Goal: Communication & Community: Answer question/provide support

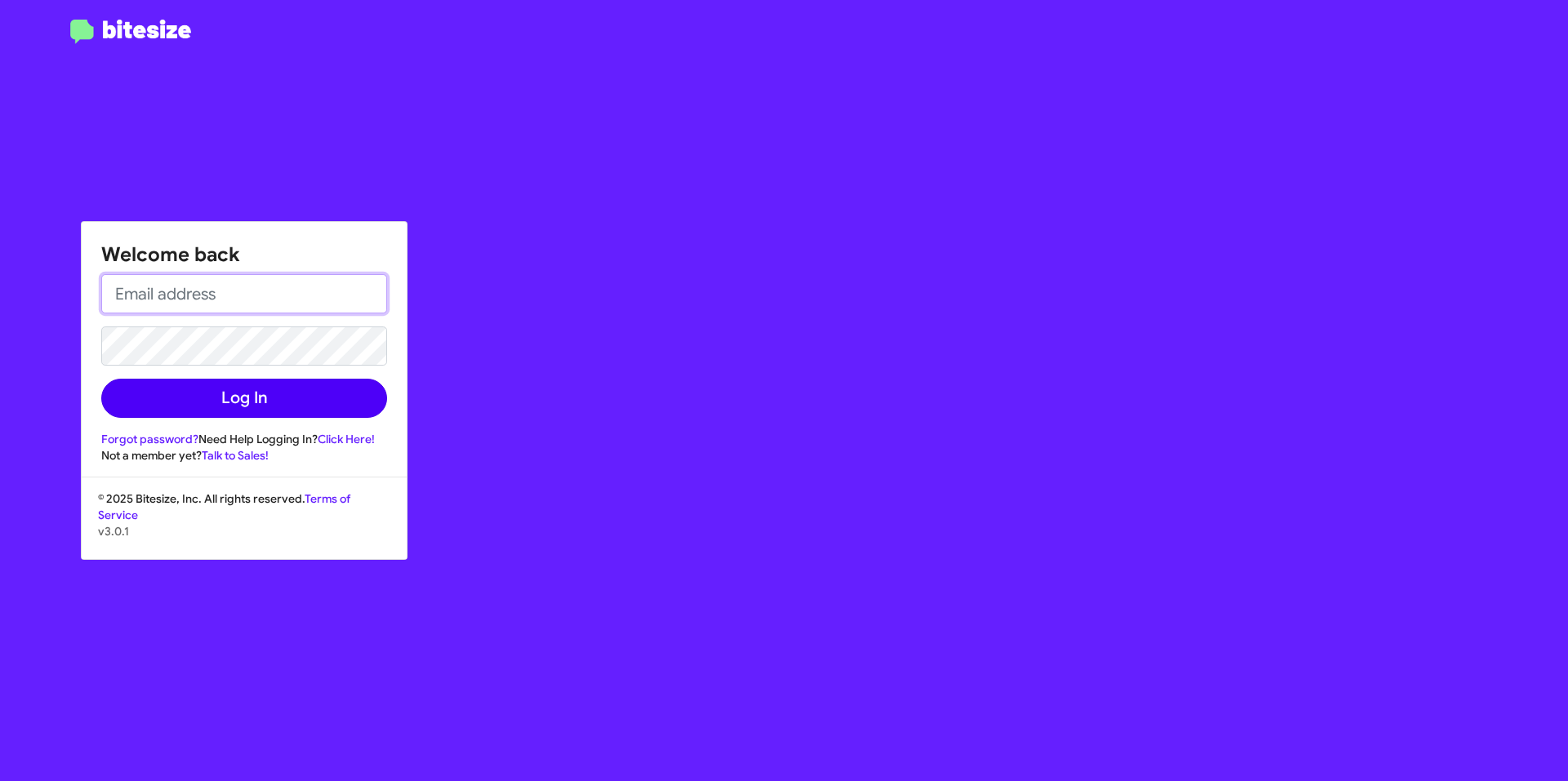
type input "[EMAIL_ADDRESS][DOMAIN_NAME]"
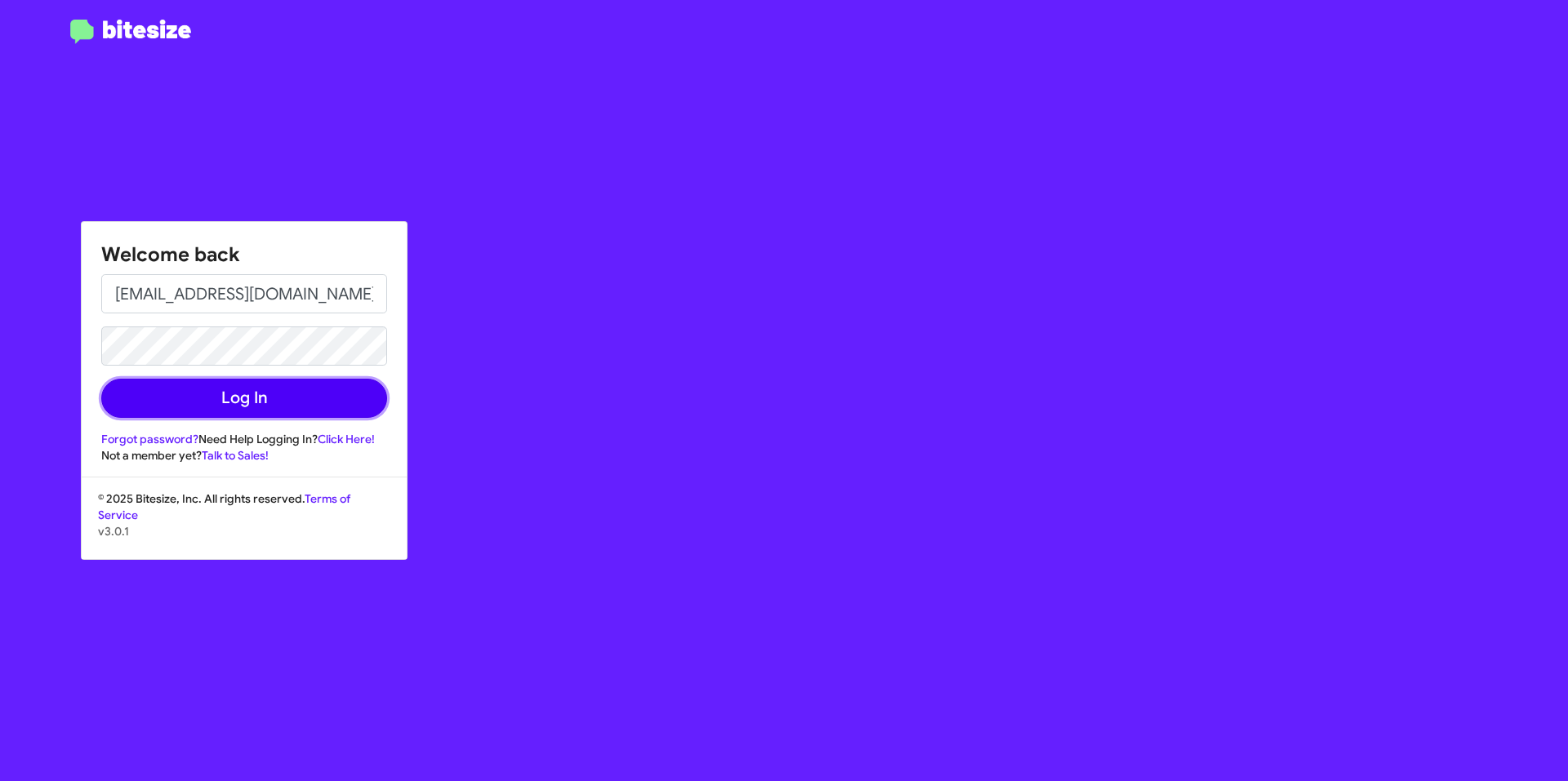
click at [280, 406] on button "Log In" at bounding box center [244, 398] width 286 height 40
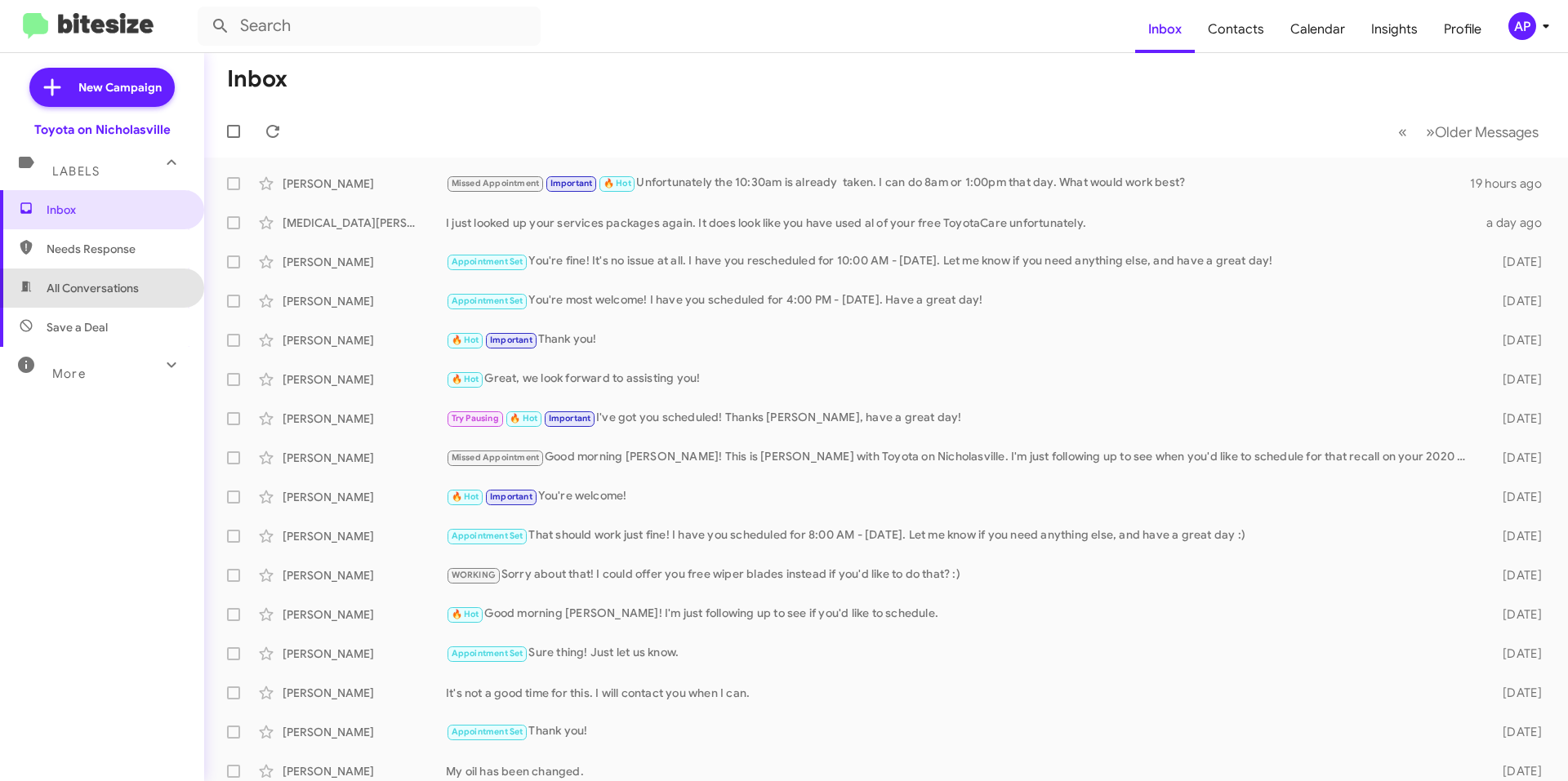
click at [101, 298] on span "All Conversations" at bounding box center [102, 288] width 204 height 40
type input "in:all-conversations"
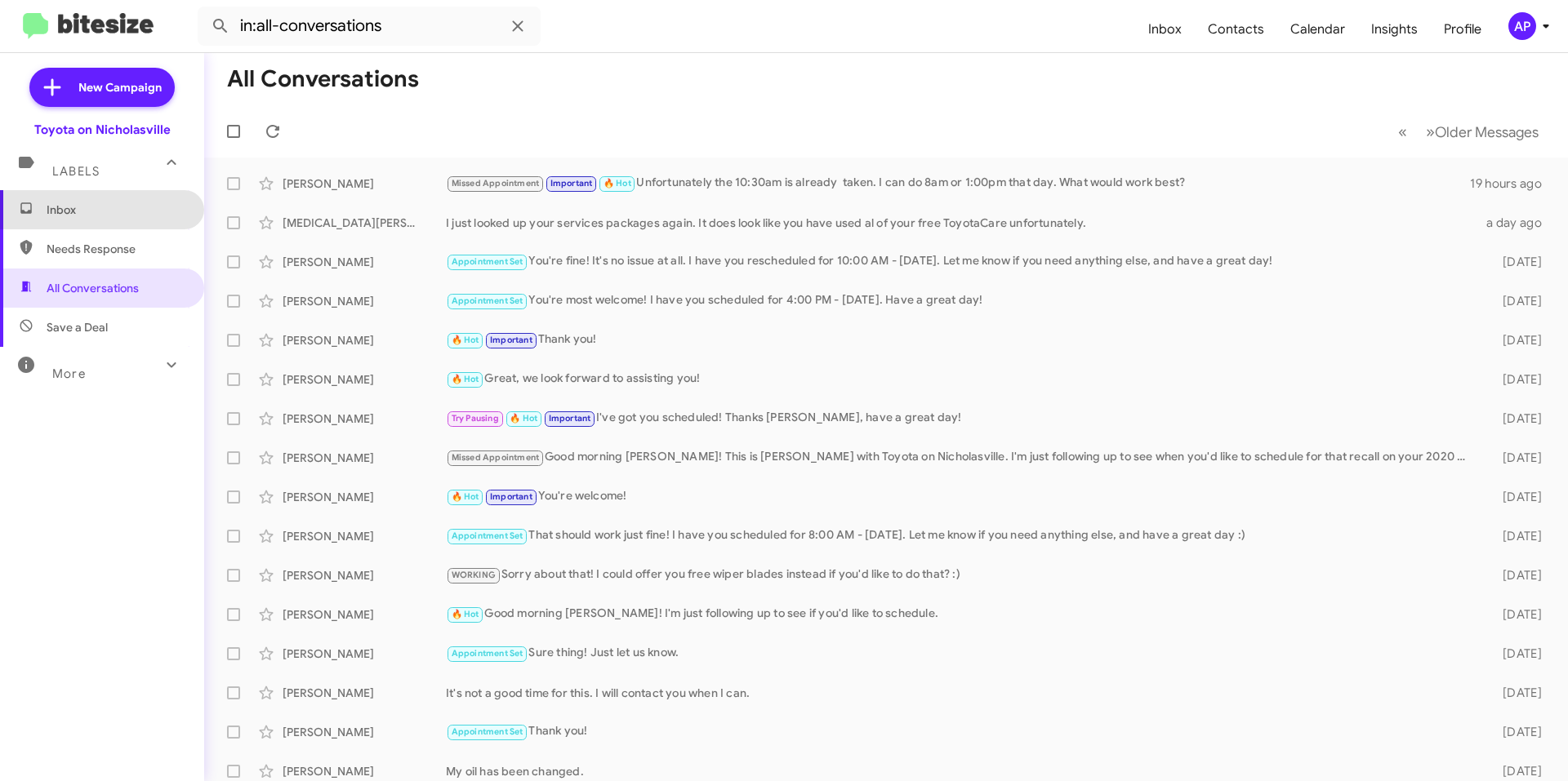
click at [144, 208] on span "Inbox" at bounding box center [116, 210] width 139 height 17
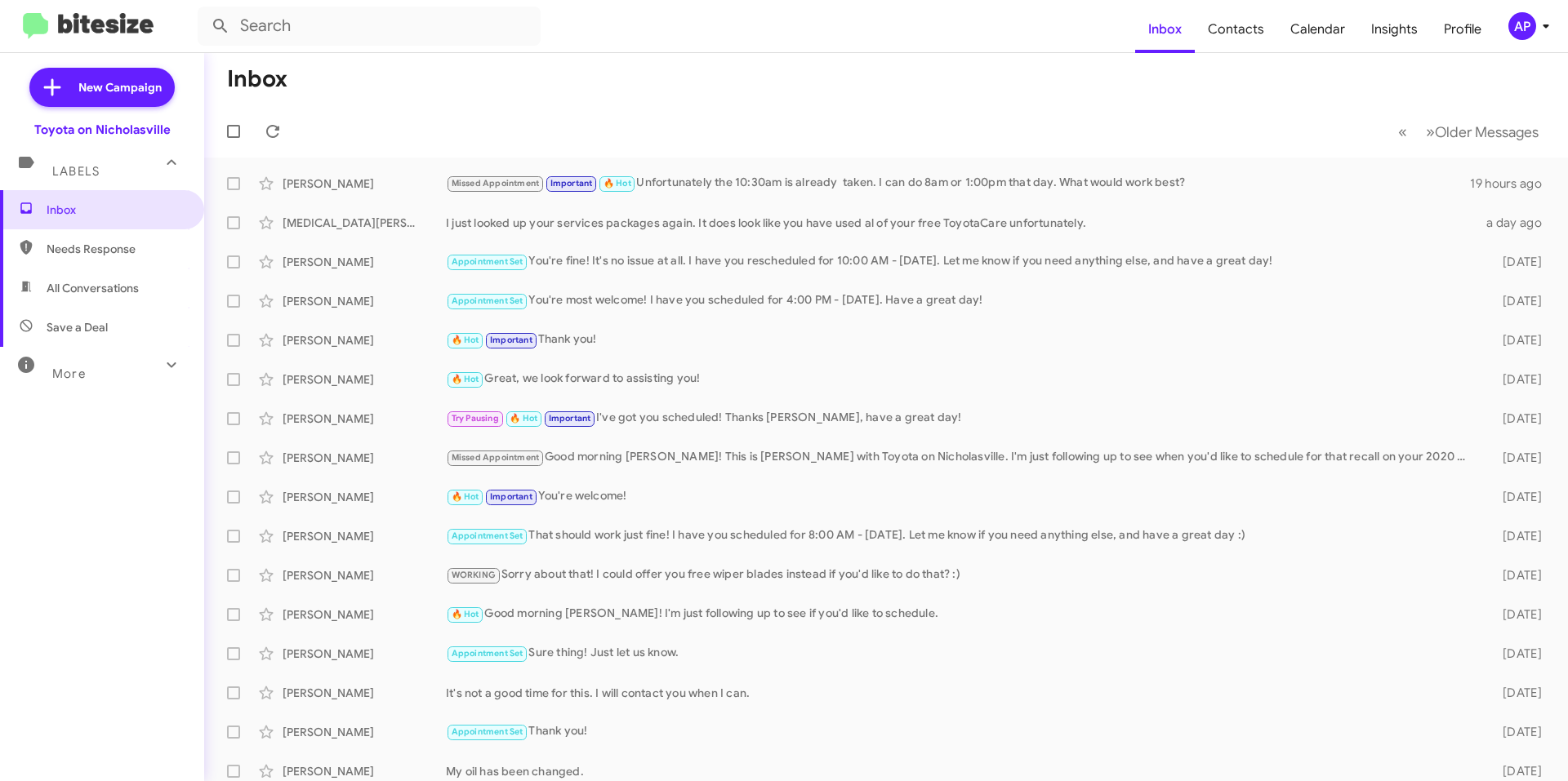
click at [1076, 93] on mat-toolbar-row "Inbox" at bounding box center [886, 79] width 1364 height 52
click at [915, 67] on mat-toolbar-row "Inbox" at bounding box center [886, 79] width 1364 height 52
click at [145, 86] on span "New Campaign" at bounding box center [120, 87] width 84 height 17
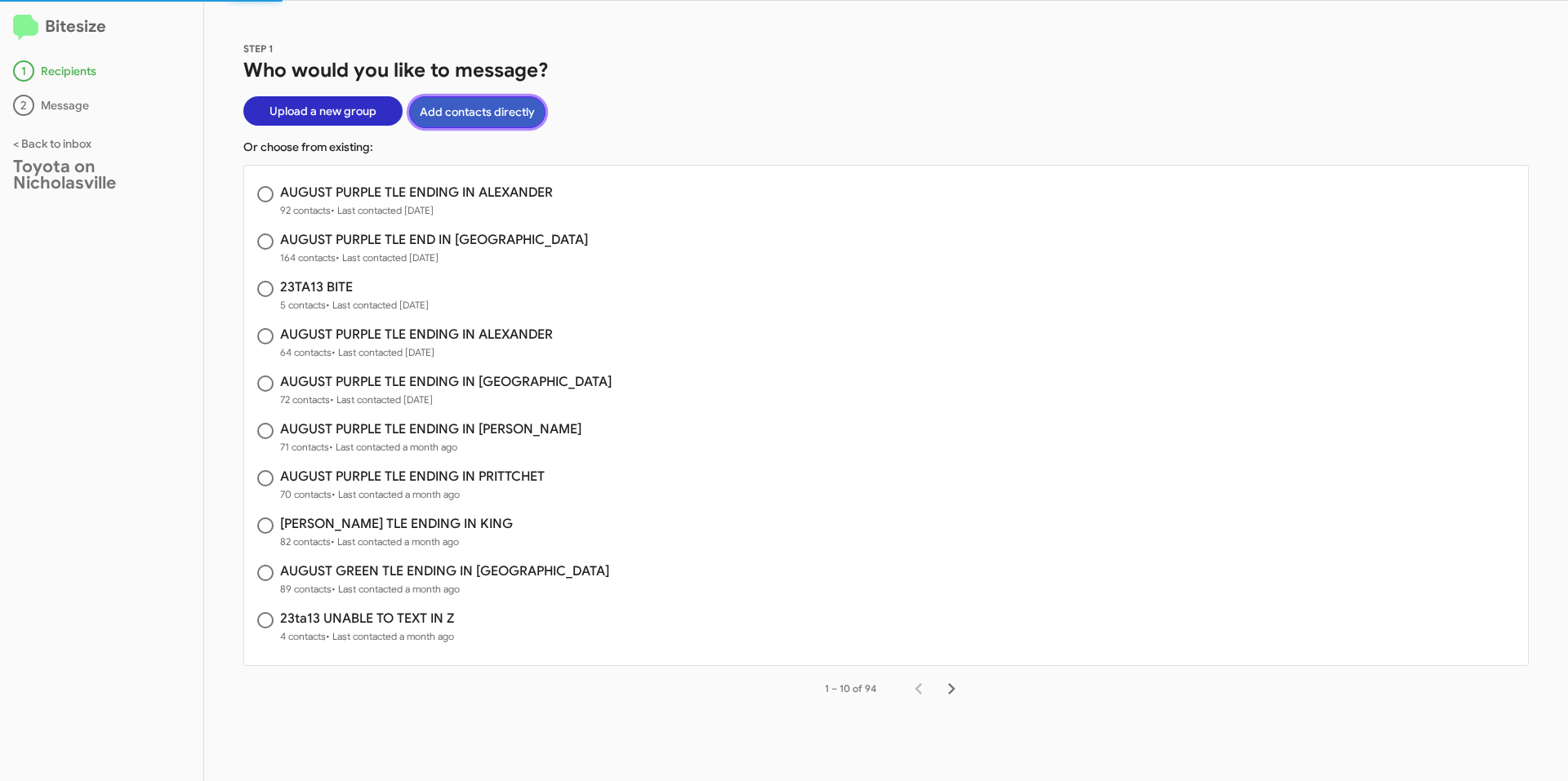
click at [469, 112] on button "Add contacts directly" at bounding box center [478, 112] width 136 height 32
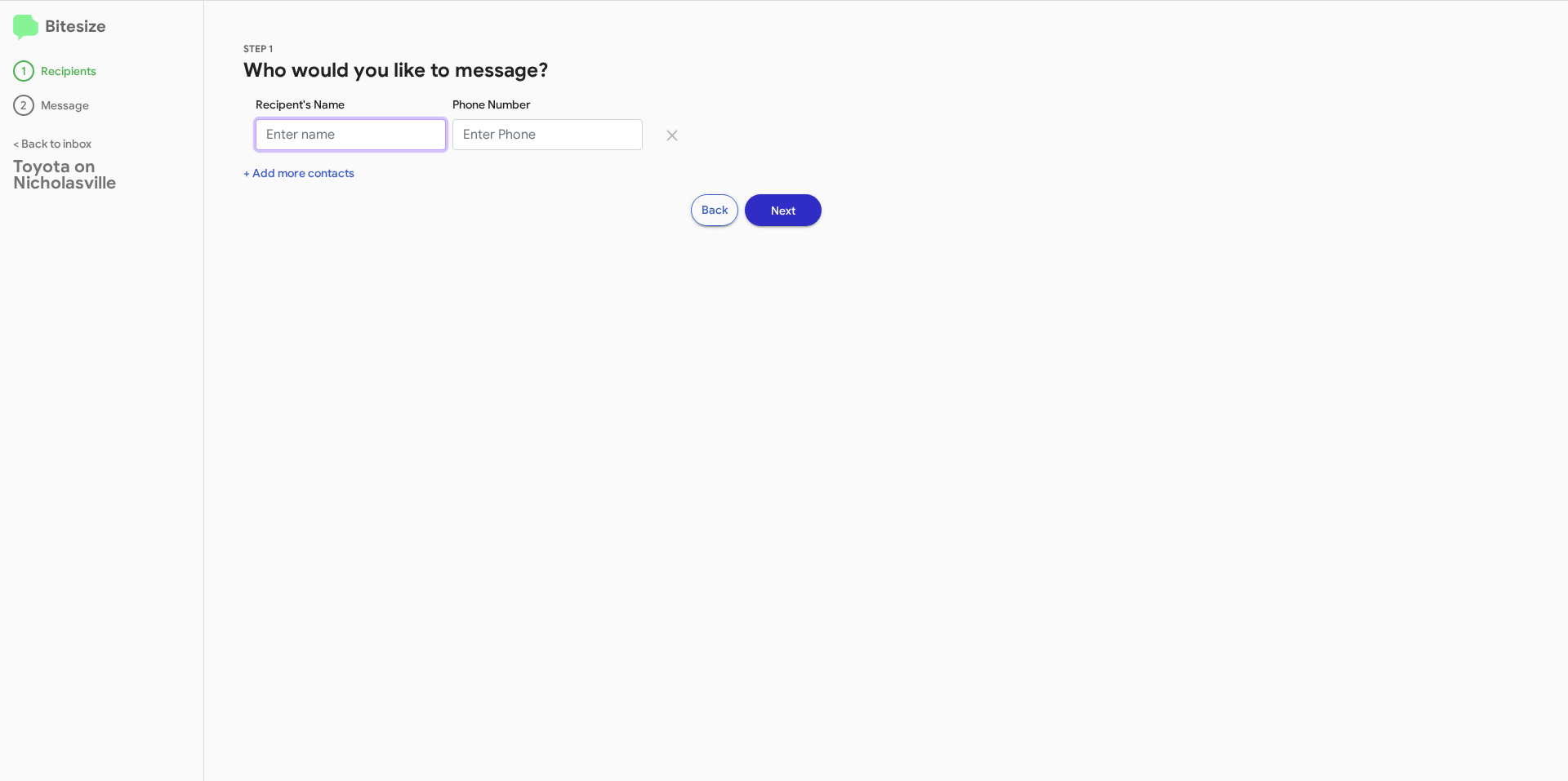
click at [359, 138] on input "Recipent's Name" at bounding box center [351, 135] width 190 height 31
type input "[PERSON_NAME] Huayllani-[PERSON_NAME]"
click at [512, 142] on input "Phone Number" at bounding box center [548, 135] width 190 height 31
type input "9046604484"
click at [795, 207] on button "Next" at bounding box center [782, 210] width 76 height 32
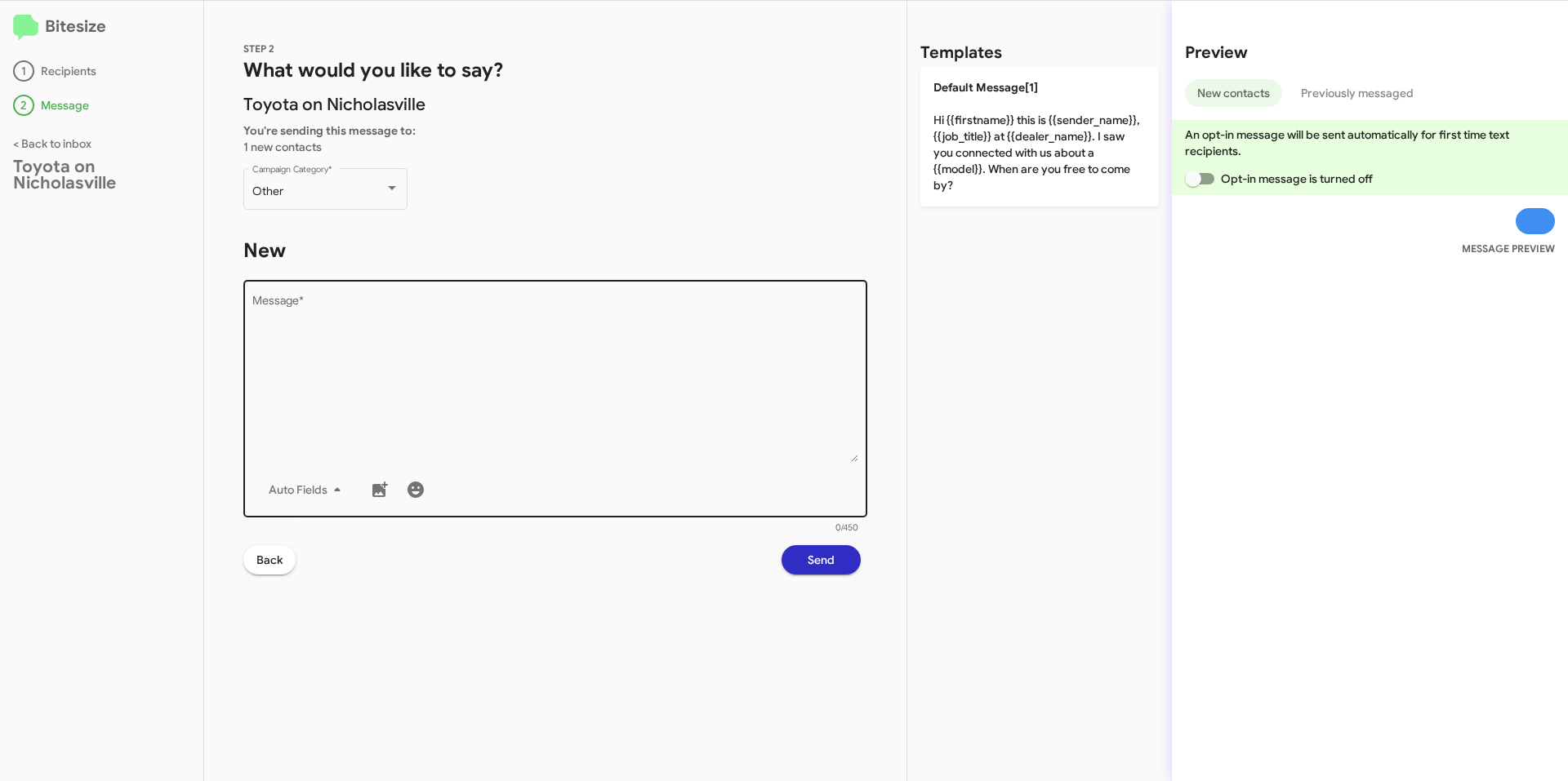
click at [594, 317] on textarea "Message *" at bounding box center [555, 378] width 606 height 167
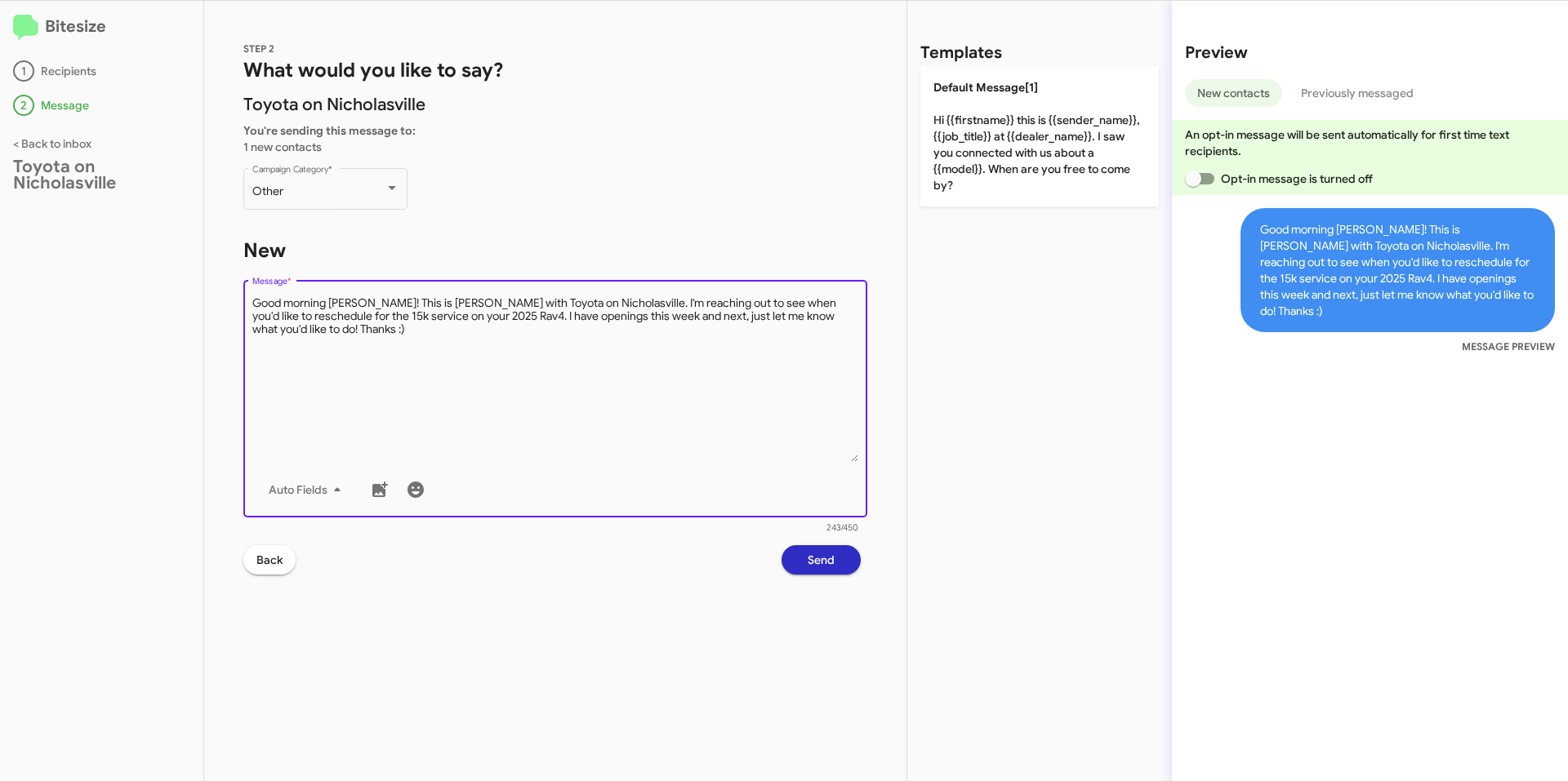
type textarea "Good morning [PERSON_NAME]! This is [PERSON_NAME] with Toyota on Nicholasville.…"
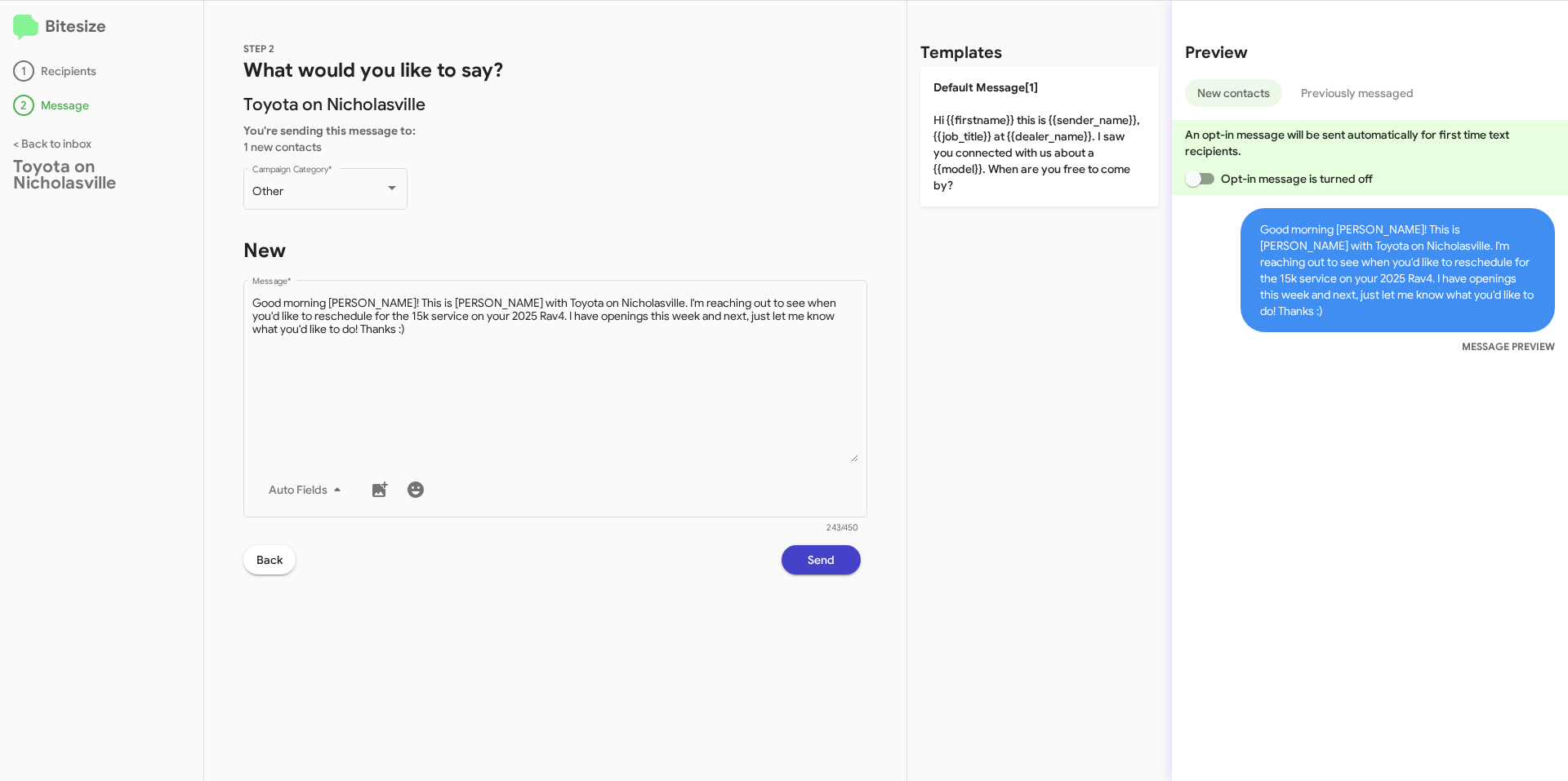
click at [816, 559] on span "Send" at bounding box center [821, 560] width 27 height 29
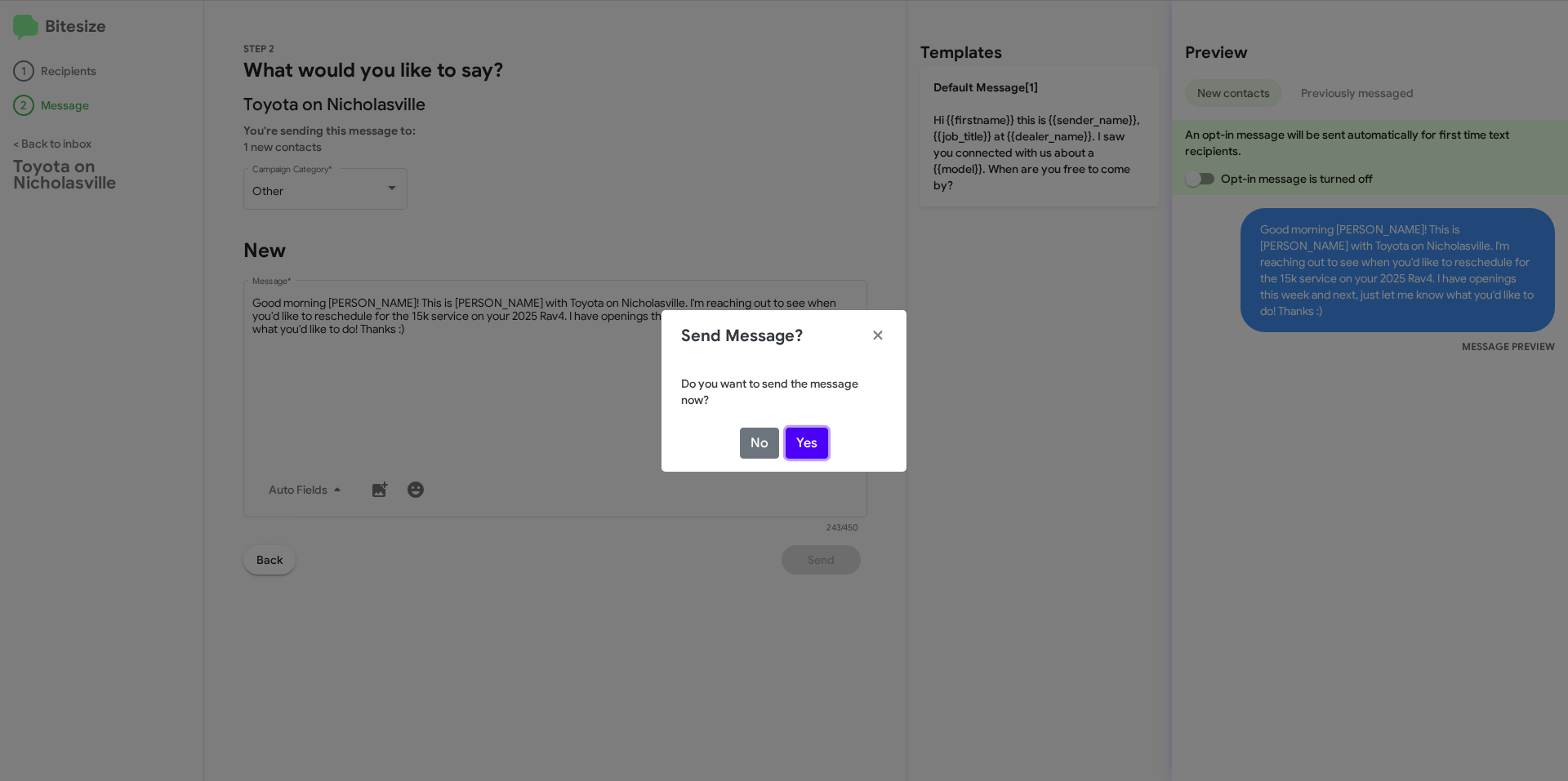
click at [816, 440] on button "Yes" at bounding box center [807, 443] width 42 height 31
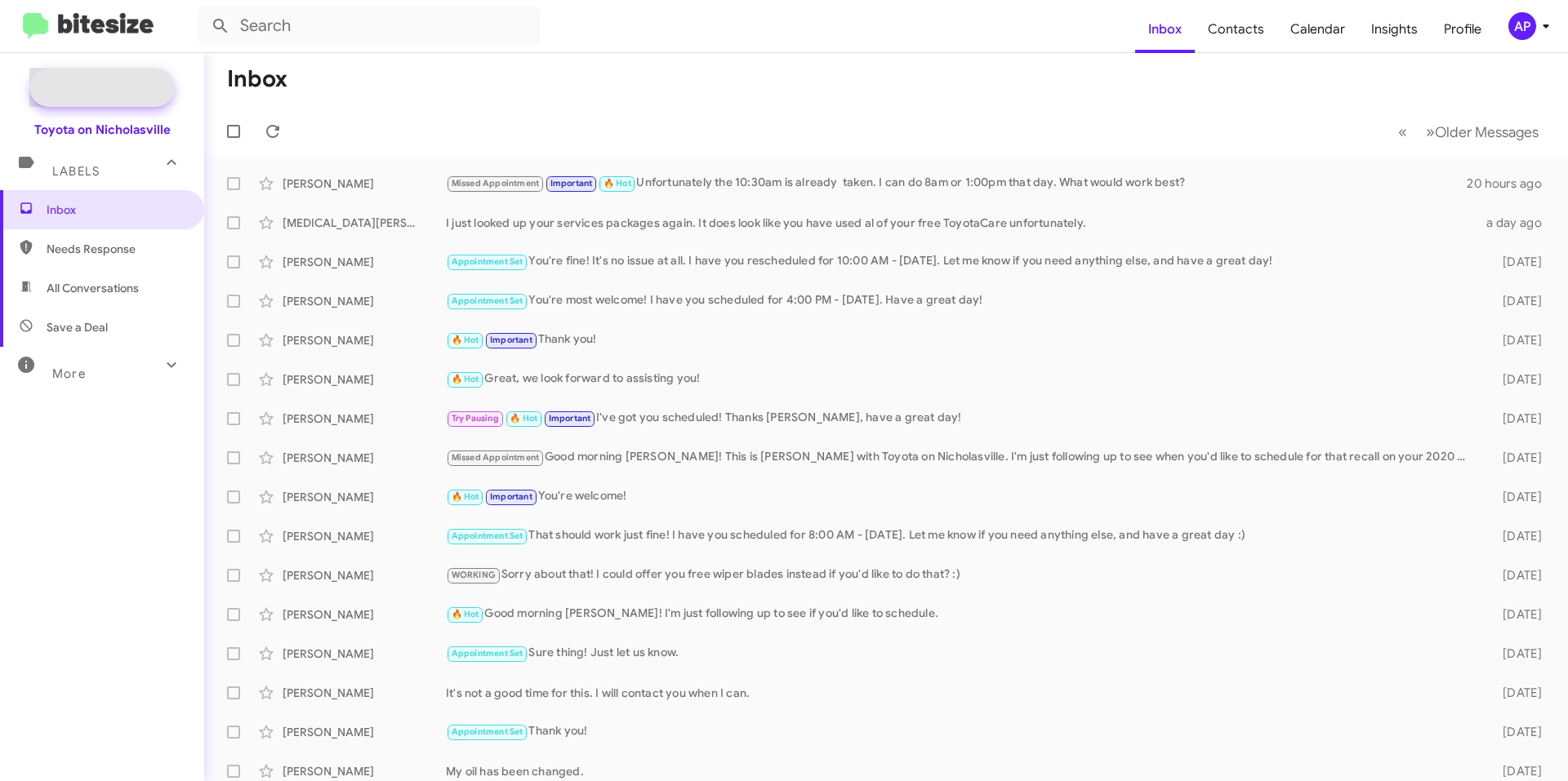
click at [131, 83] on span "New Campaign" at bounding box center [120, 87] width 84 height 17
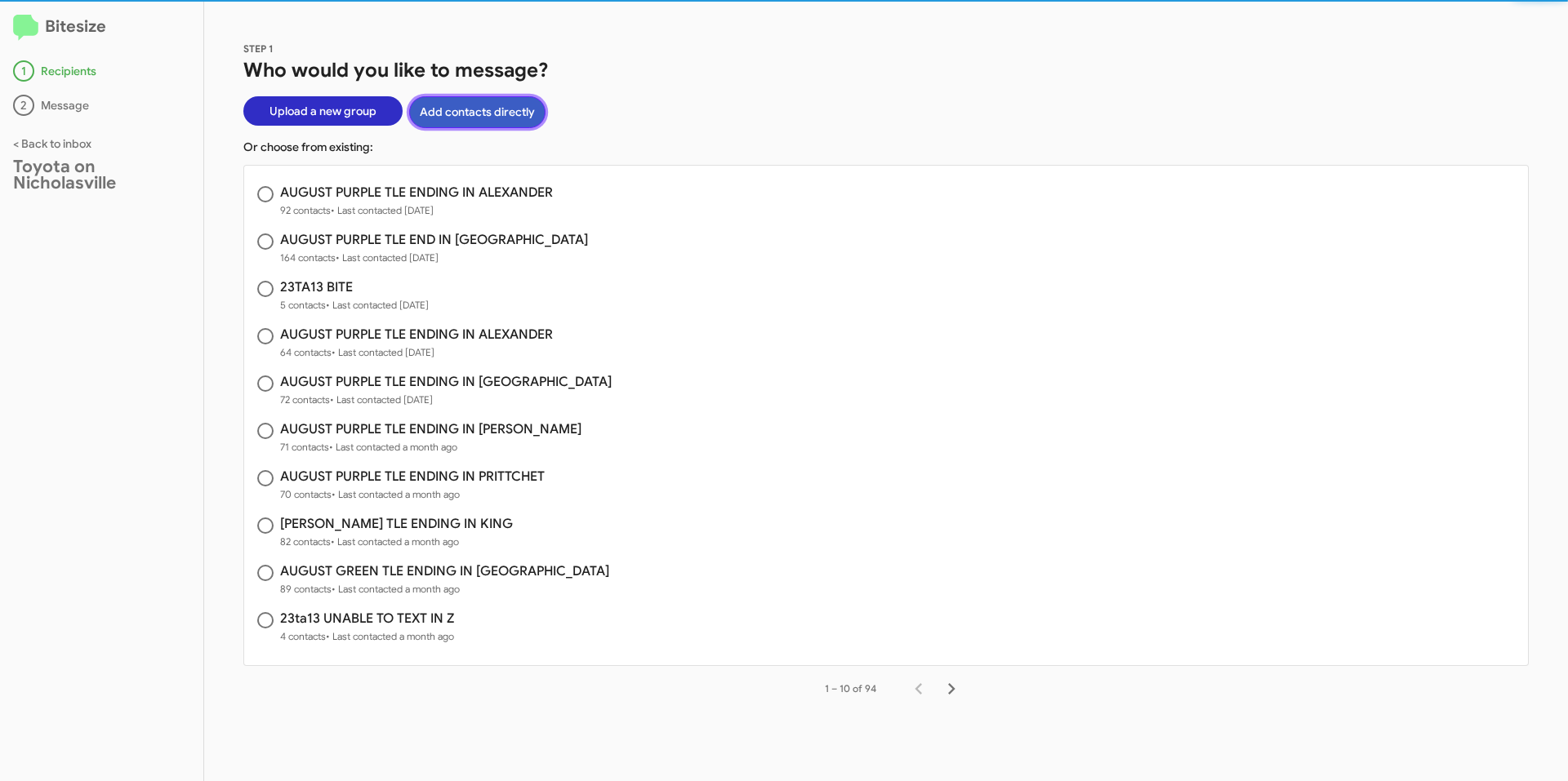
click at [460, 115] on button "Add contacts directly" at bounding box center [478, 112] width 136 height 32
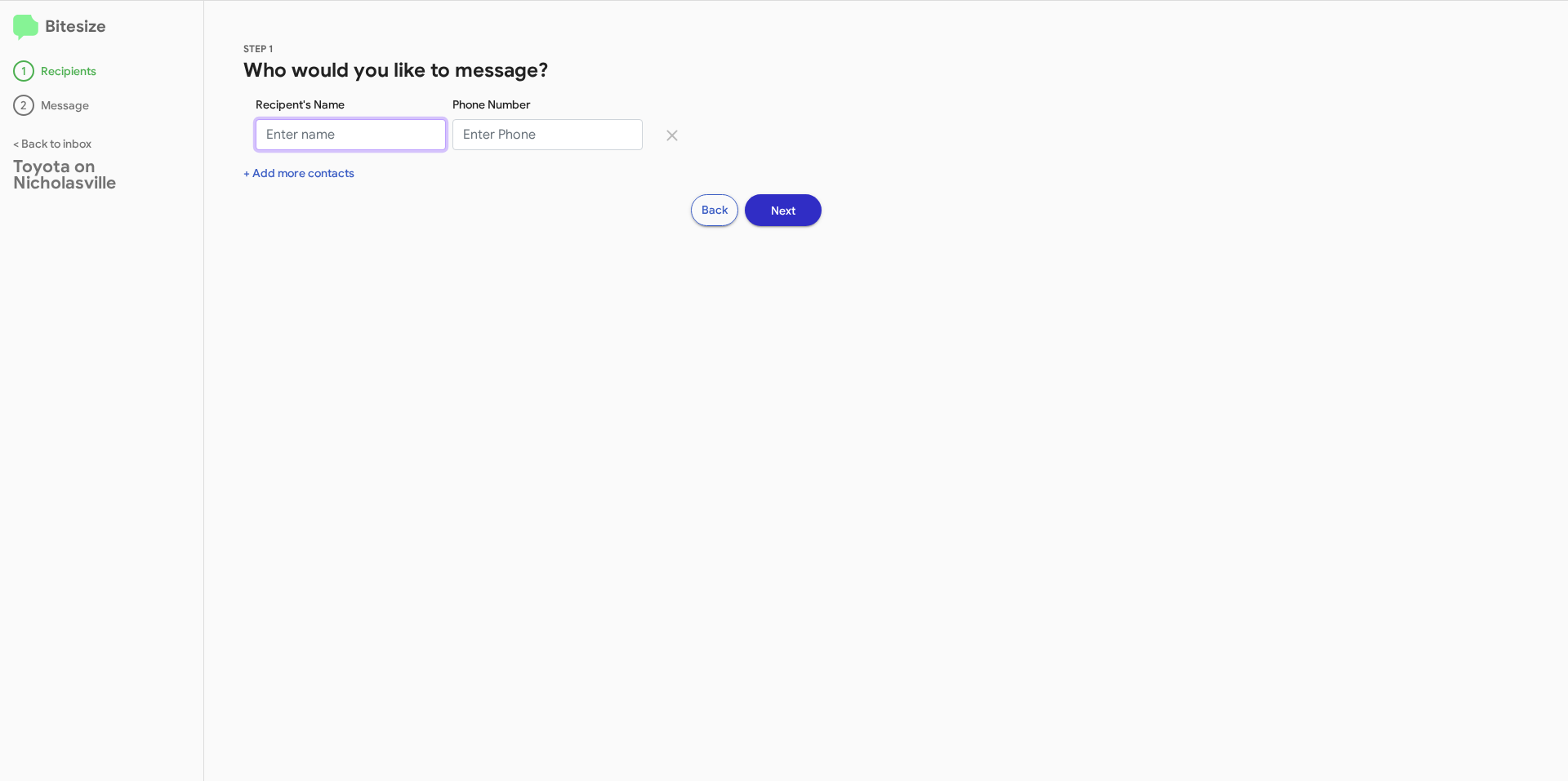
click at [346, 132] on input "Recipent's Name" at bounding box center [351, 135] width 190 height 31
click at [392, 135] on input "[PERSON_NAME]" at bounding box center [351, 135] width 190 height 31
type input "[PERSON_NAME]"
click at [490, 137] on input "Phone Number" at bounding box center [548, 135] width 190 height 31
type input "85933800572"
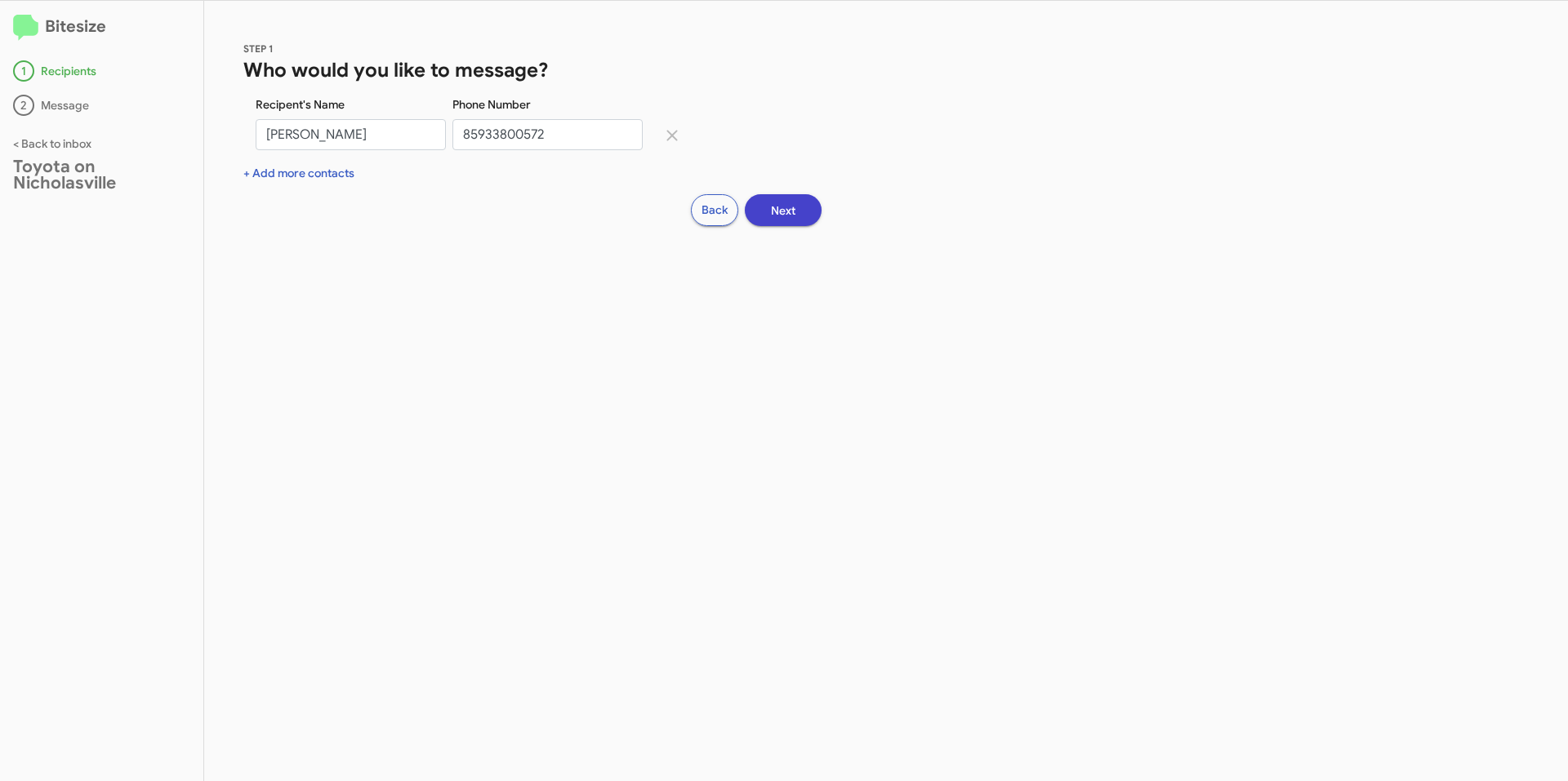
click at [778, 215] on span "Next" at bounding box center [783, 211] width 25 height 29
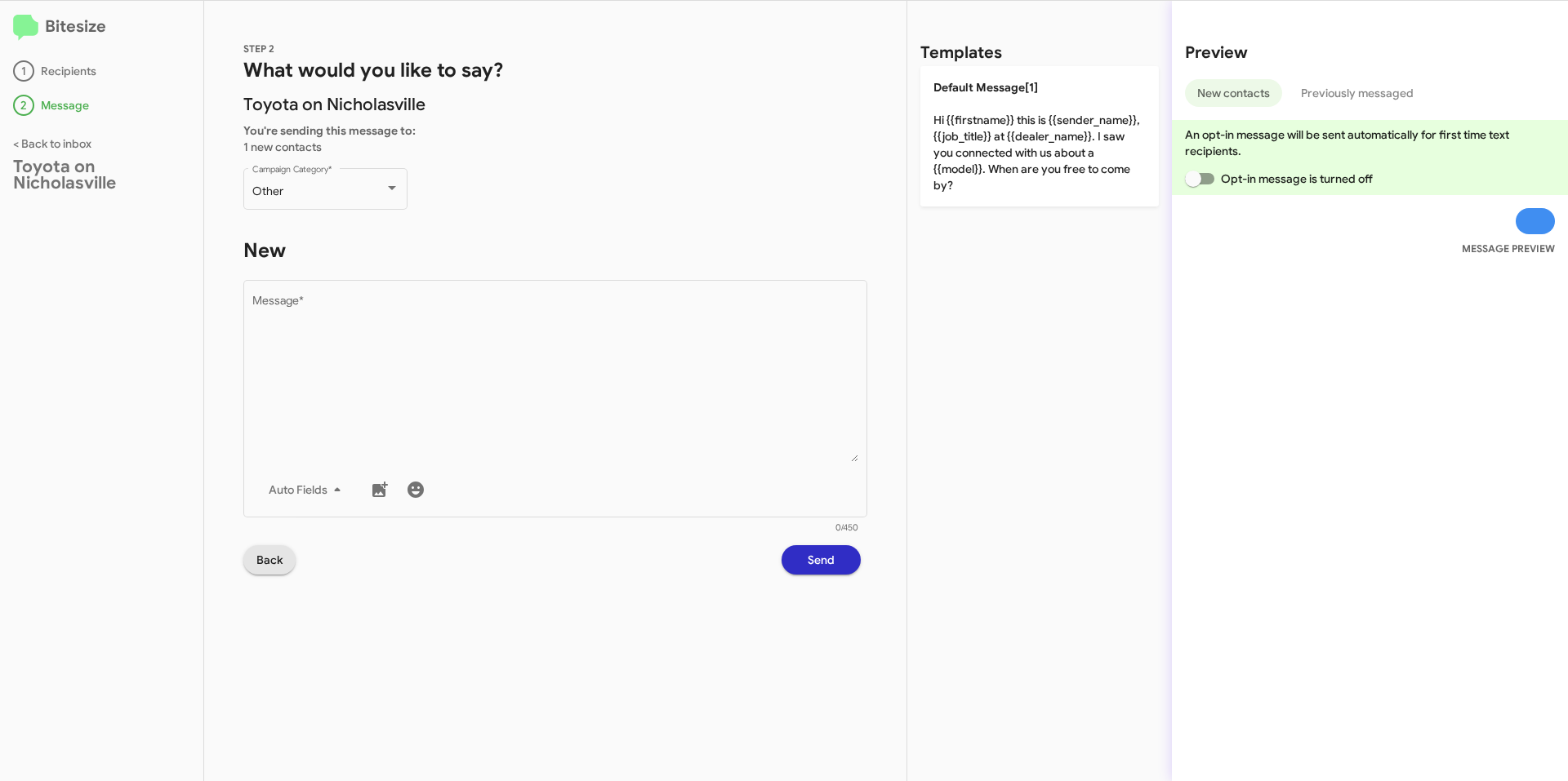
click at [259, 566] on span "Back" at bounding box center [270, 560] width 26 height 29
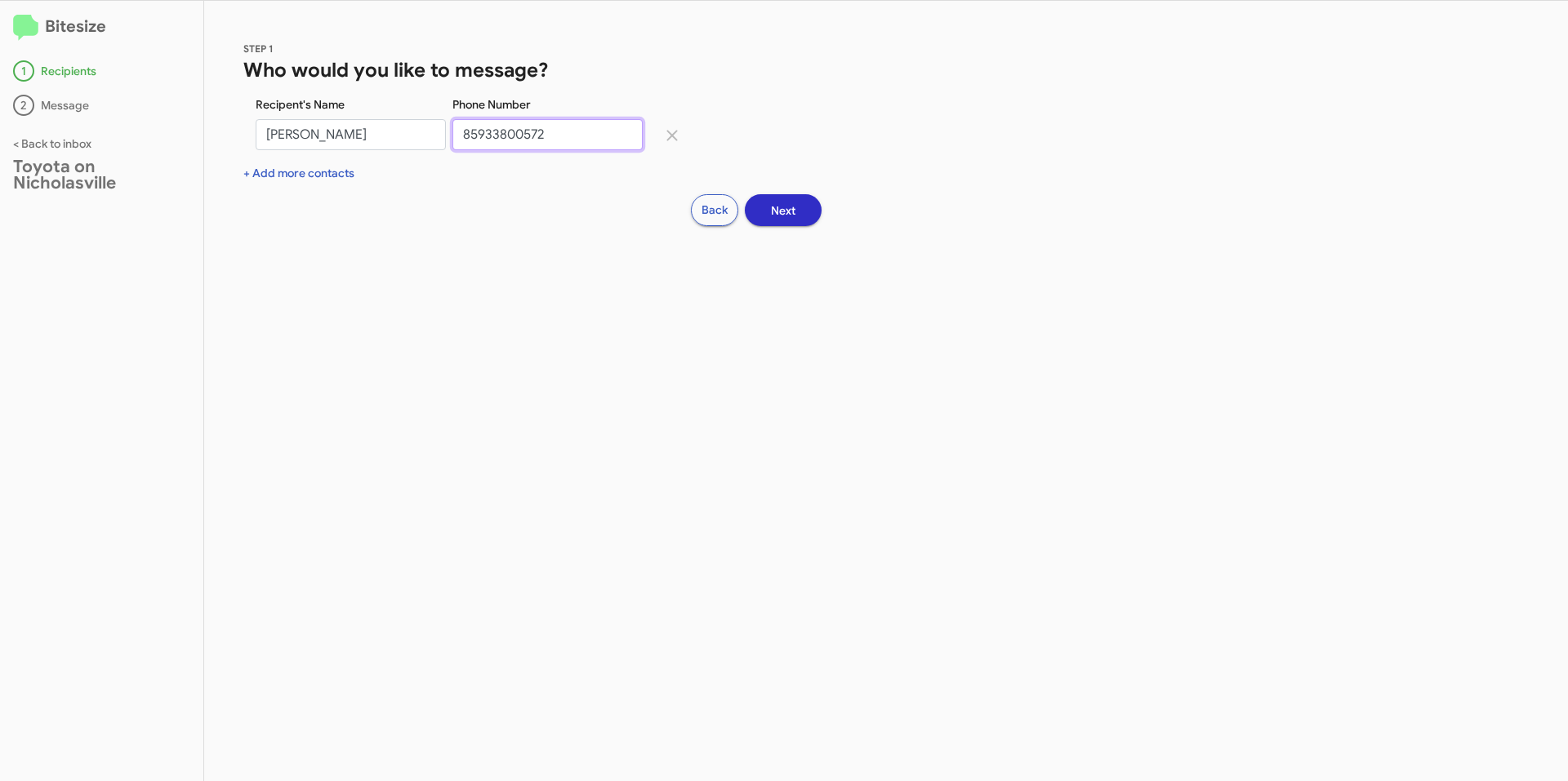
click at [517, 138] on input "85933800572" at bounding box center [548, 135] width 190 height 31
type input "8593380572"
click at [791, 213] on span "Next" at bounding box center [783, 211] width 25 height 29
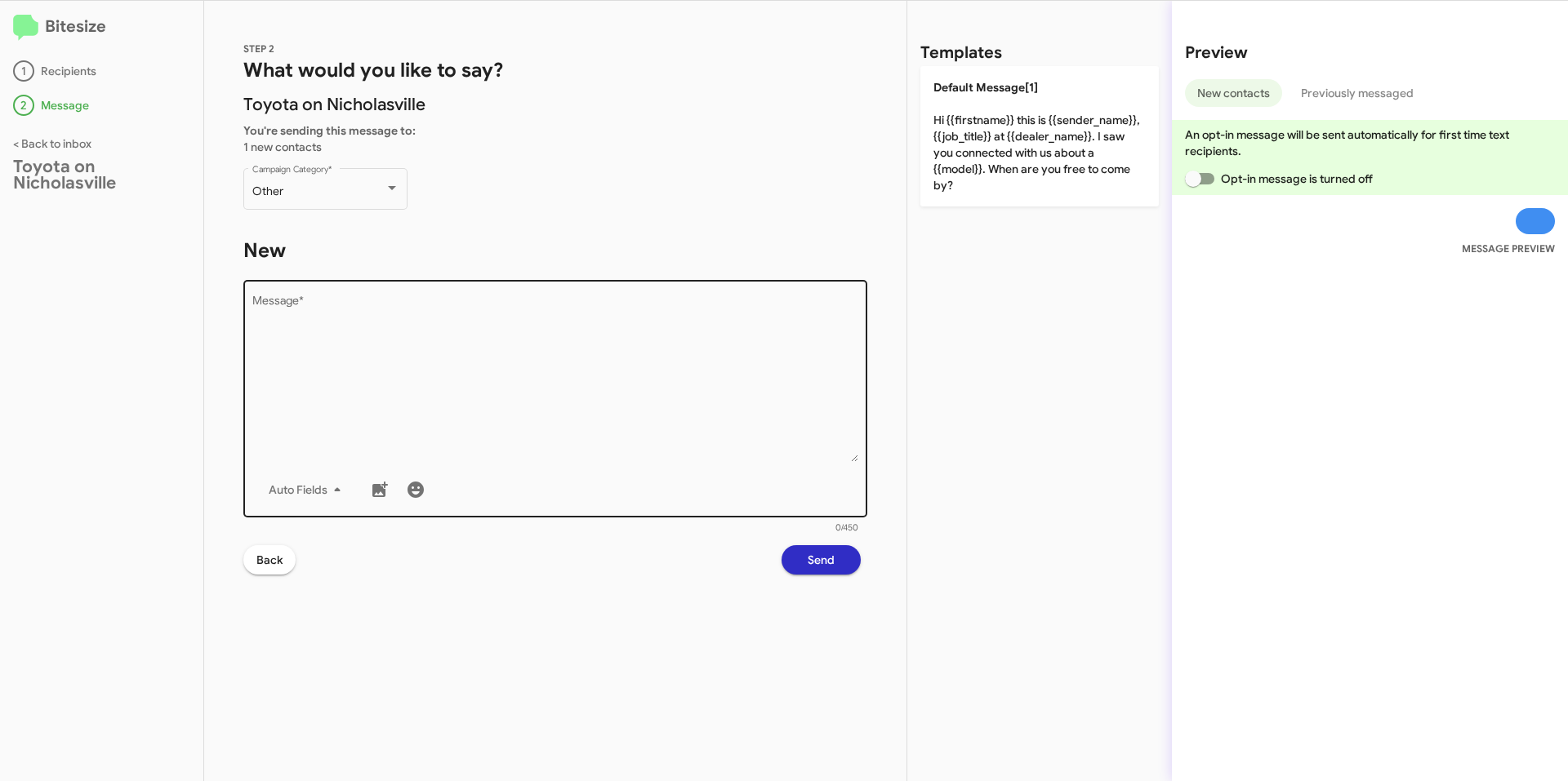
click at [456, 352] on textarea "Message *" at bounding box center [555, 378] width 606 height 167
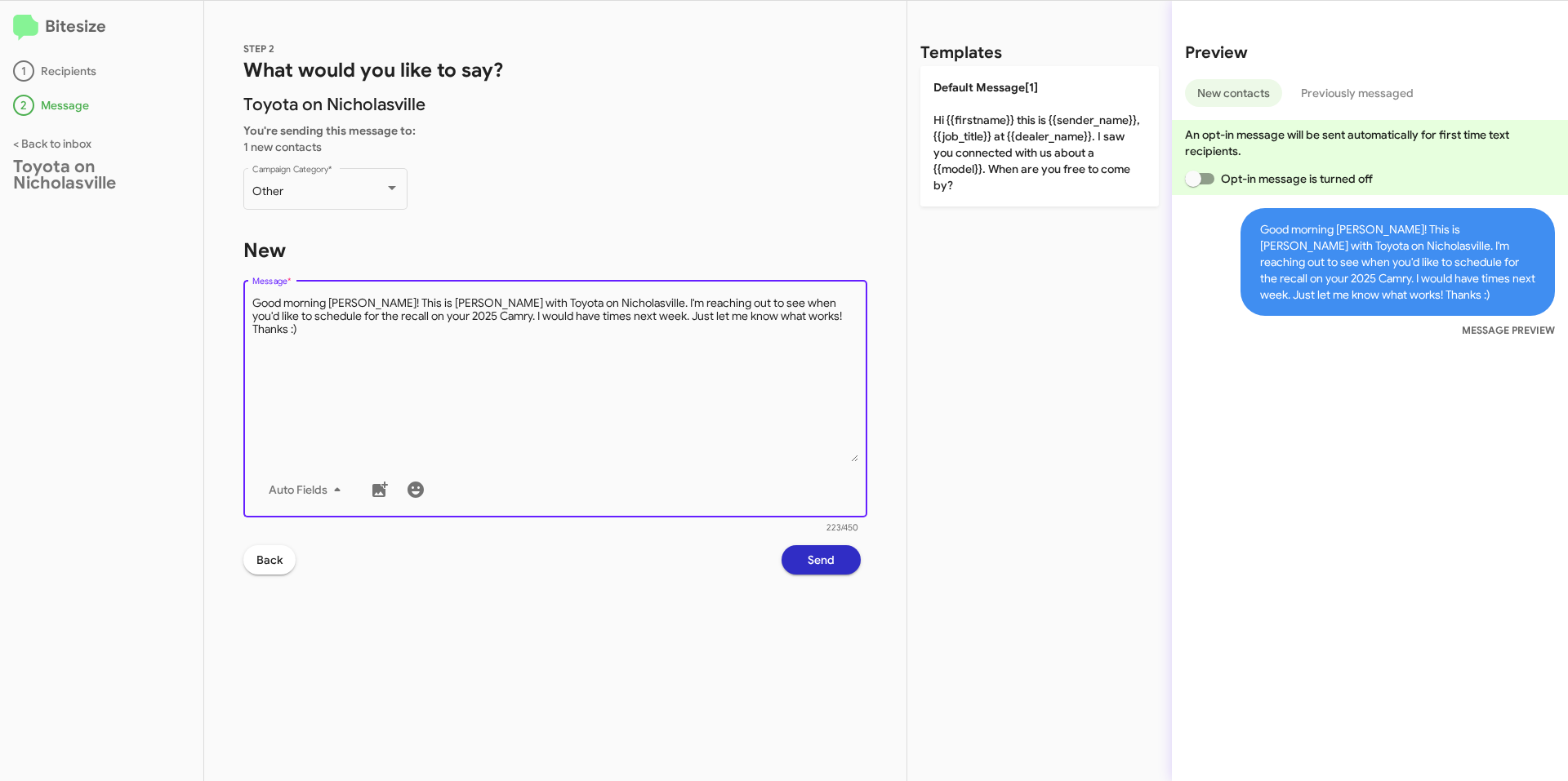
type textarea "Good morning [PERSON_NAME]! This is [PERSON_NAME] with Toyota on Nicholasville.…"
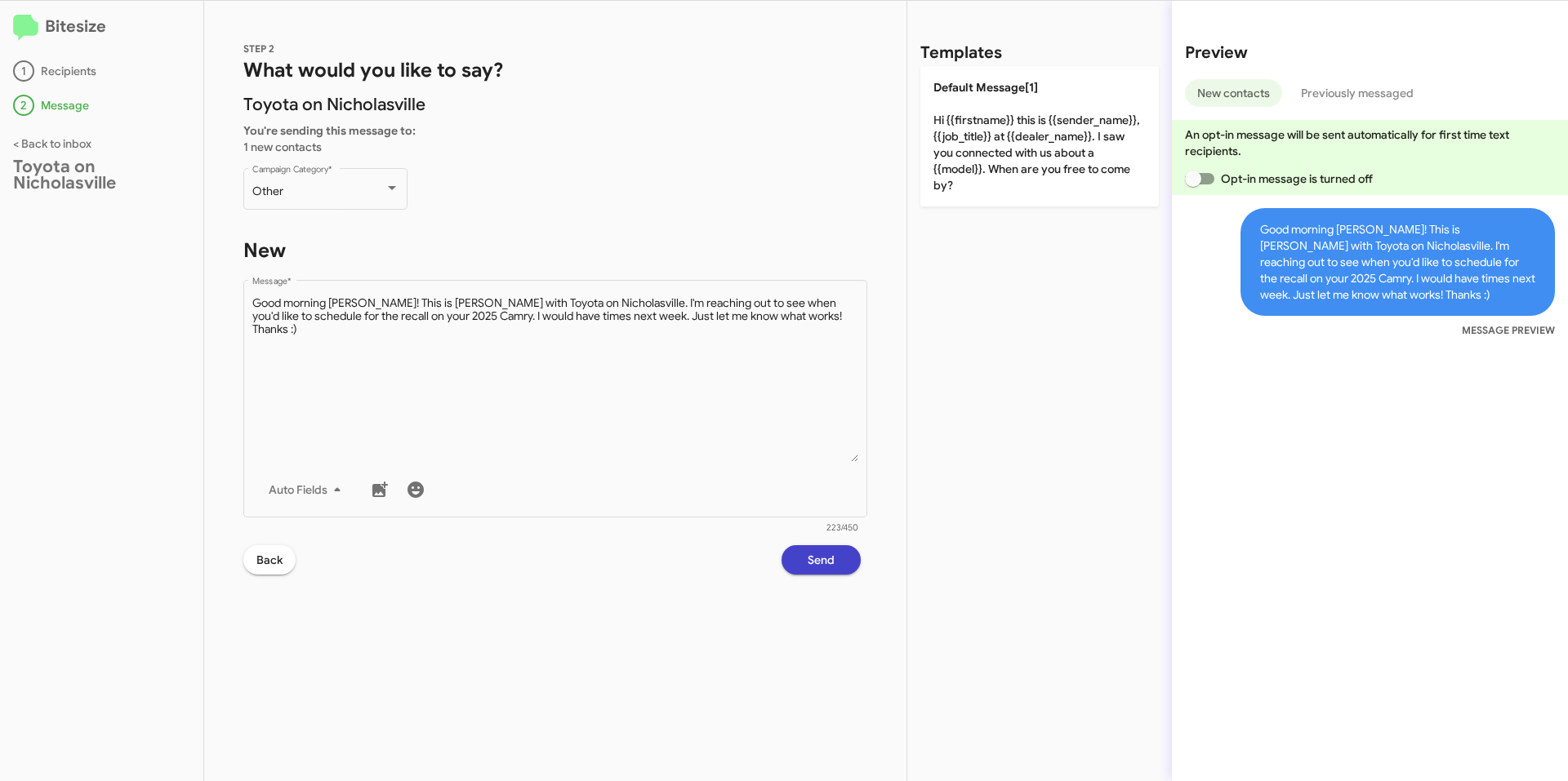
click at [826, 562] on span "Send" at bounding box center [821, 560] width 27 height 29
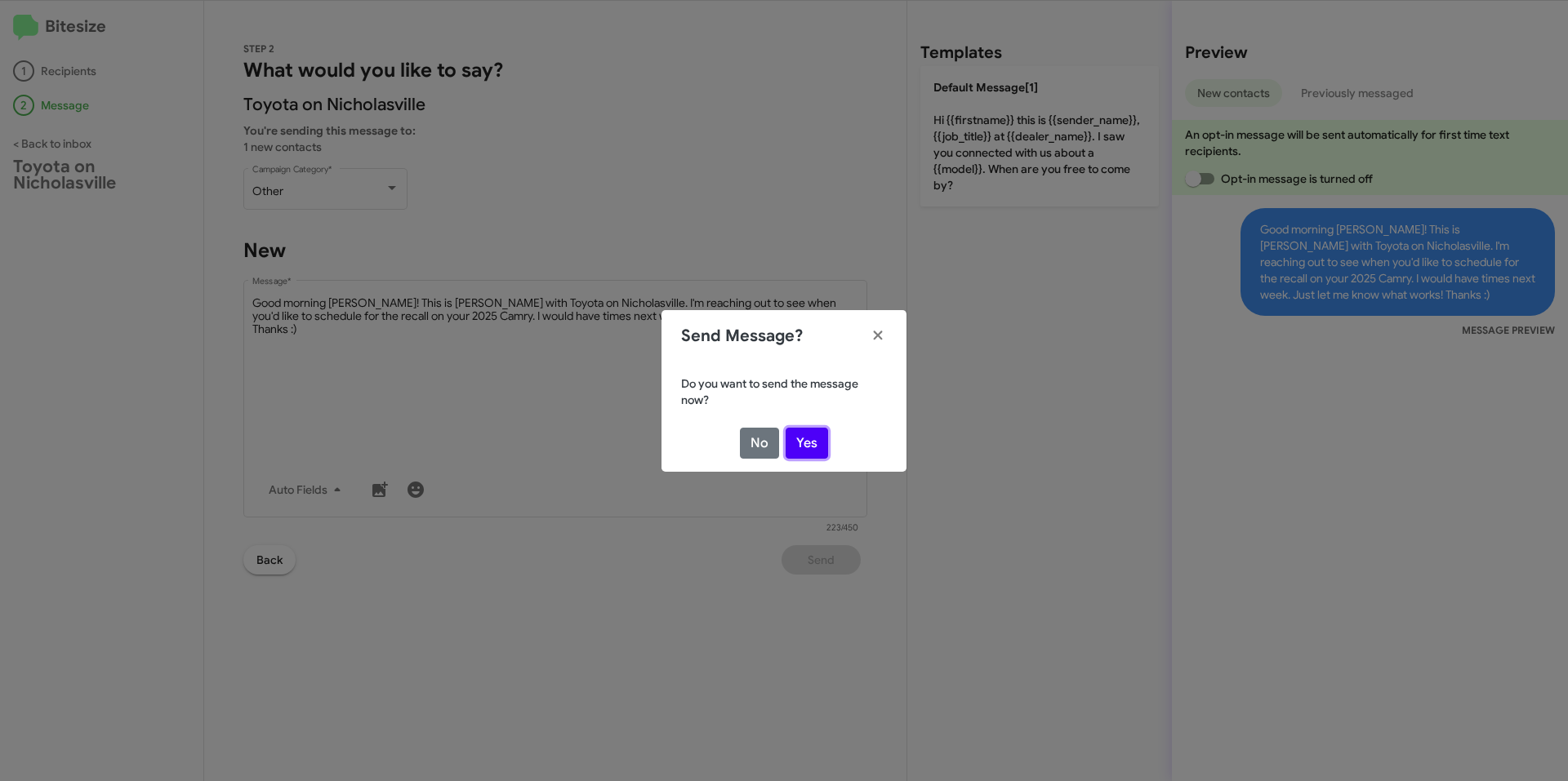
click at [803, 442] on button "Yes" at bounding box center [807, 443] width 42 height 31
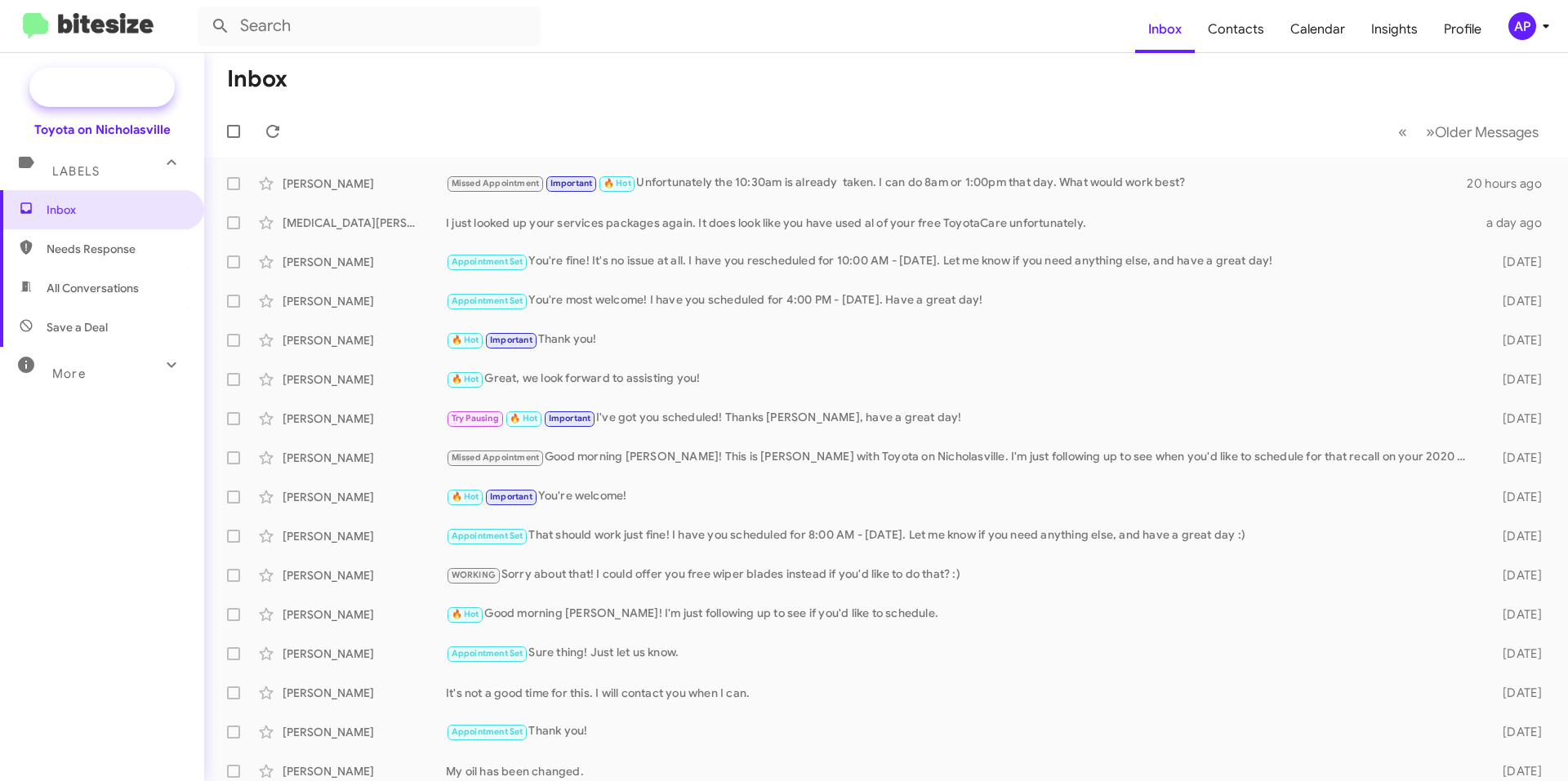
click at [110, 83] on span "New Campaign" at bounding box center [120, 87] width 84 height 17
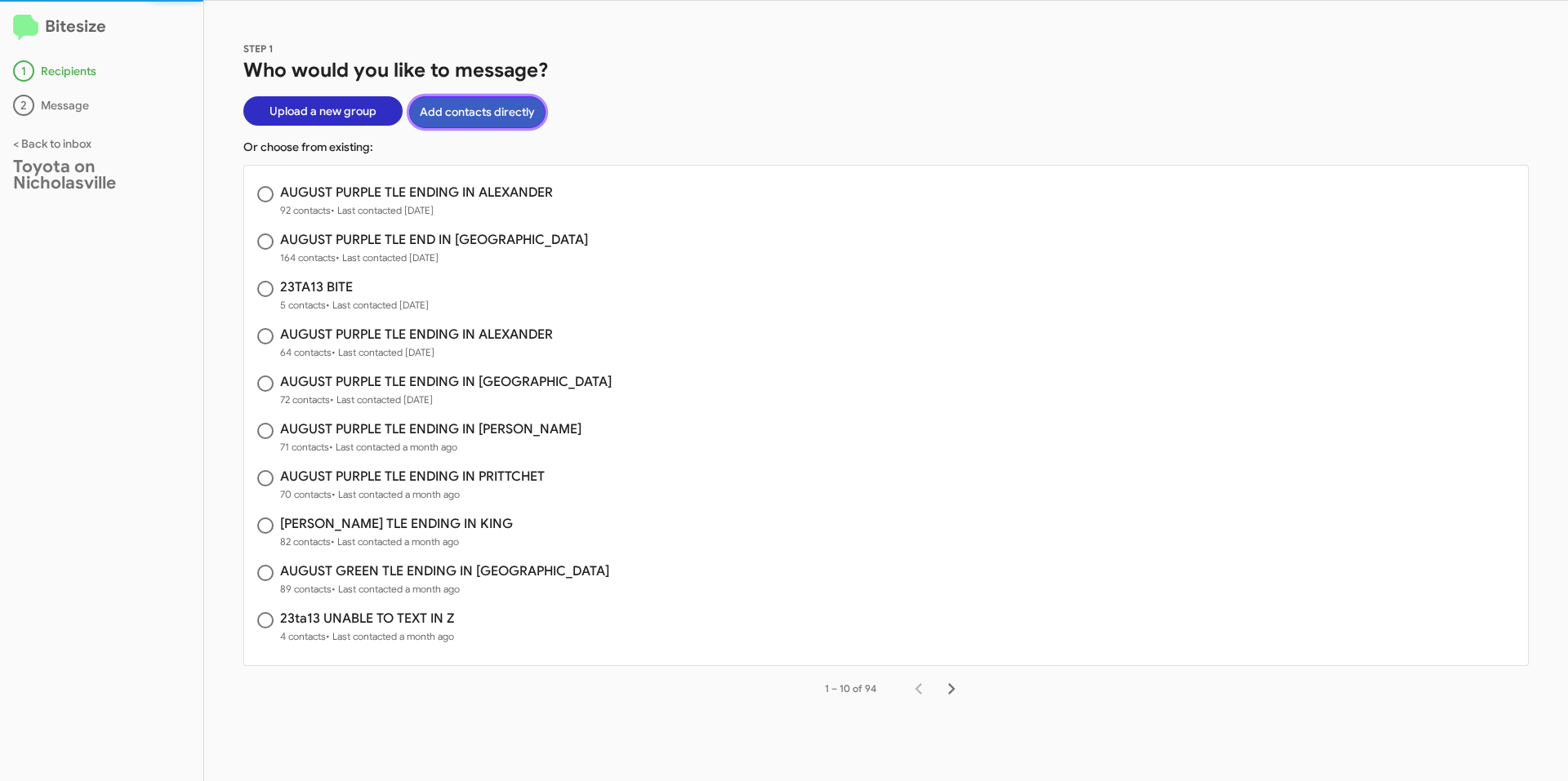
click at [484, 107] on button "Add contacts directly" at bounding box center [478, 112] width 136 height 32
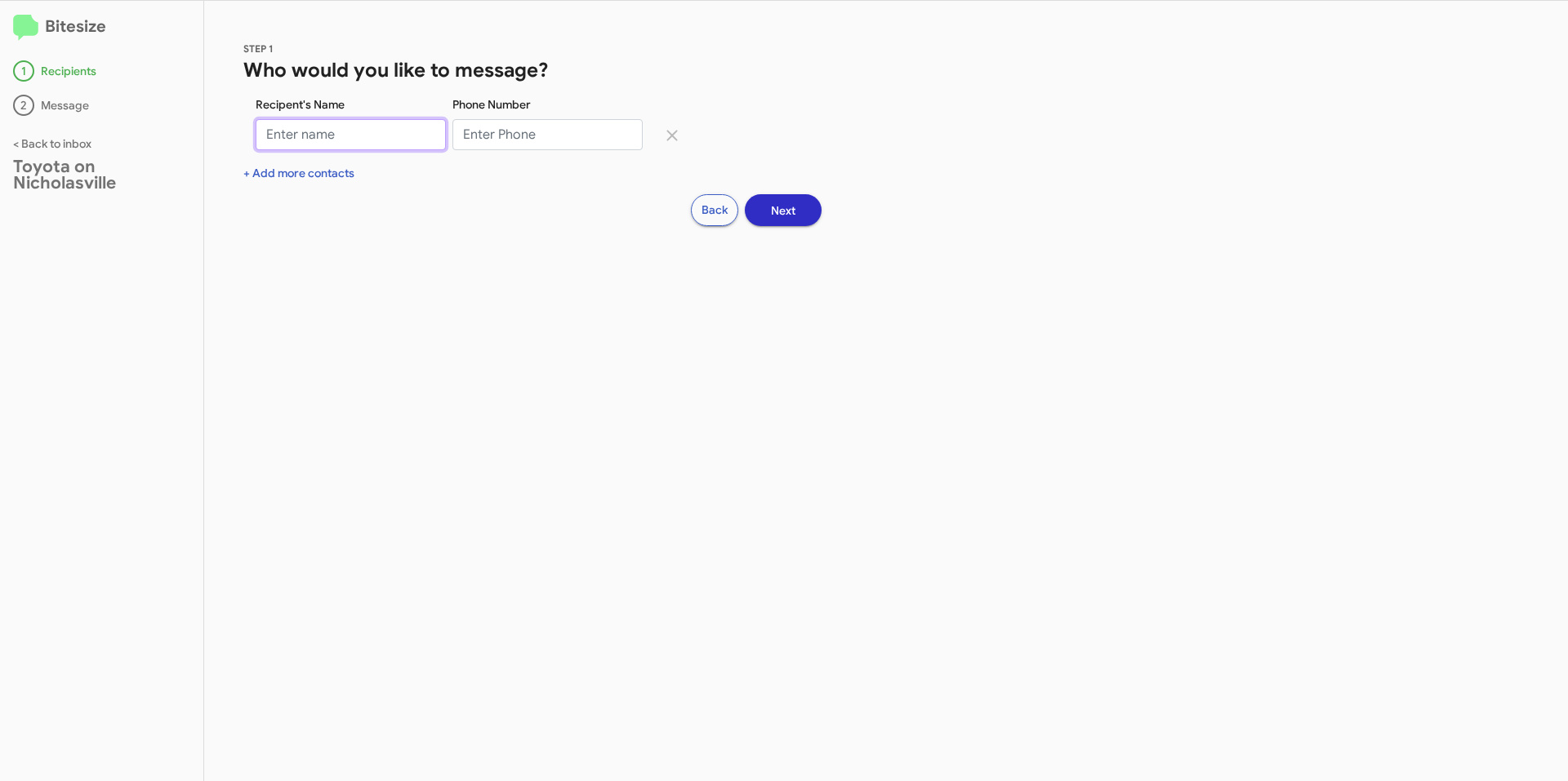
click at [342, 133] on input "Recipent's Name" at bounding box center [351, 135] width 190 height 31
type input "[PERSON_NAME]"
click at [545, 125] on input "Phone Number" at bounding box center [548, 135] width 190 height 31
type input "8598067999"
click at [763, 202] on button "Next" at bounding box center [782, 210] width 76 height 32
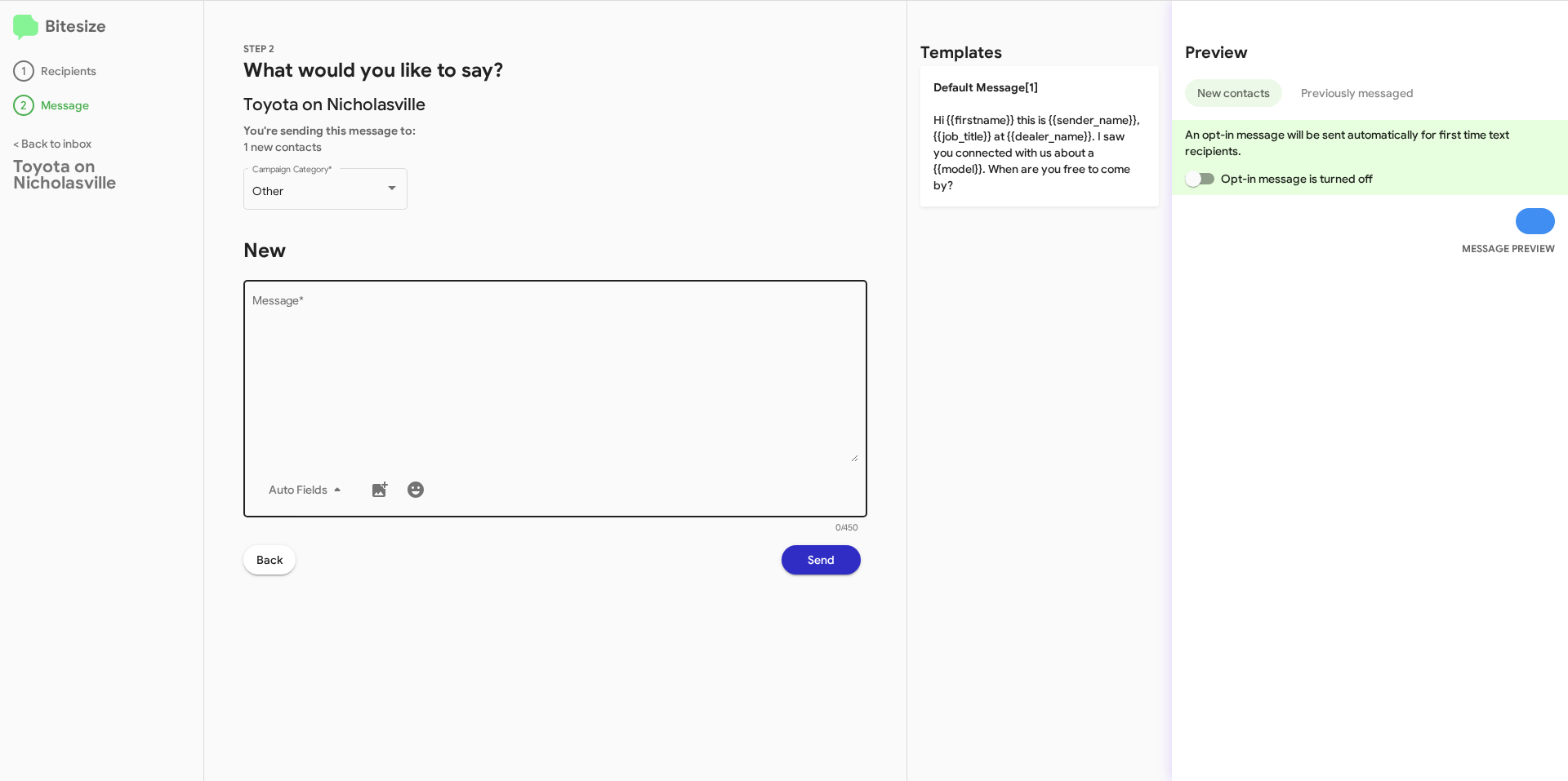
click at [538, 315] on textarea "Message *" at bounding box center [555, 378] width 606 height 167
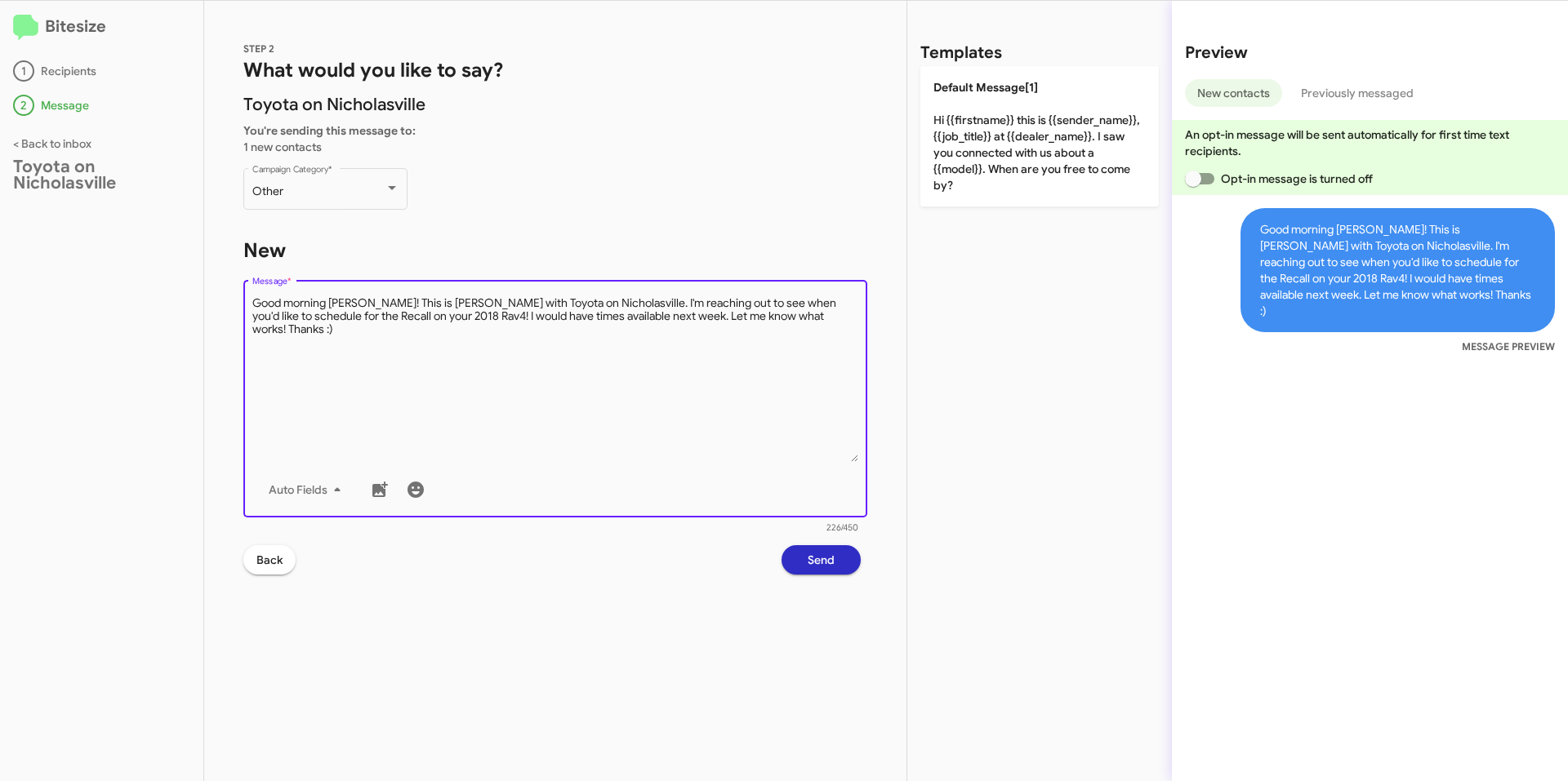
type textarea "Good morning [PERSON_NAME]! This is [PERSON_NAME] with Toyota on Nicholasville.…"
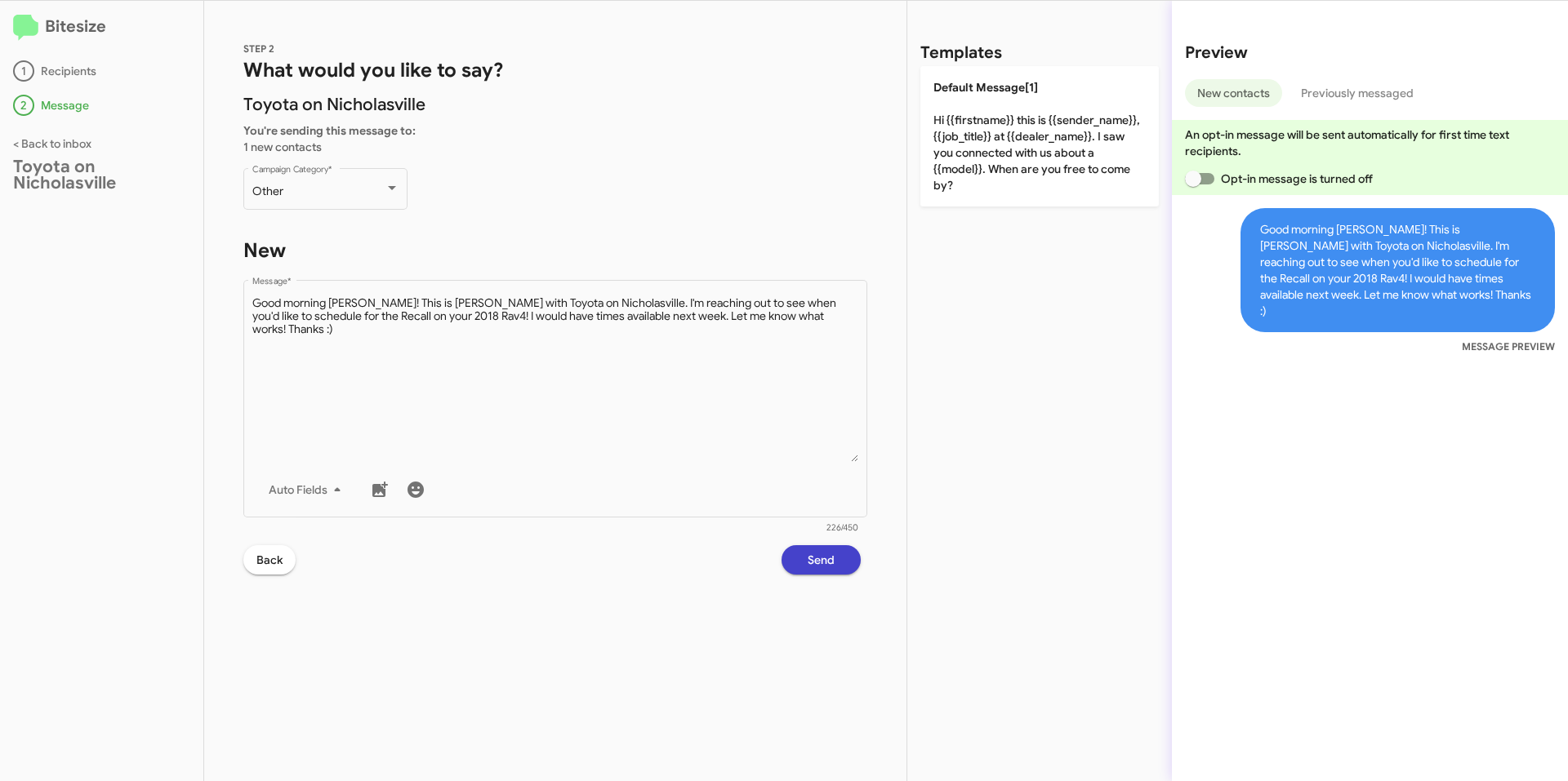
click at [828, 554] on span "Send" at bounding box center [821, 560] width 27 height 29
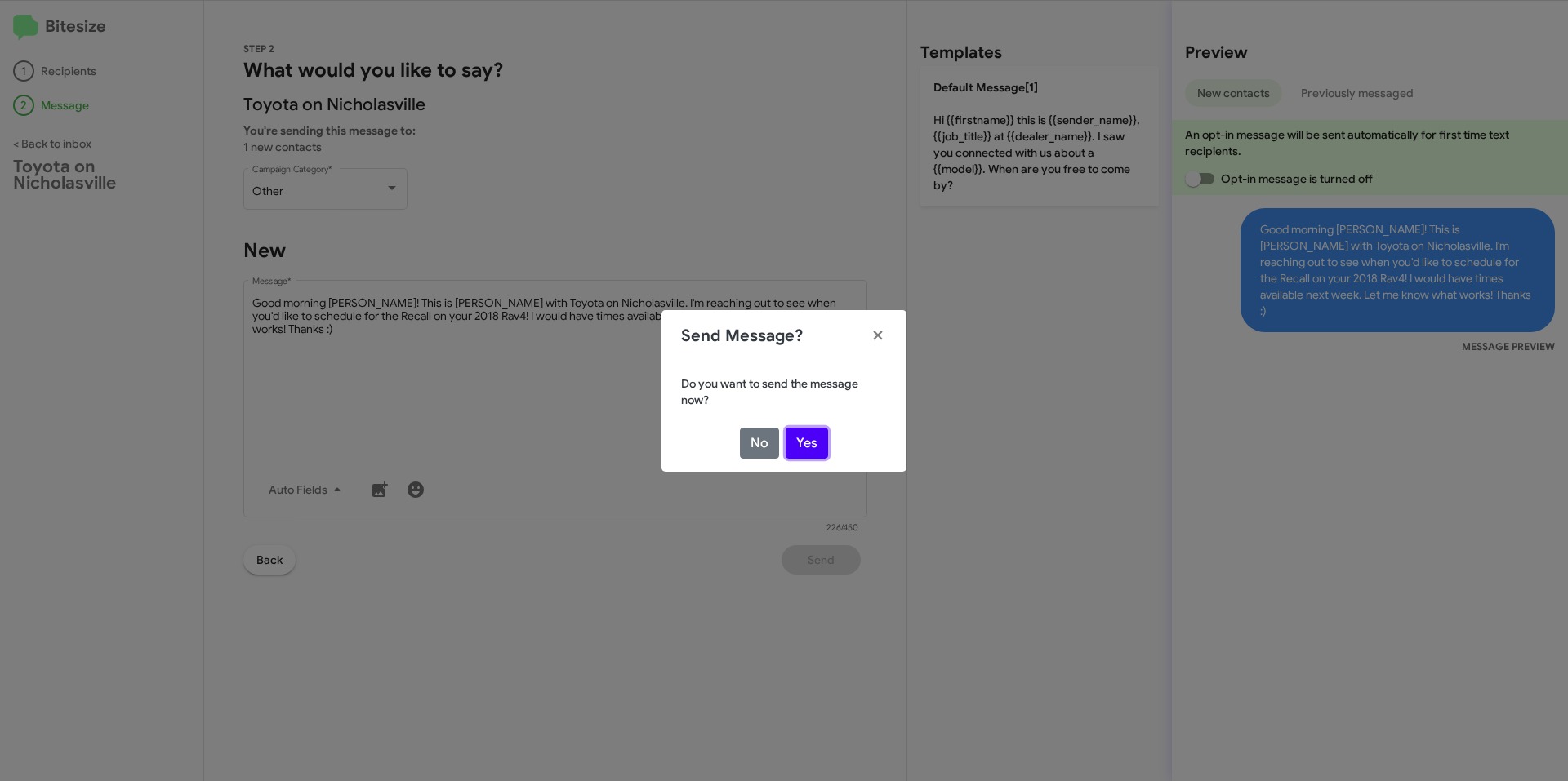
click at [813, 444] on button "Yes" at bounding box center [807, 443] width 42 height 31
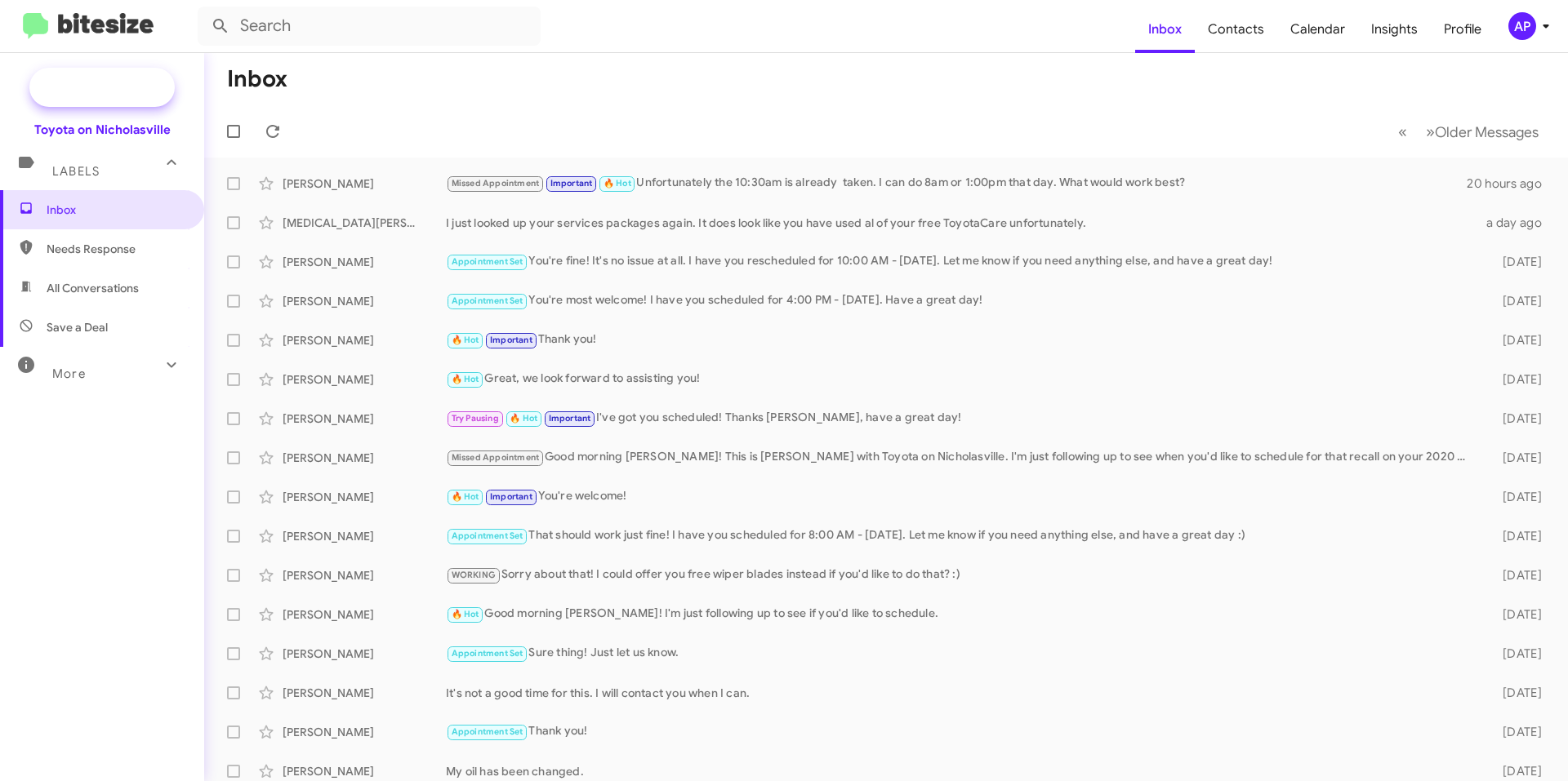
click at [85, 91] on span "New Campaign" at bounding box center [120, 87] width 84 height 17
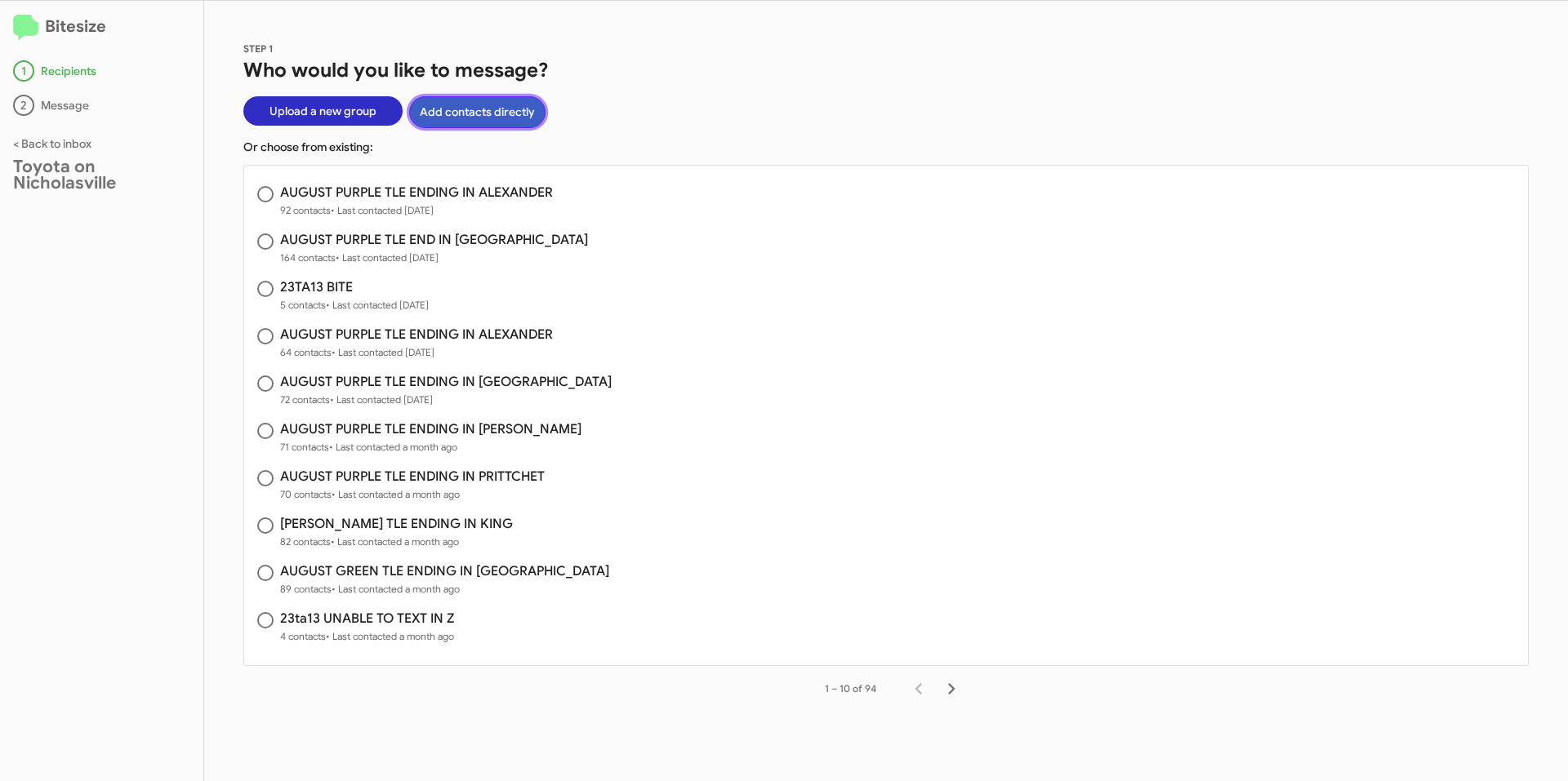
click at [497, 118] on button "Add contacts directly" at bounding box center [478, 112] width 136 height 32
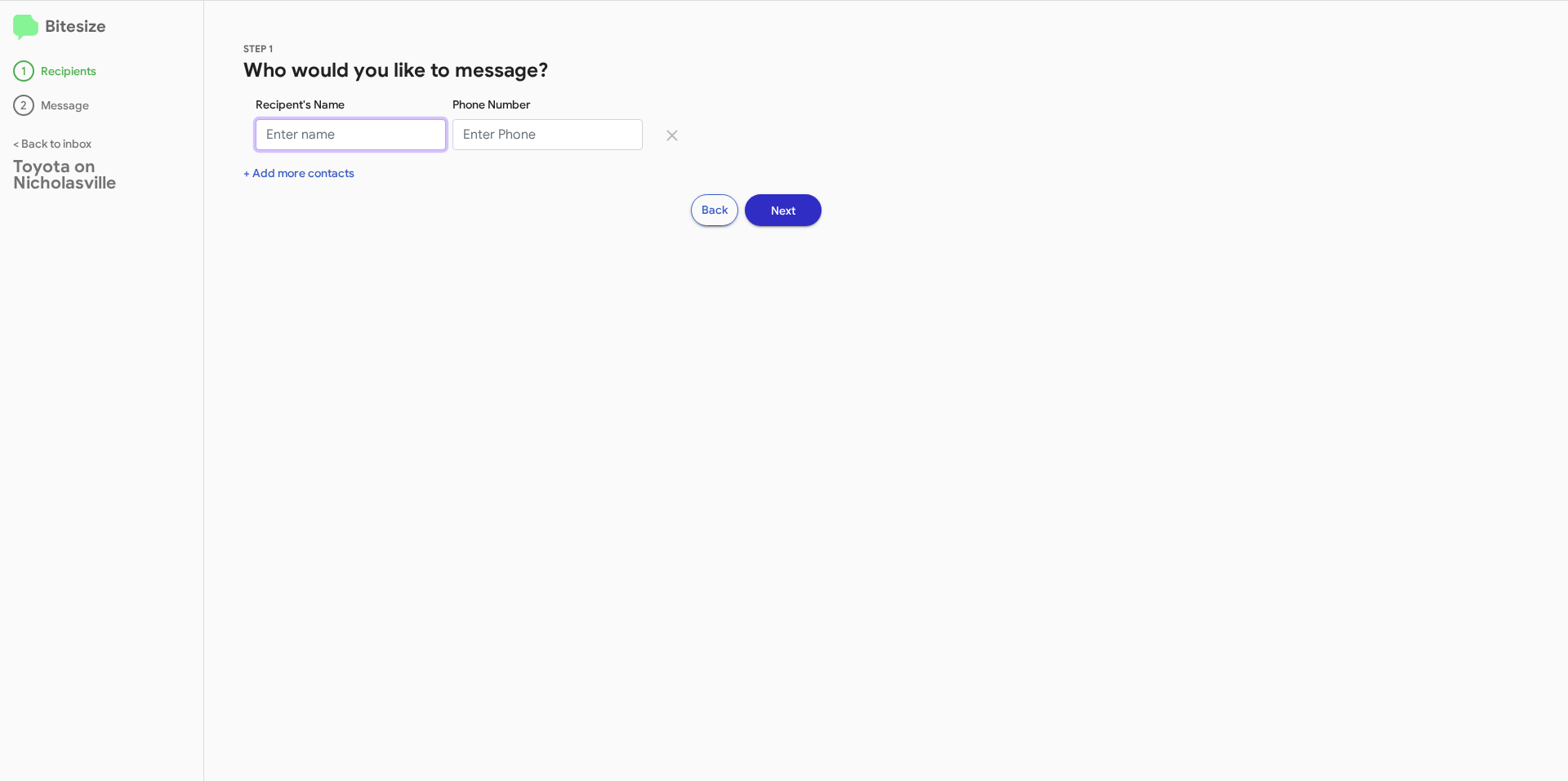
click at [316, 141] on input "Recipent's Name" at bounding box center [351, 135] width 190 height 31
type input "[PERSON_NAME]"
click at [478, 121] on input "Phone Number" at bounding box center [548, 135] width 190 height 31
type input "8608399455"
click at [788, 210] on span "Next" at bounding box center [783, 211] width 25 height 29
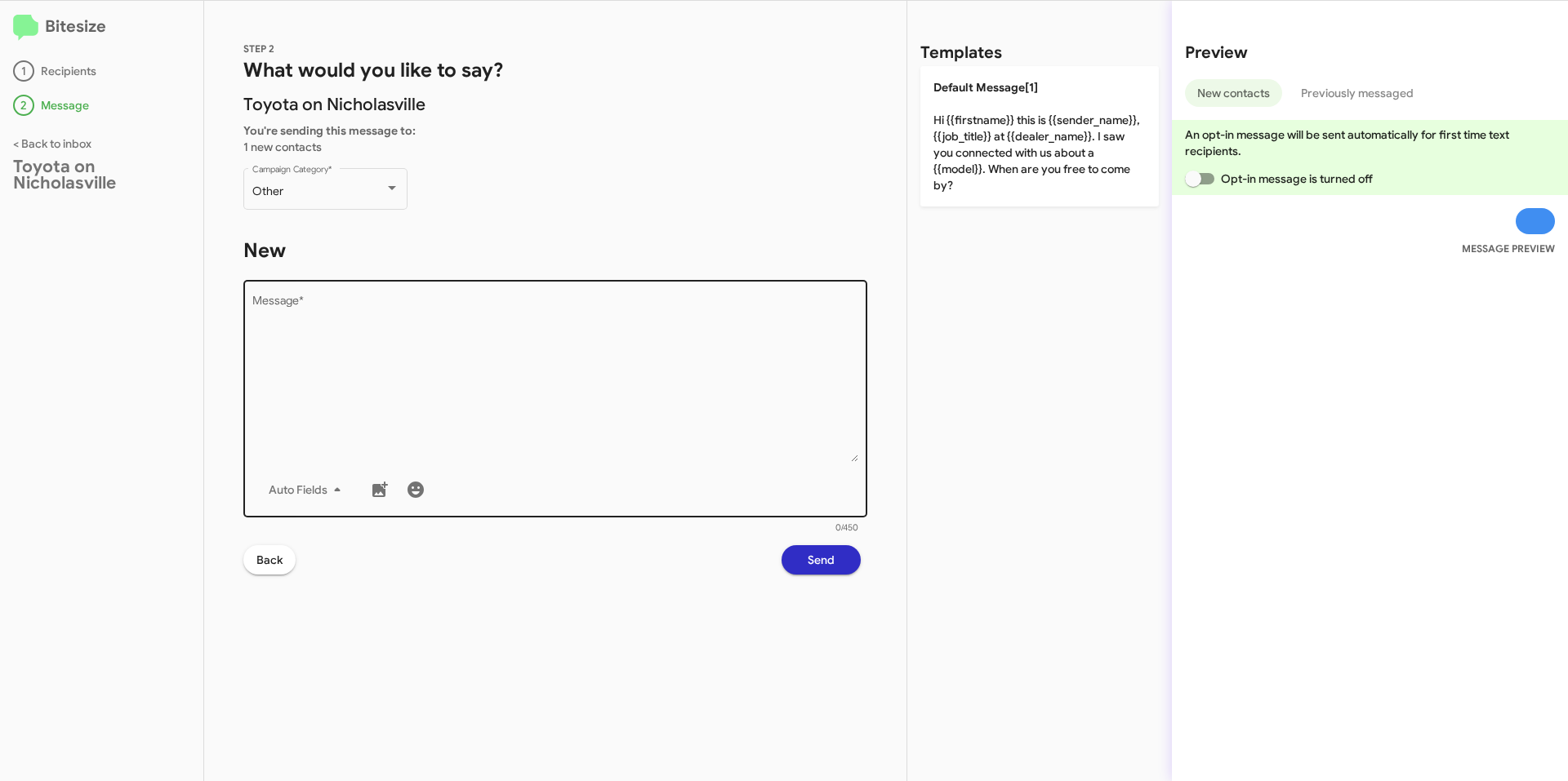
click at [454, 344] on textarea "Message *" at bounding box center [555, 378] width 606 height 167
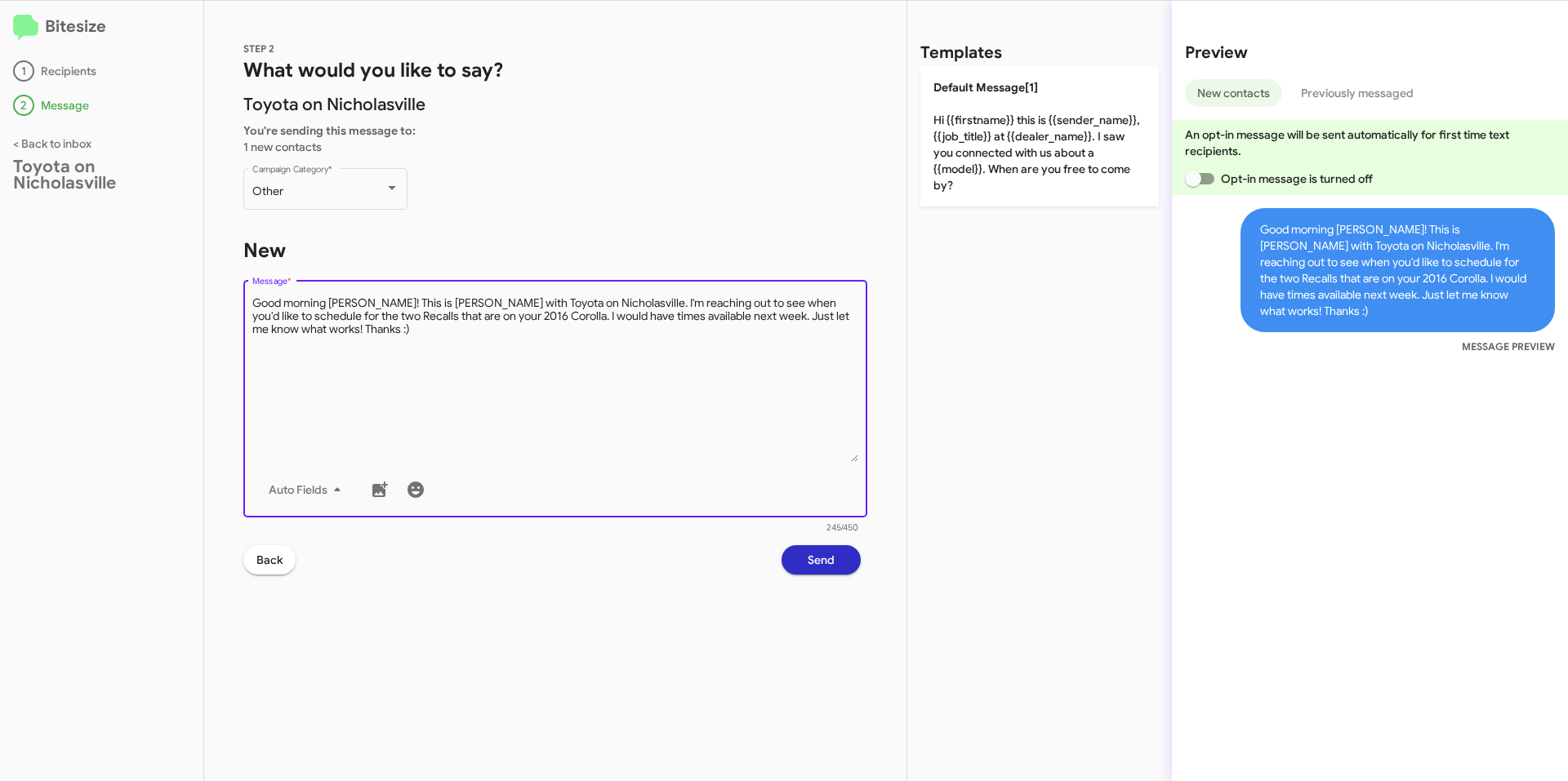
click at [846, 315] on textarea "Message *" at bounding box center [555, 378] width 606 height 167
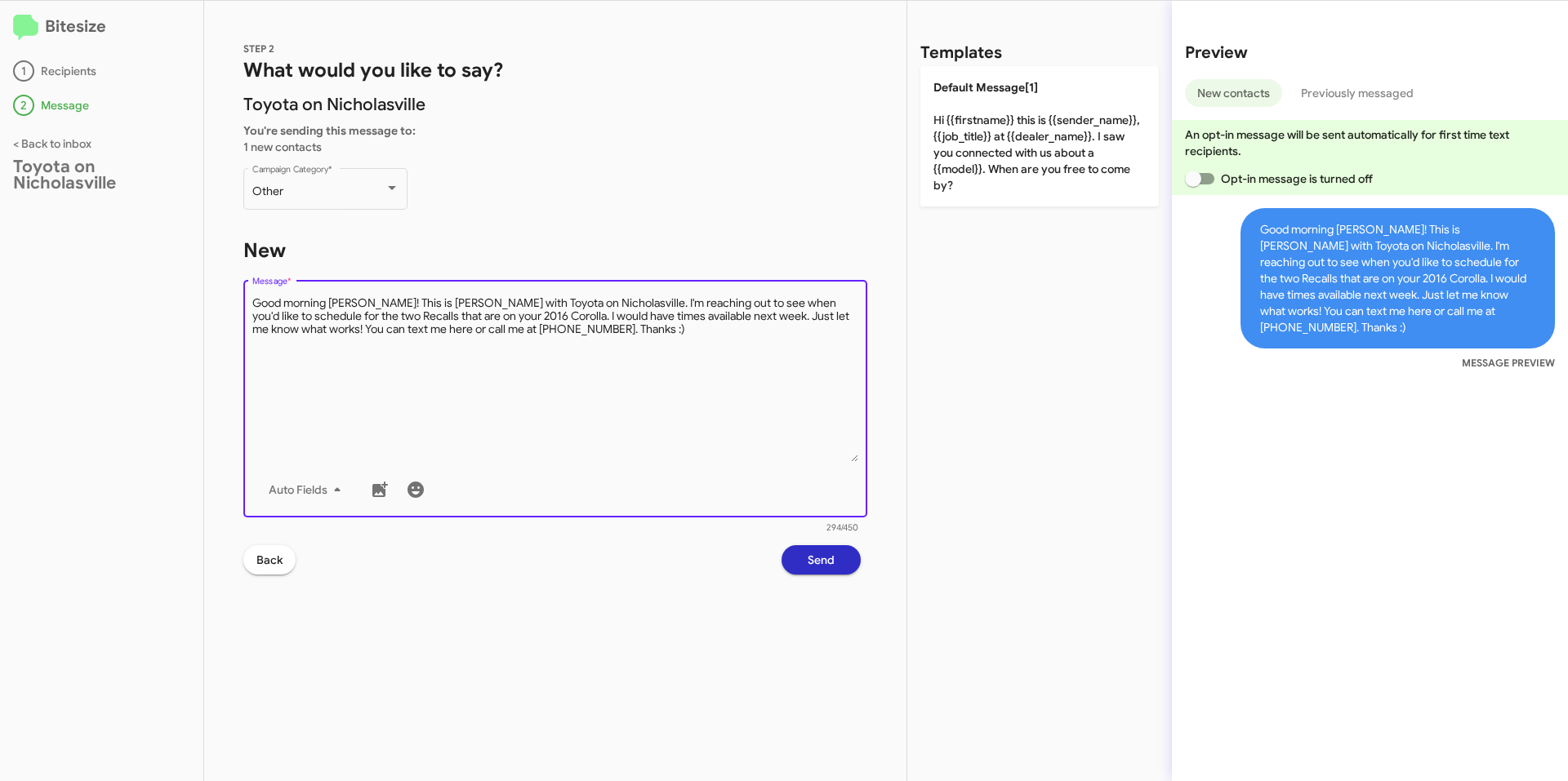
type textarea "Good morning [PERSON_NAME]! This is [PERSON_NAME] with Toyota on Nicholasville.…"
click at [823, 559] on span "Send" at bounding box center [821, 560] width 27 height 29
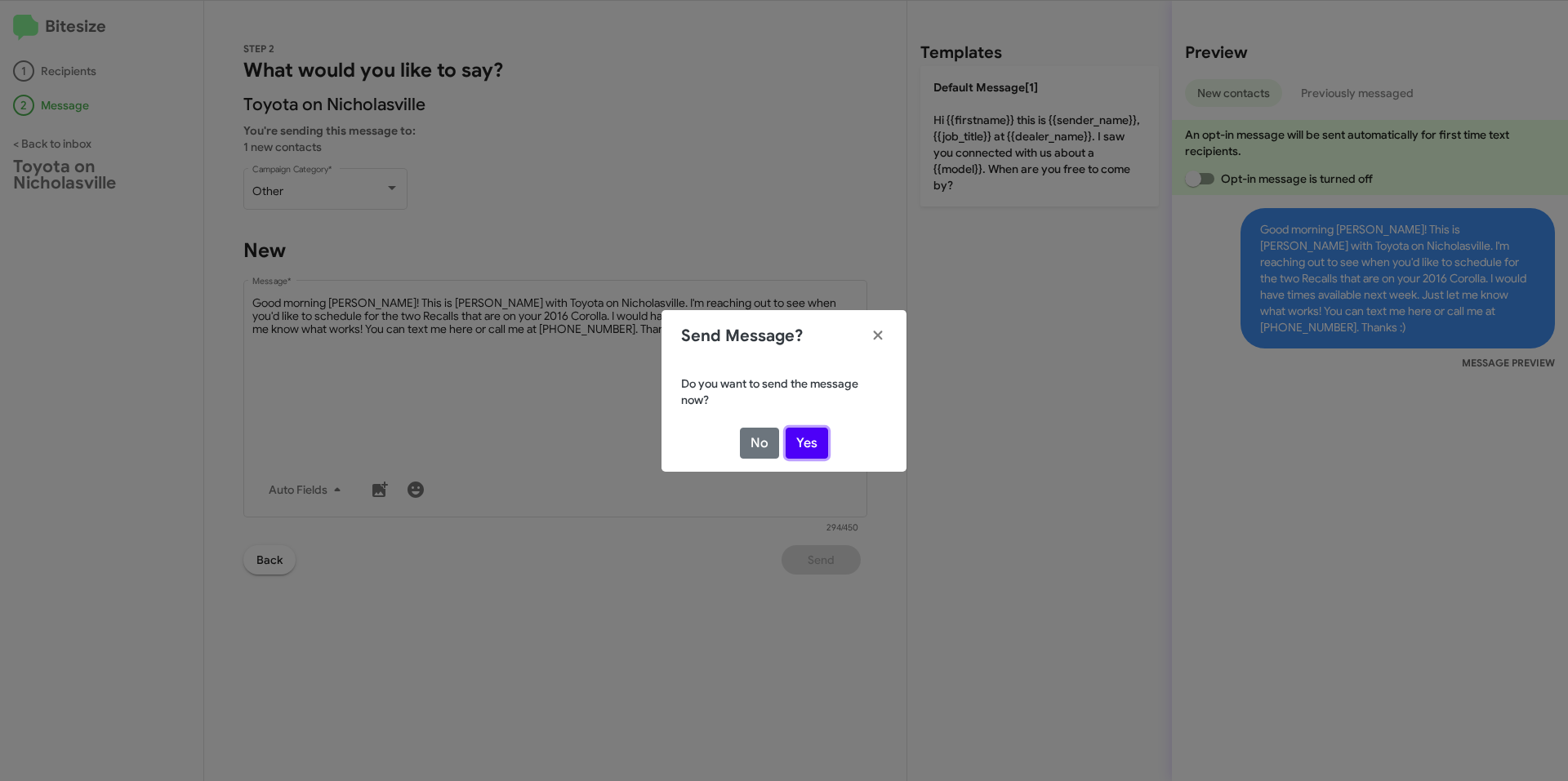
click at [810, 452] on button "Yes" at bounding box center [807, 443] width 42 height 31
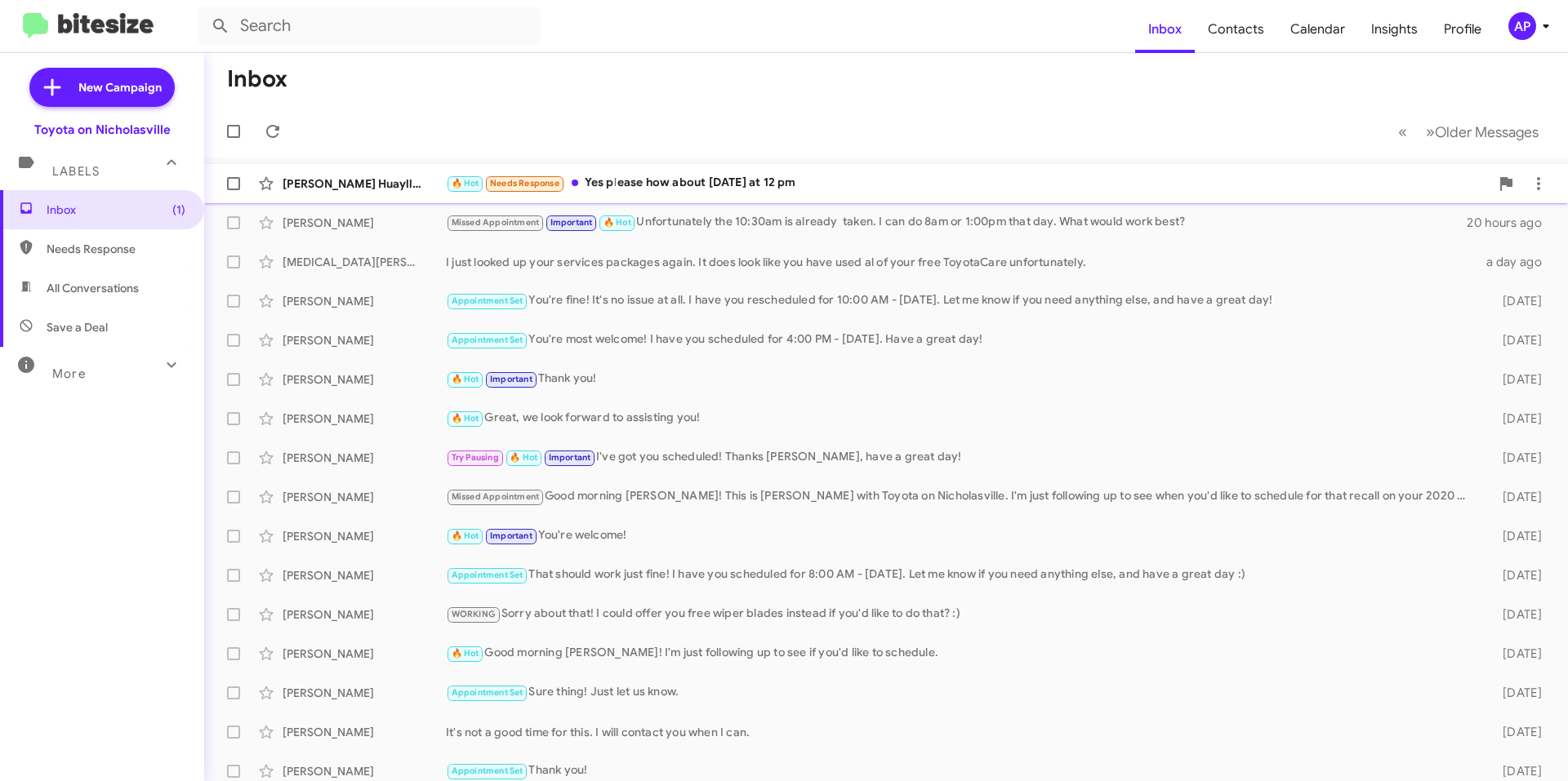
click at [892, 167] on div "[PERSON_NAME]-[PERSON_NAME] 🔥 Hot Needs Response Yes please how about [DATE] at…" at bounding box center [886, 183] width 1338 height 32
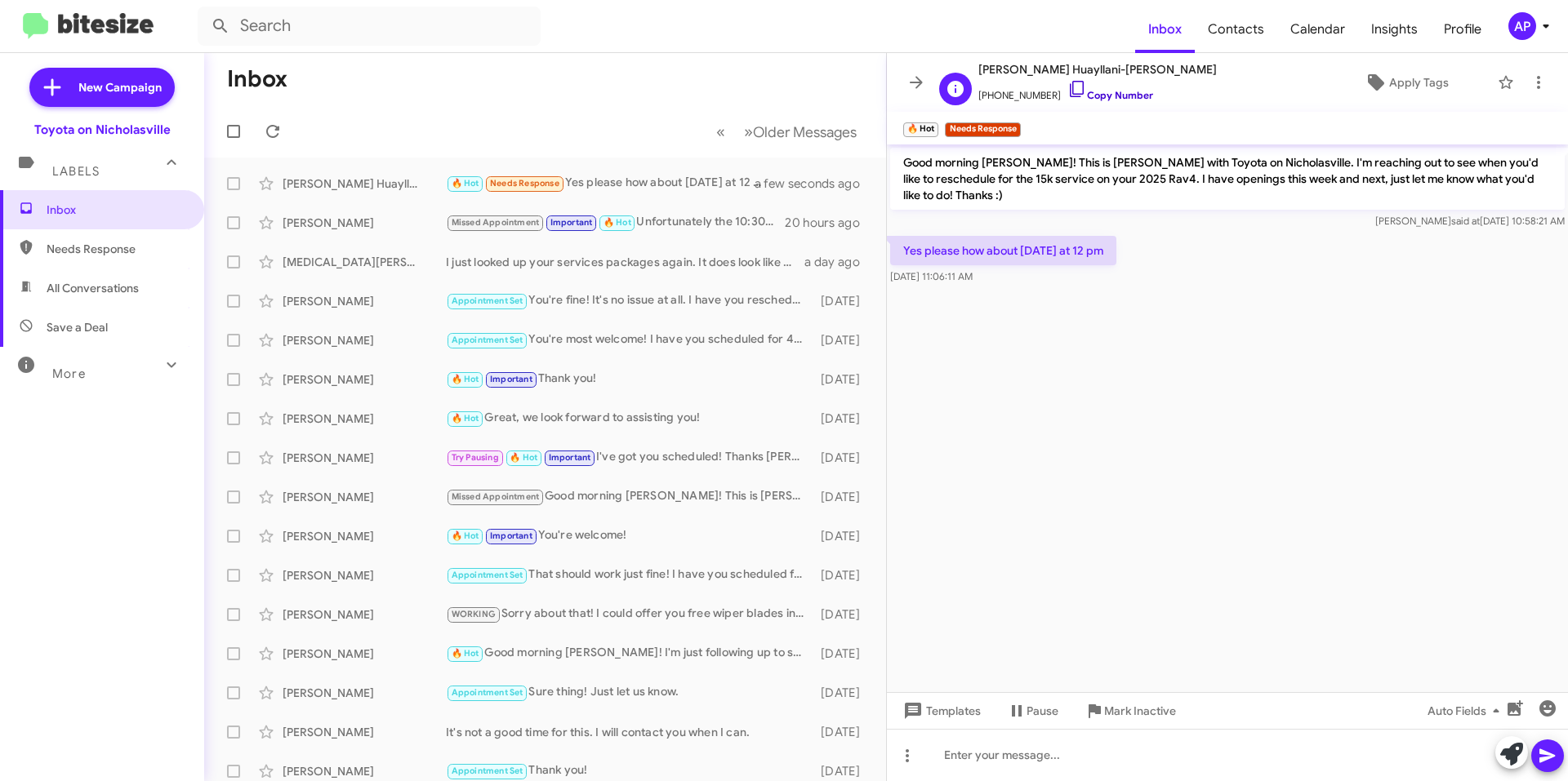
click at [1086, 91] on link "Copy Number" at bounding box center [1110, 95] width 86 height 12
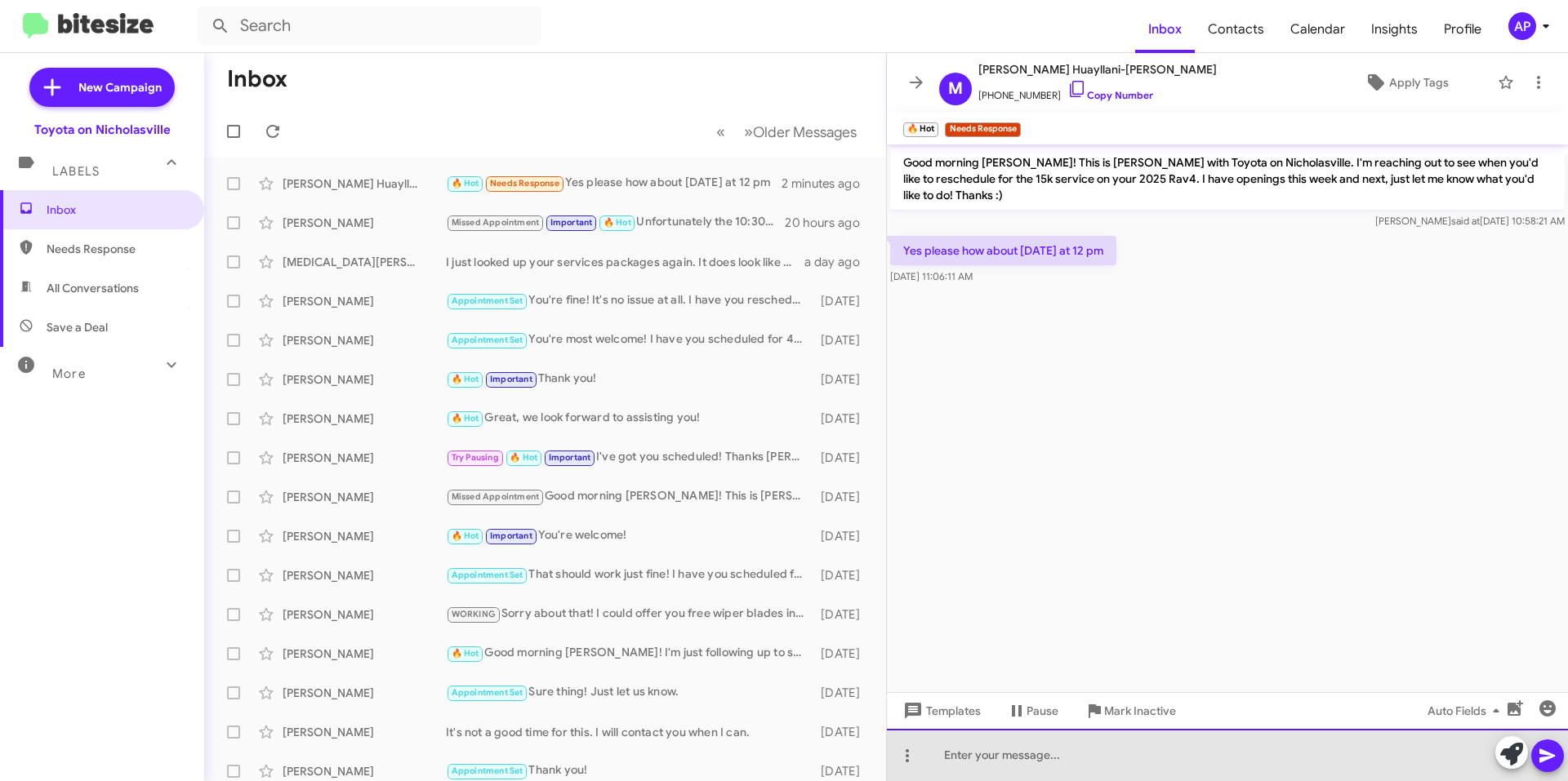
click at [1145, 763] on div at bounding box center [1228, 755] width 681 height 52
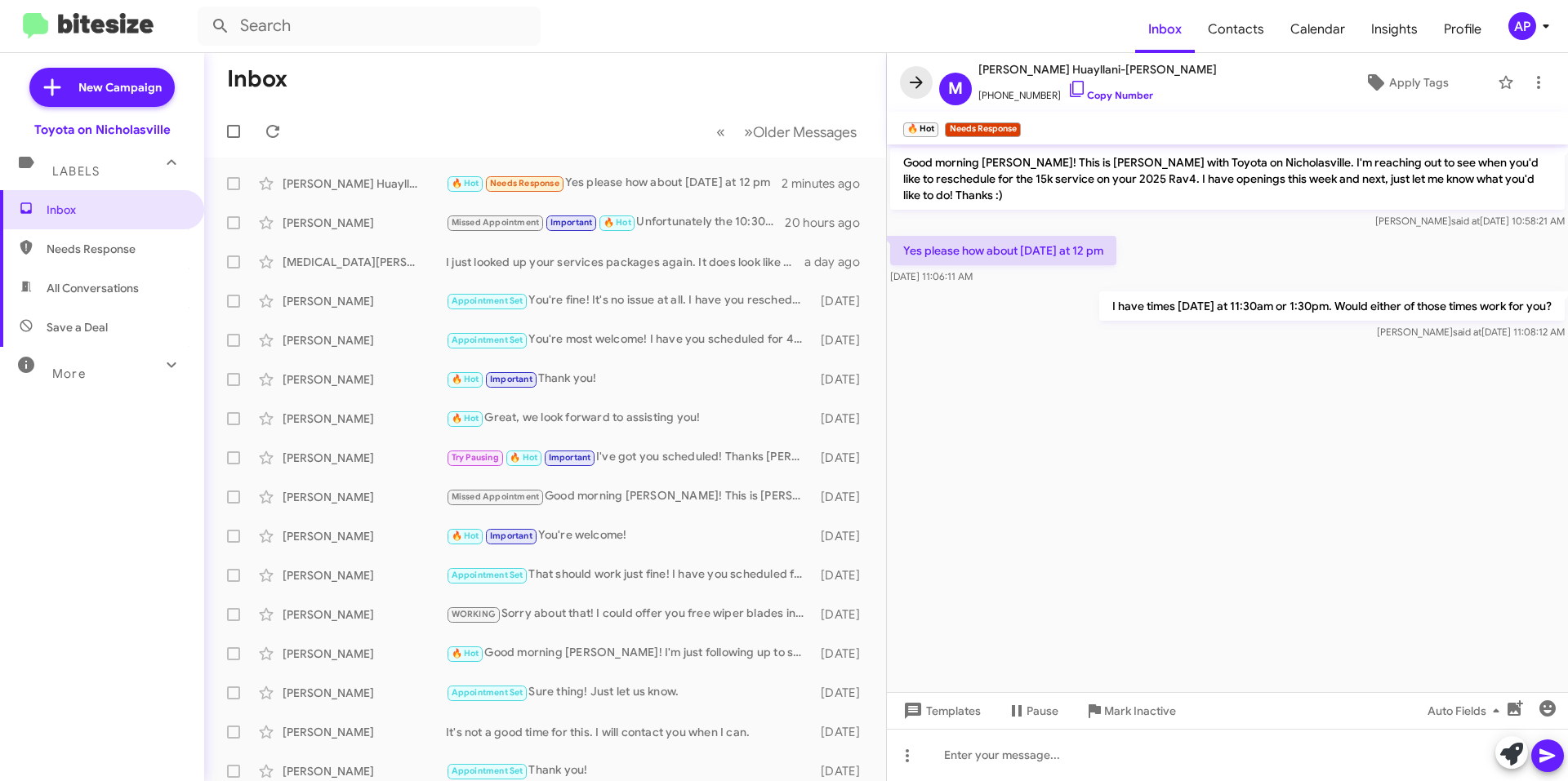
click at [920, 83] on icon at bounding box center [917, 82] width 13 height 12
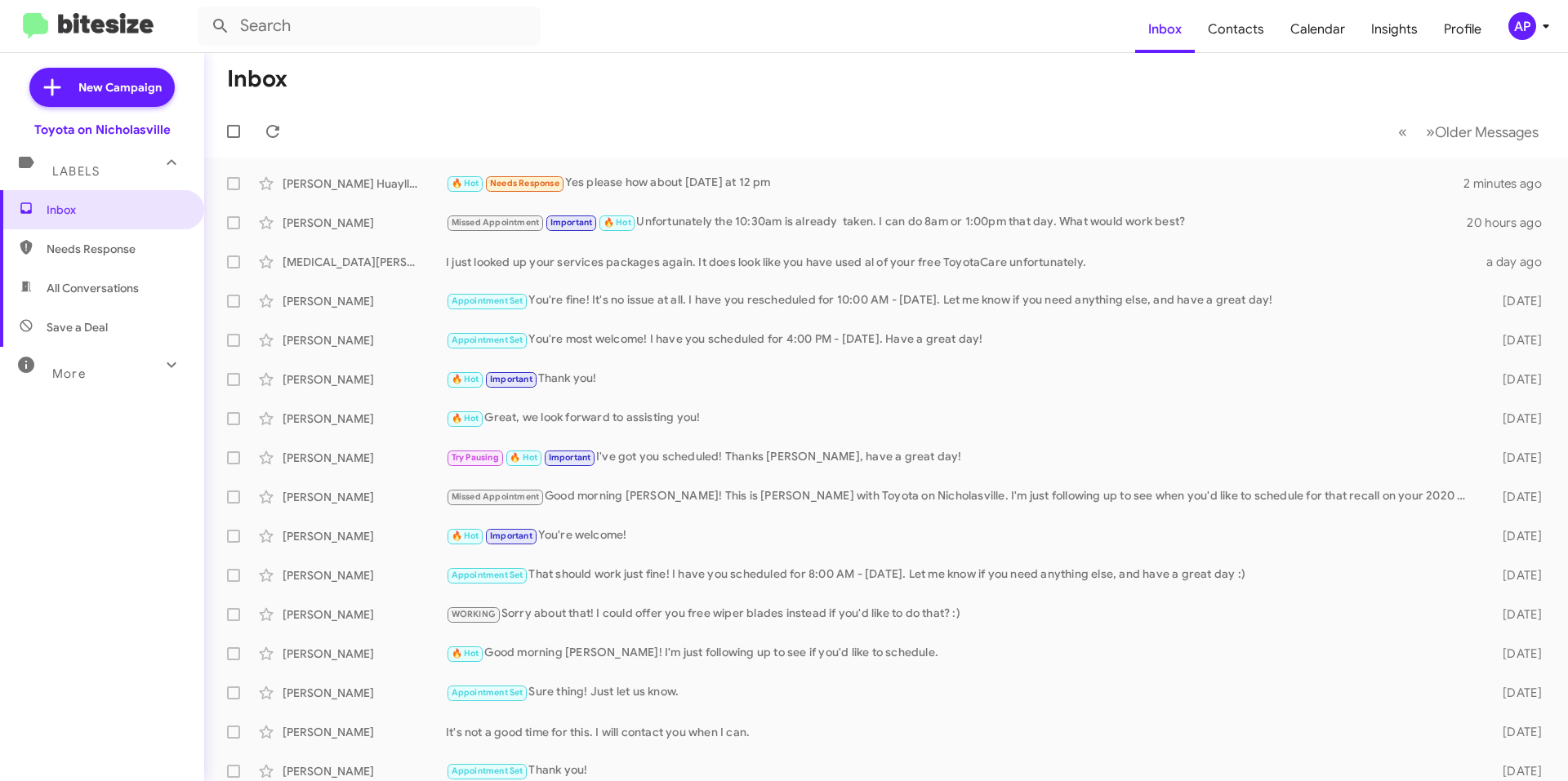
click at [133, 375] on div "More" at bounding box center [86, 367] width 145 height 30
click at [119, 584] on span "Sent" at bounding box center [102, 575] width 204 height 40
type input "in:sent"
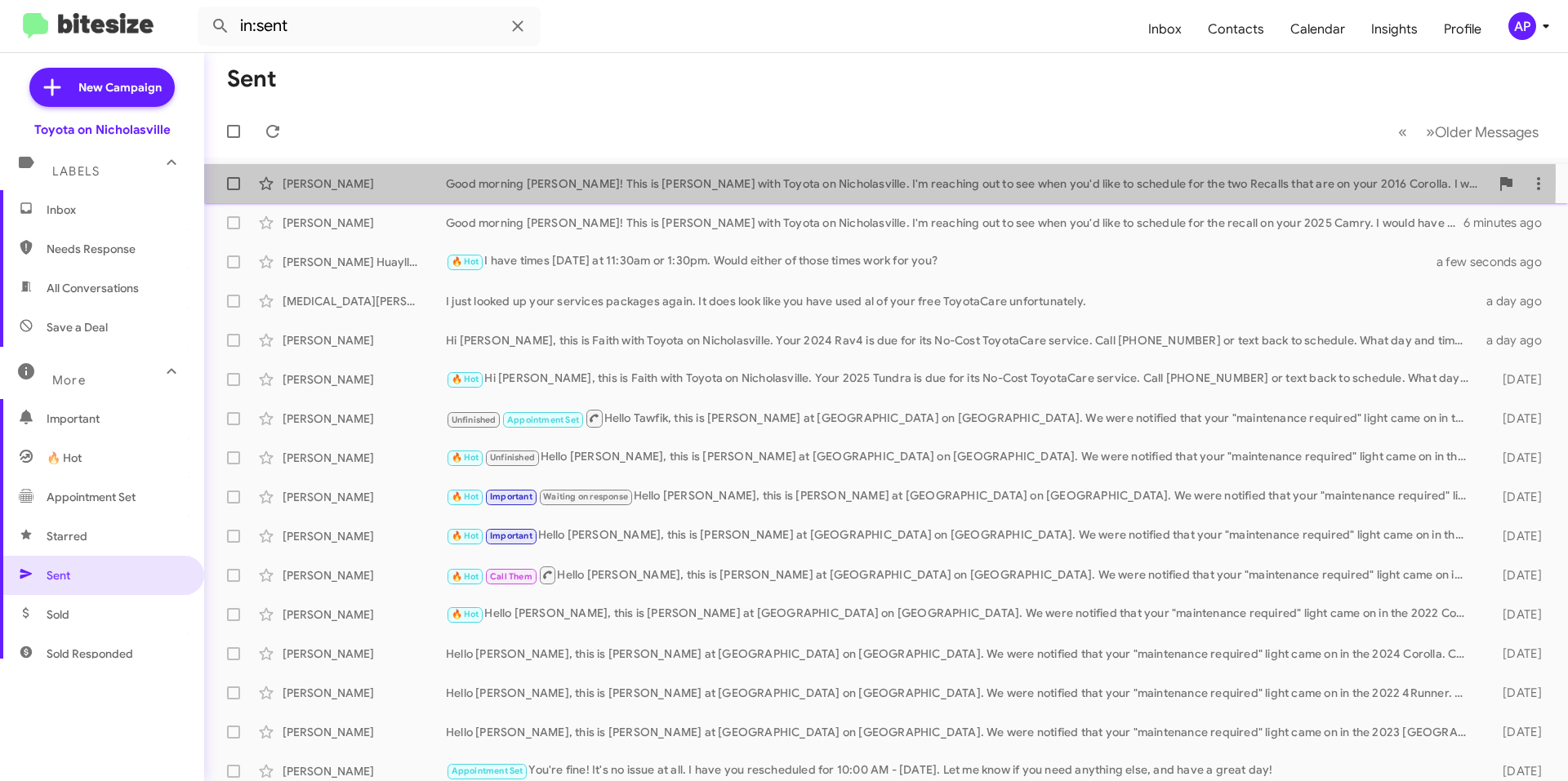
click at [698, 180] on div "Good morning [PERSON_NAME]! This is [PERSON_NAME] with Toyota on Nicholasville.…" at bounding box center [968, 184] width 1043 height 17
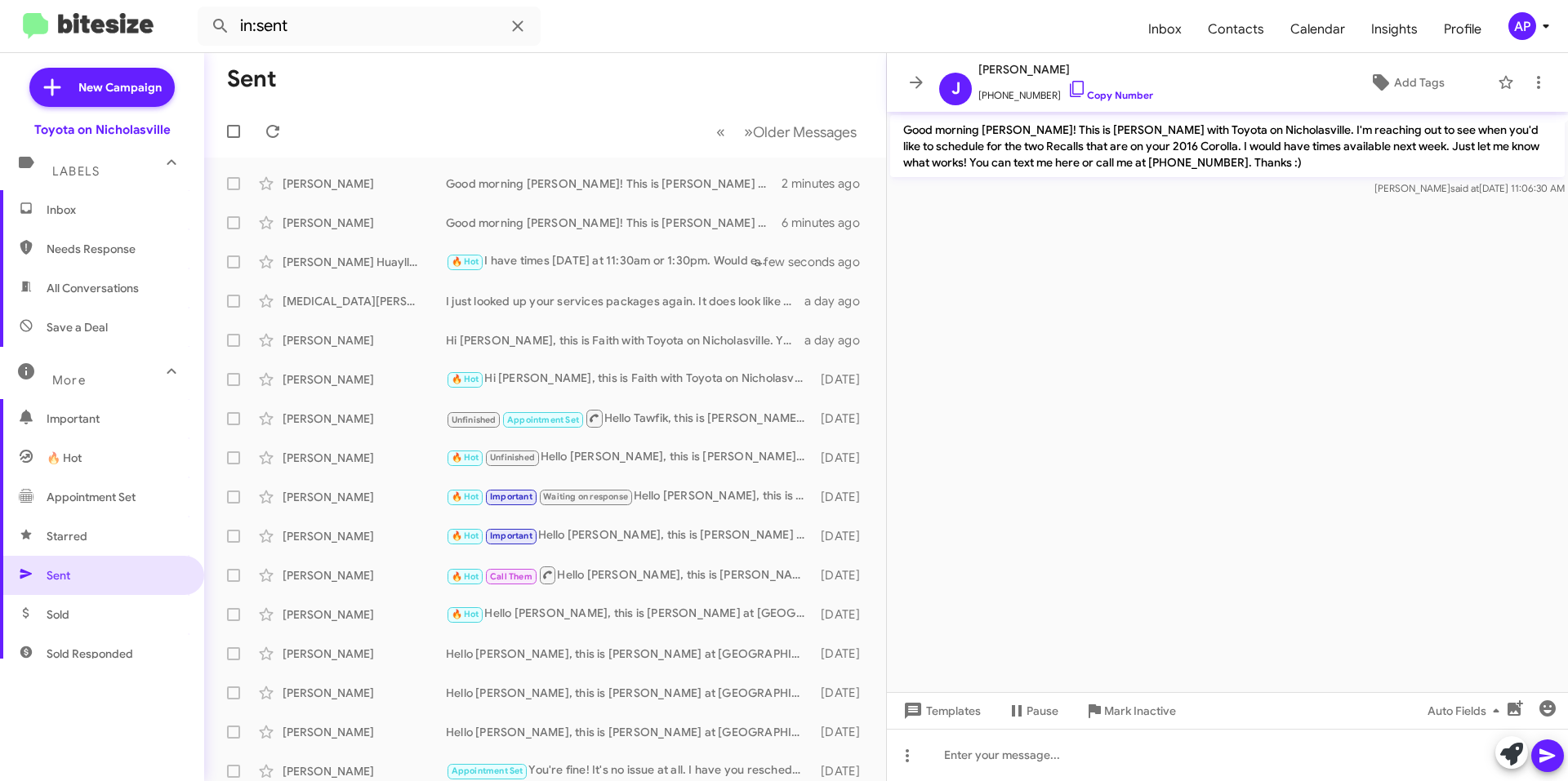
drag, startPoint x: 1493, startPoint y: 144, endPoint x: 1116, endPoint y: 165, distance: 377.6
click at [1116, 165] on p "Good morning [PERSON_NAME]! This is [PERSON_NAME] with Toyota on Nicholasville.…" at bounding box center [1227, 145] width 674 height 62
drag, startPoint x: 919, startPoint y: 78, endPoint x: 905, endPoint y: 87, distance: 16.6
click at [918, 78] on icon at bounding box center [916, 82] width 19 height 19
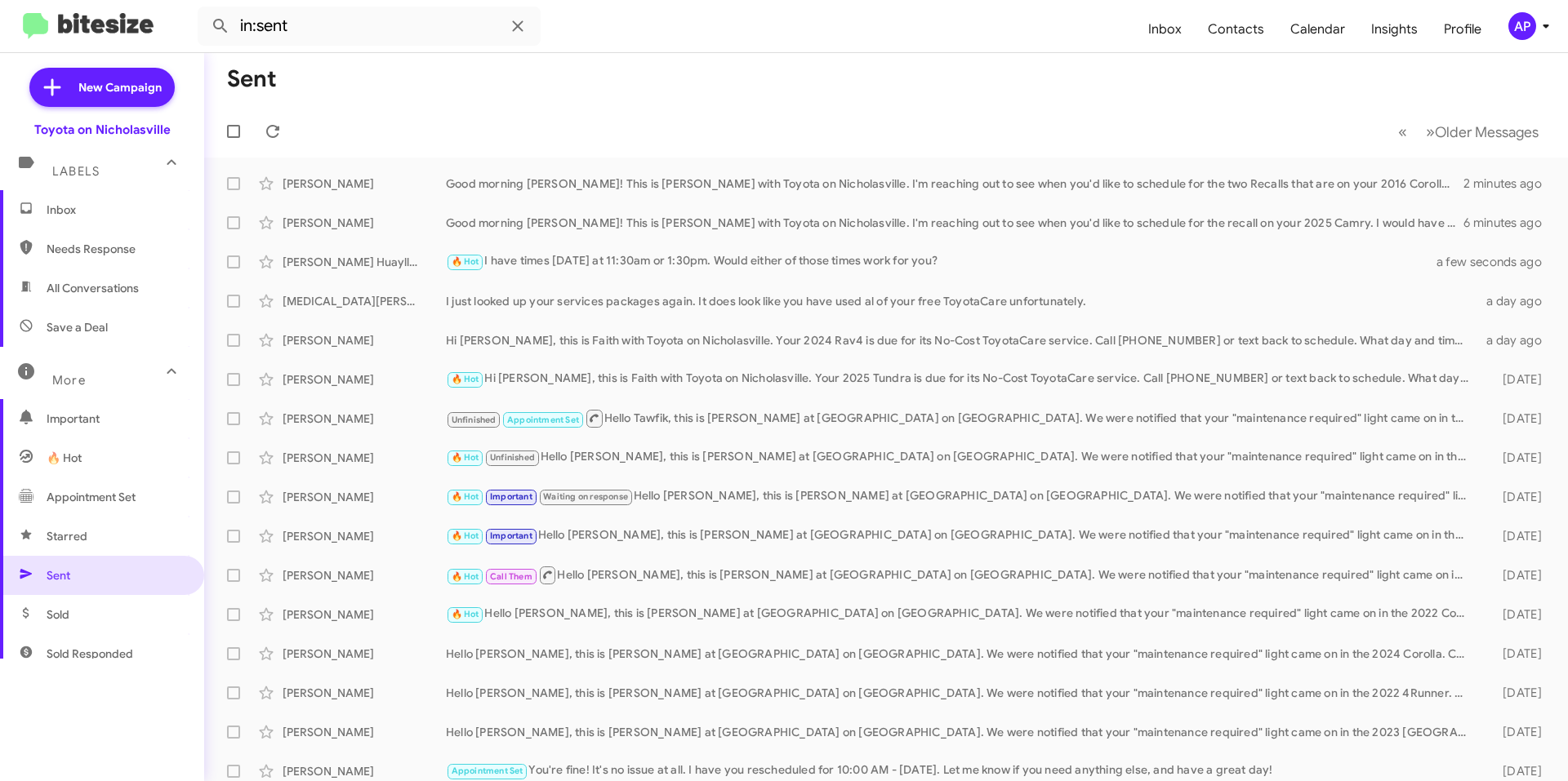
click at [71, 210] on span "Inbox" at bounding box center [116, 210] width 139 height 17
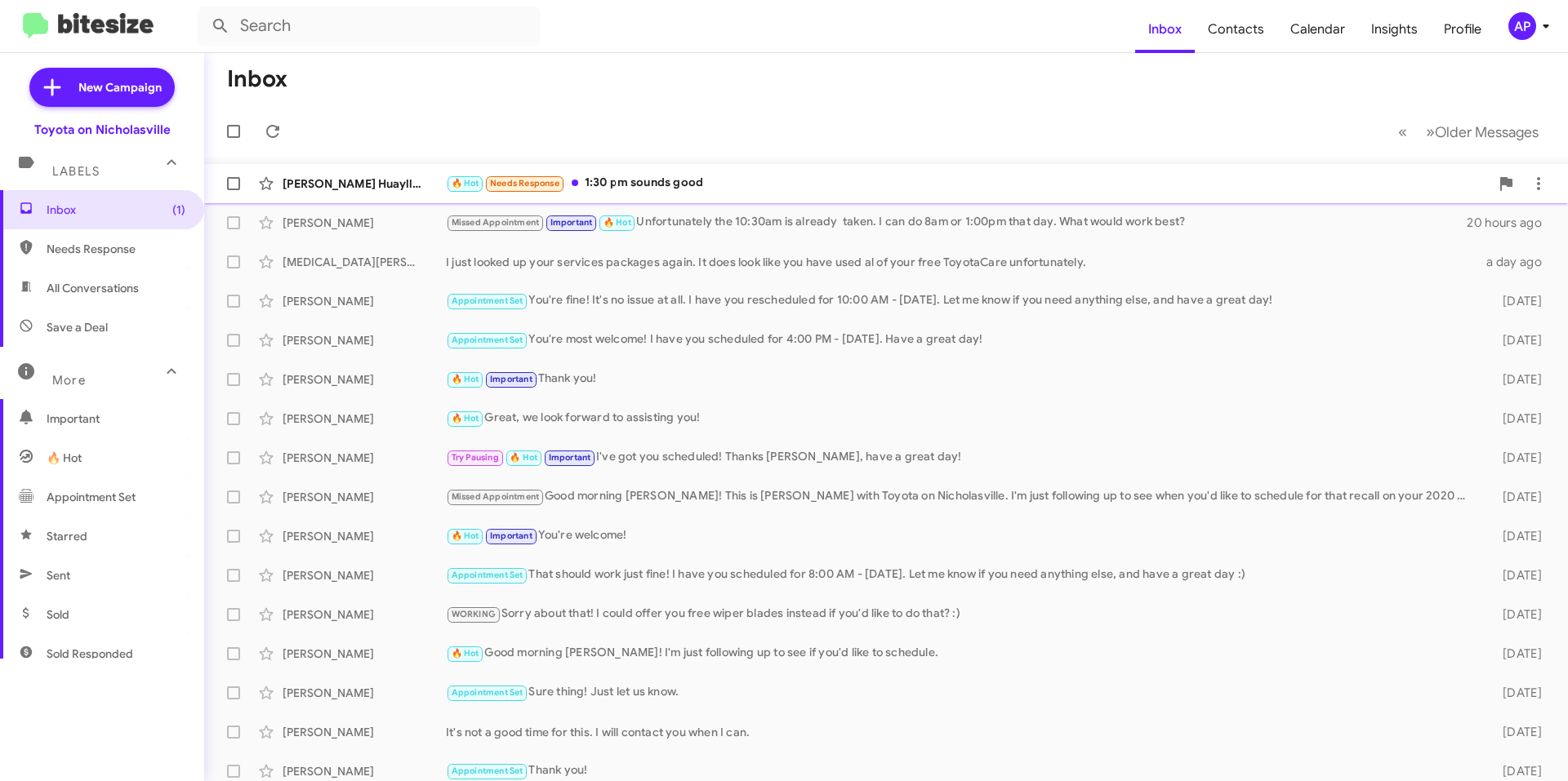
click at [812, 170] on div "[PERSON_NAME]-[PERSON_NAME] 🔥 Hot Needs Response 1:30 pm sounds good a few seco…" at bounding box center [886, 183] width 1338 height 32
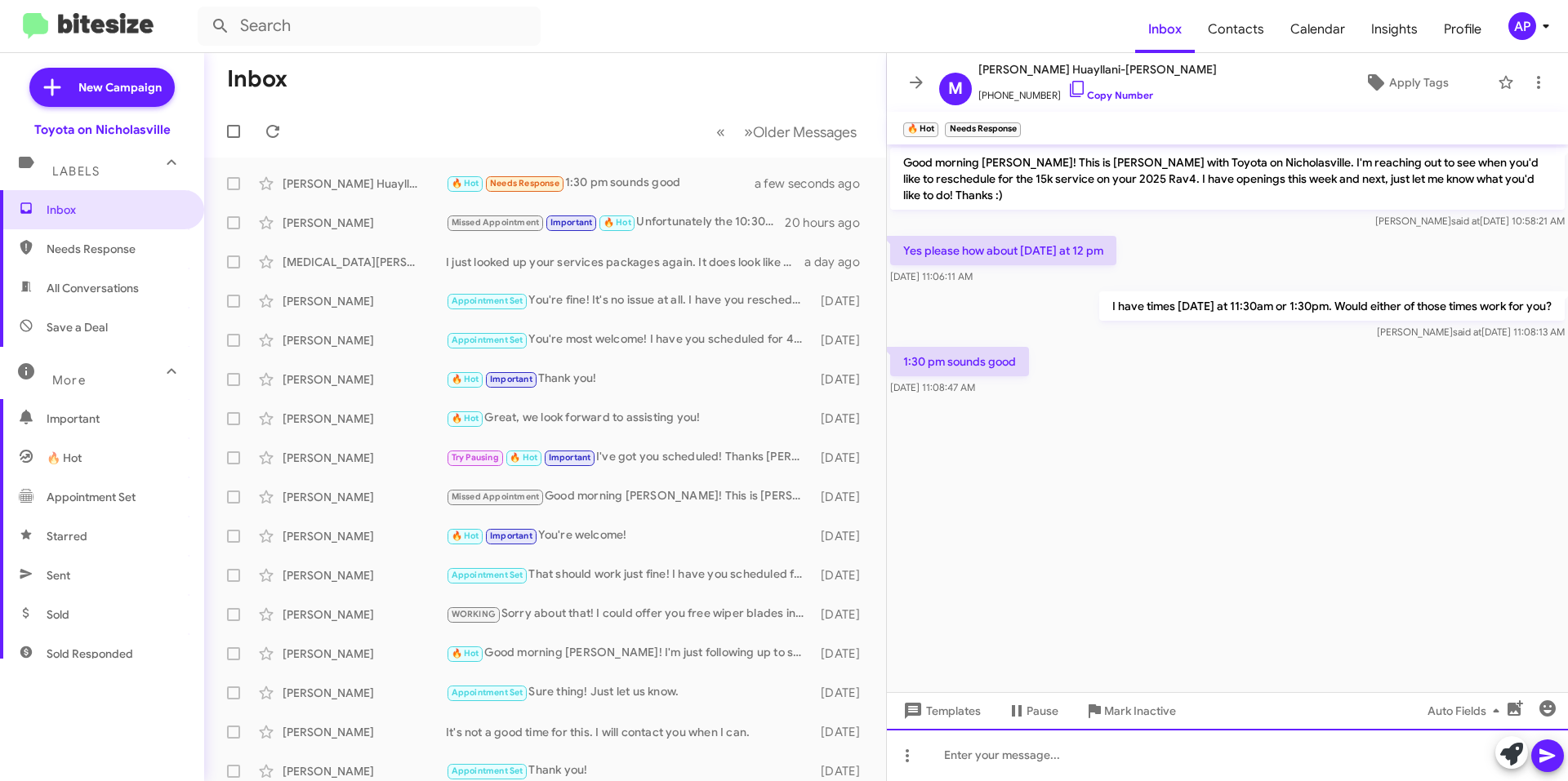
click at [1122, 744] on div at bounding box center [1228, 755] width 681 height 52
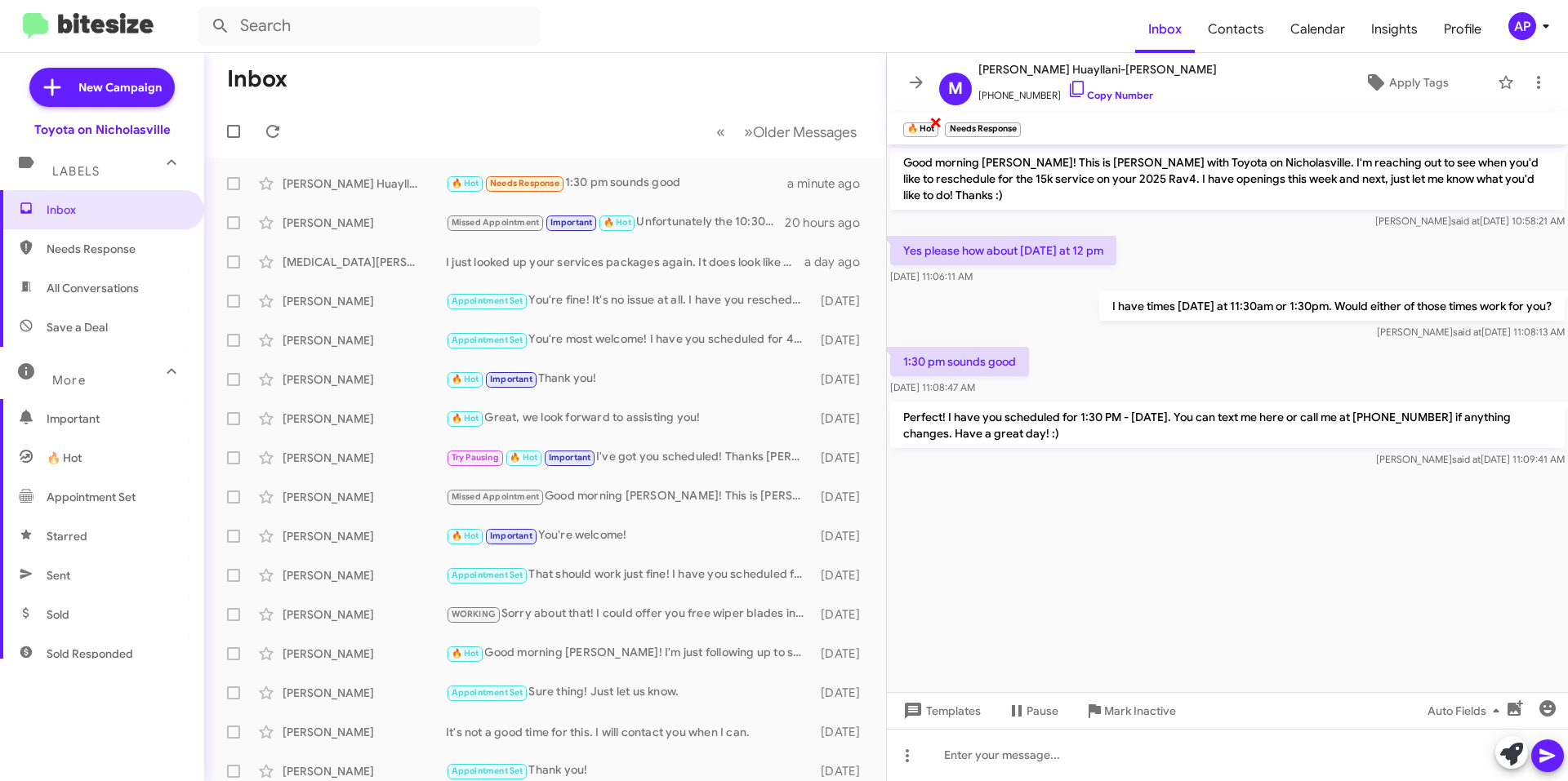
click at [940, 123] on span "×" at bounding box center [936, 121] width 13 height 19
click at [982, 123] on span "×" at bounding box center [975, 121] width 13 height 19
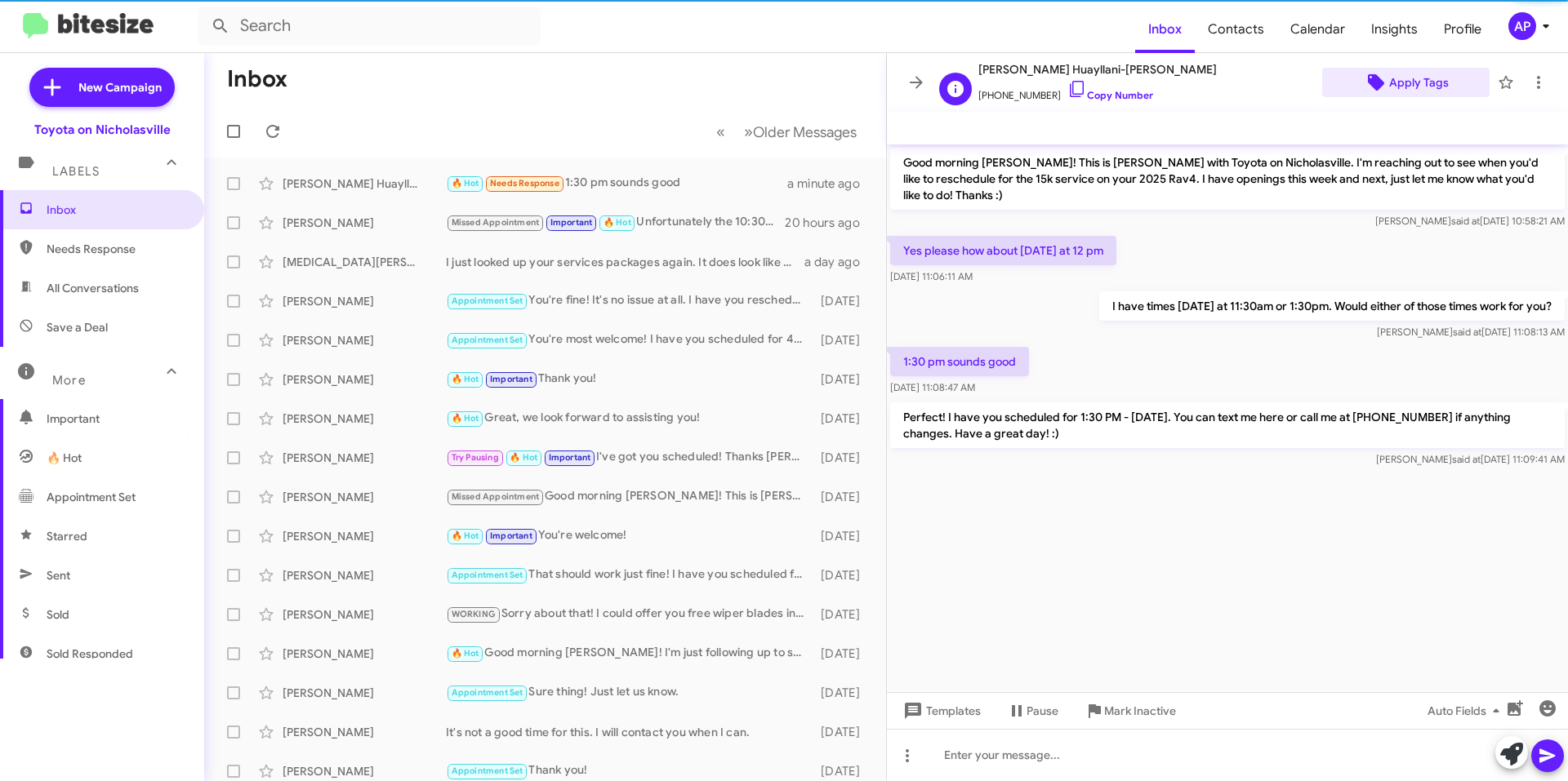
click at [1401, 73] on span "Apply Tags" at bounding box center [1419, 83] width 60 height 29
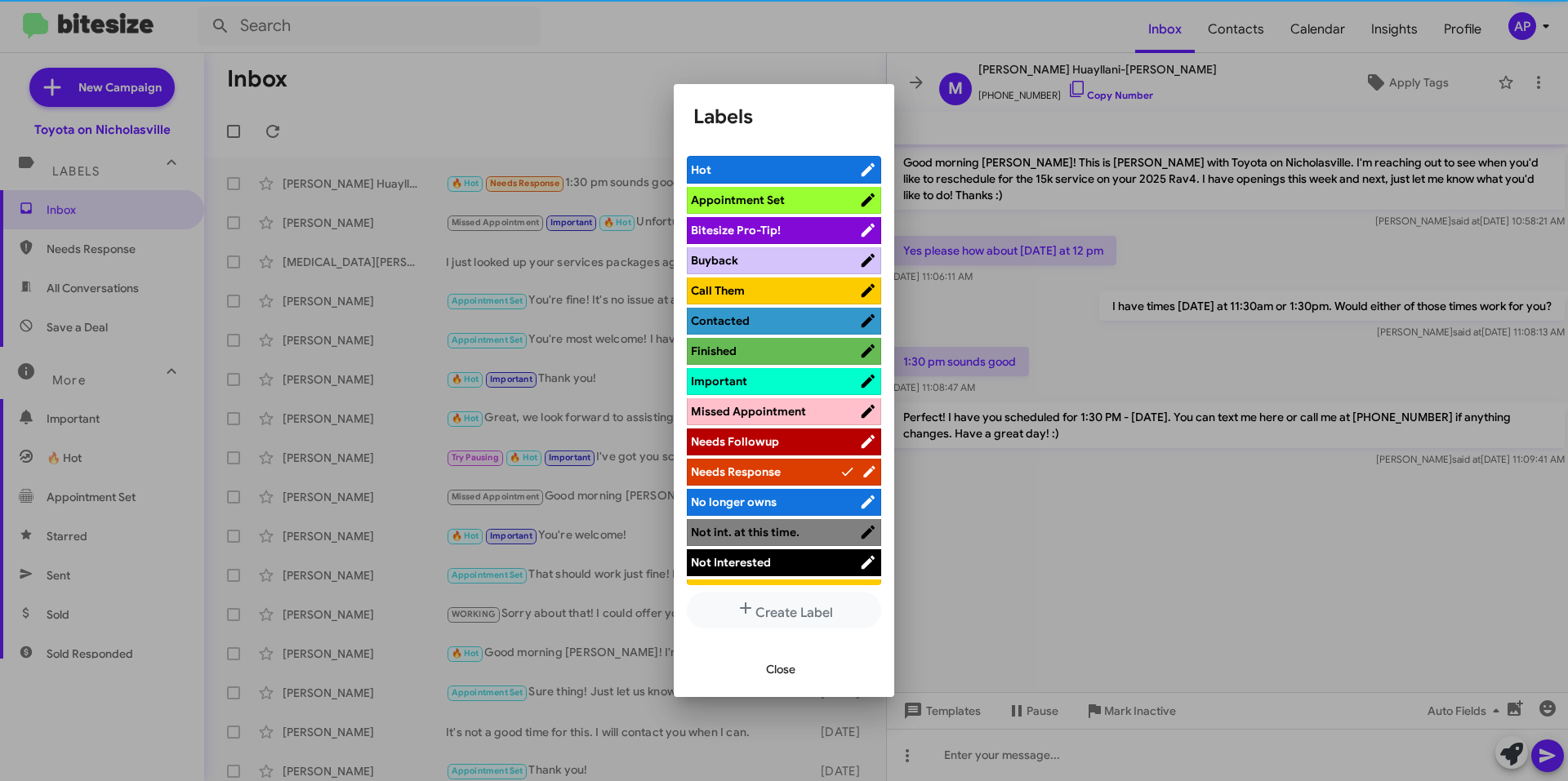
click at [711, 200] on span "Appointment Set" at bounding box center [738, 200] width 94 height 15
click at [767, 658] on span "Close" at bounding box center [780, 670] width 29 height 29
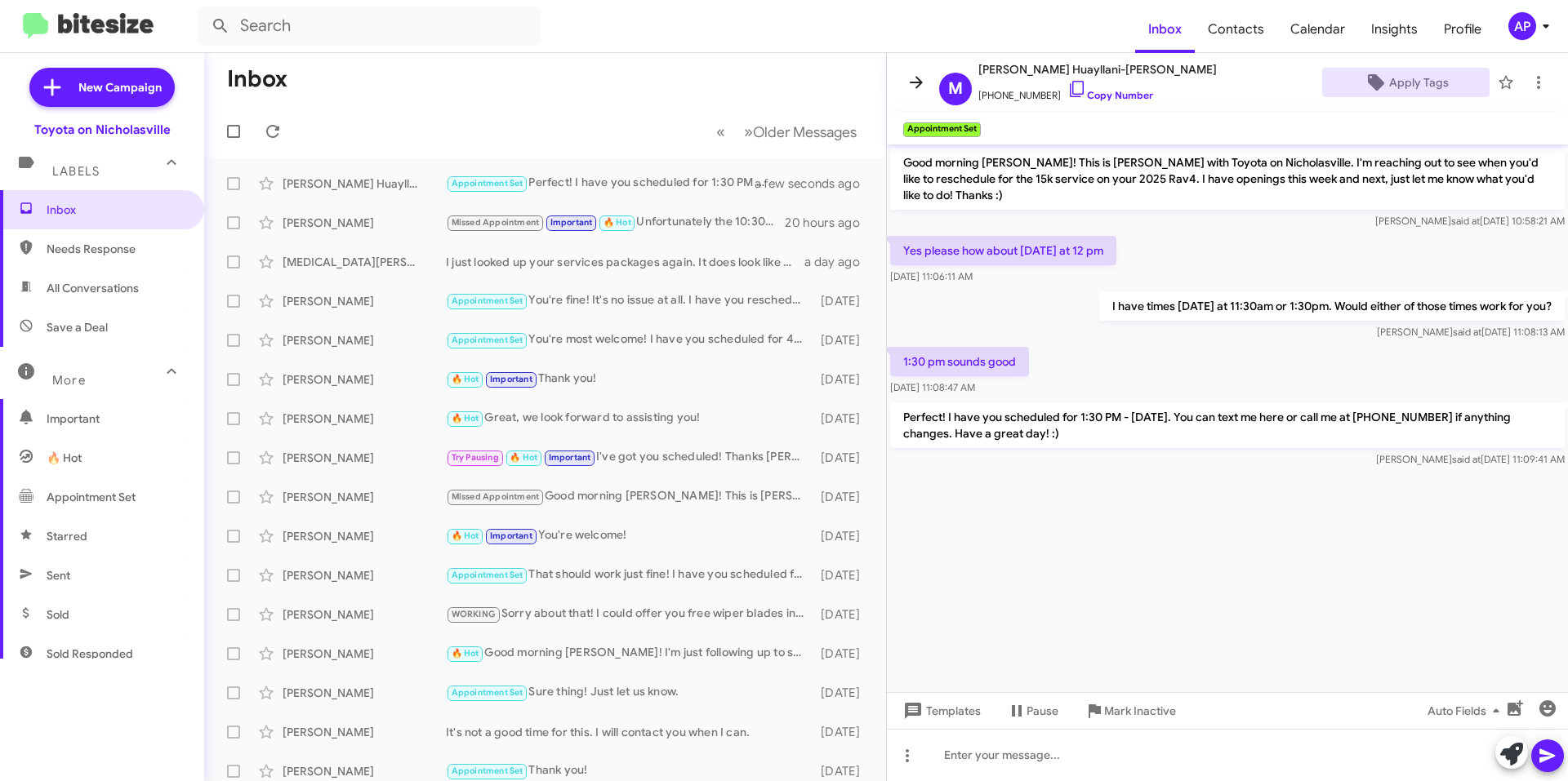
click at [905, 79] on span at bounding box center [916, 82] width 32 height 19
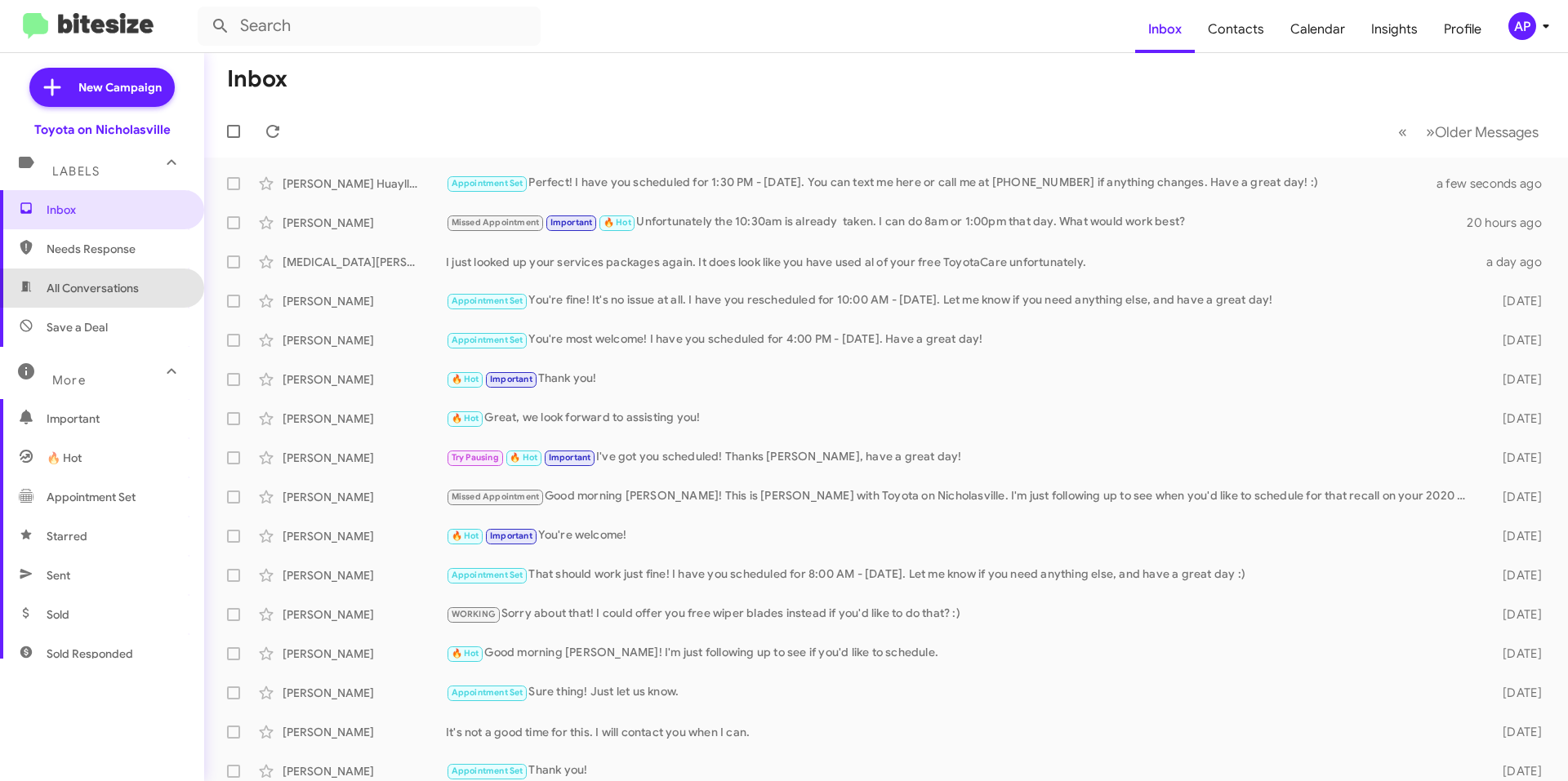
click at [122, 282] on span "All Conversations" at bounding box center [93, 288] width 92 height 17
type input "in:all-conversations"
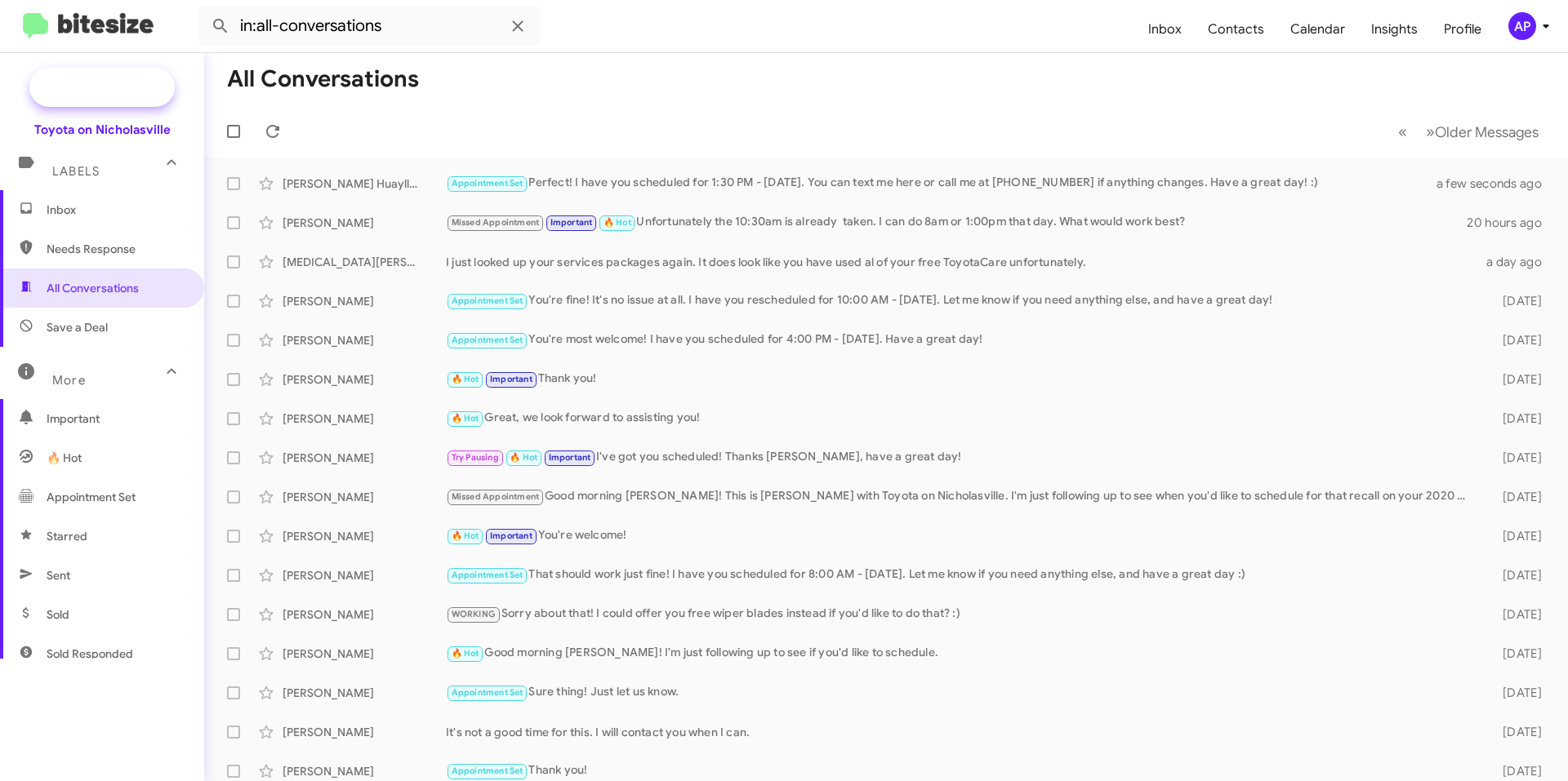
click at [144, 87] on span "New Campaign" at bounding box center [120, 87] width 84 height 17
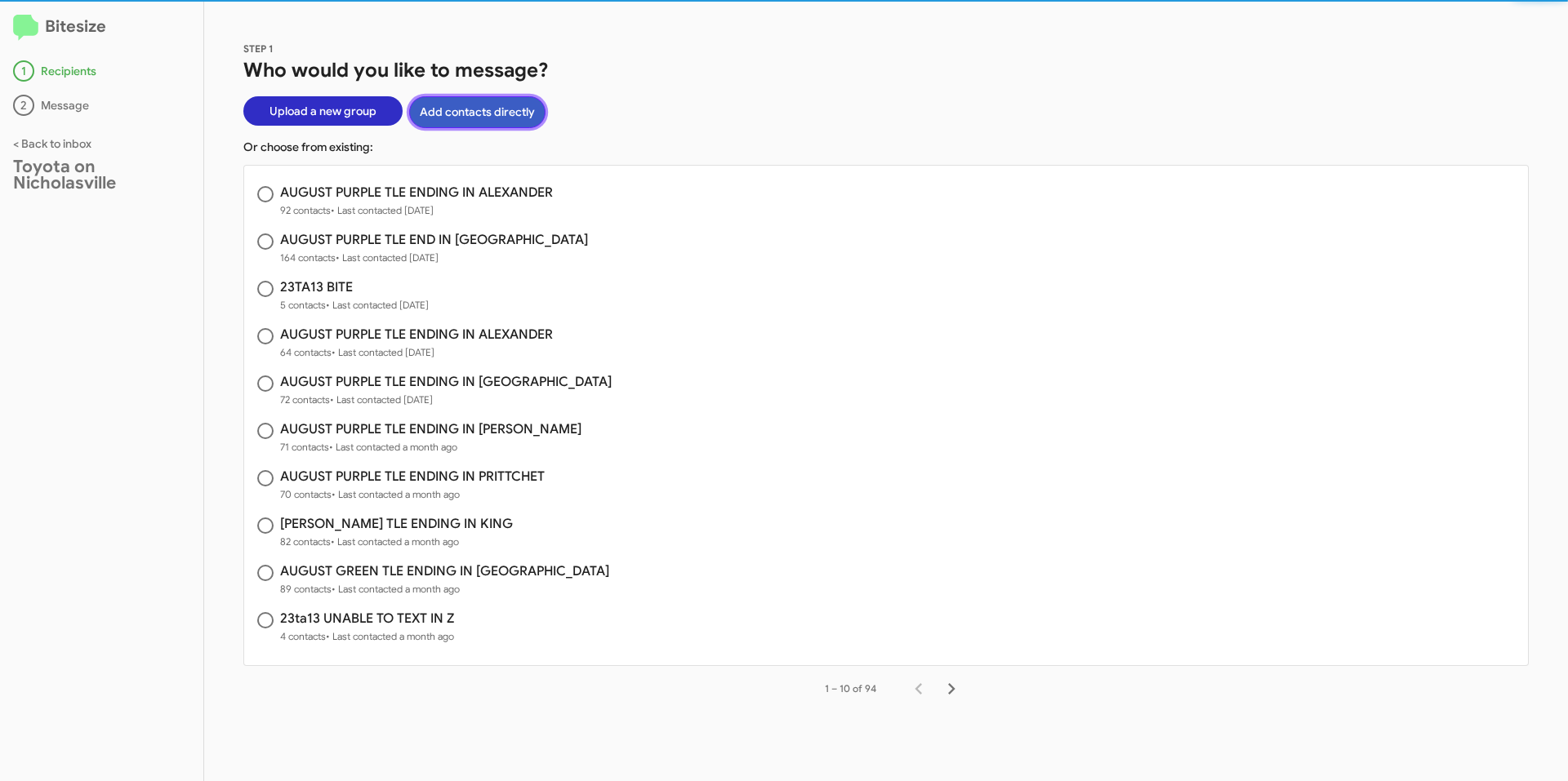
click at [511, 108] on button "Add contacts directly" at bounding box center [478, 112] width 136 height 32
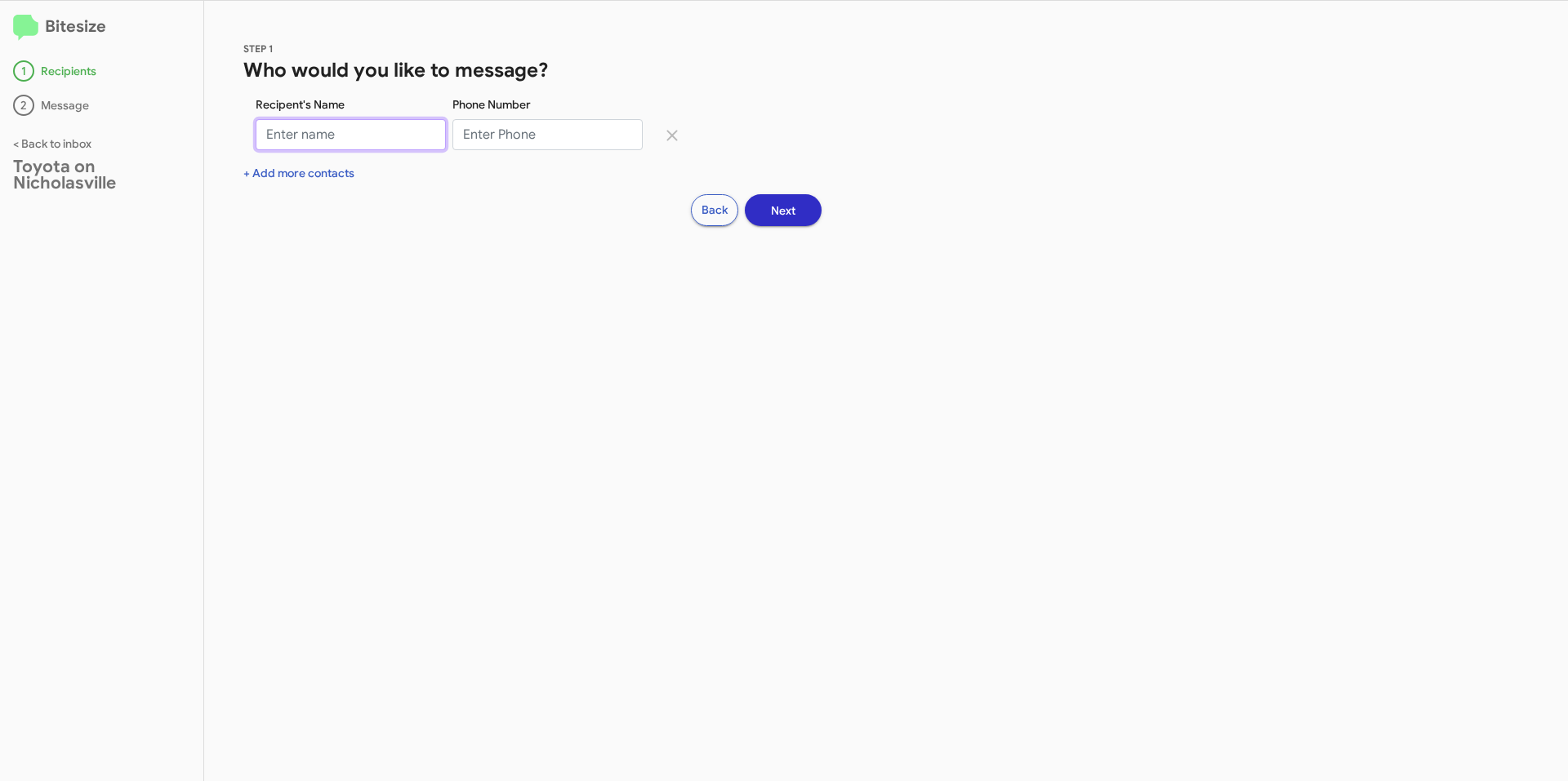
click at [347, 123] on input "Recipent's Name" at bounding box center [351, 135] width 190 height 31
click at [336, 135] on input "[PERSON_NAME]" at bounding box center [351, 135] width 190 height 31
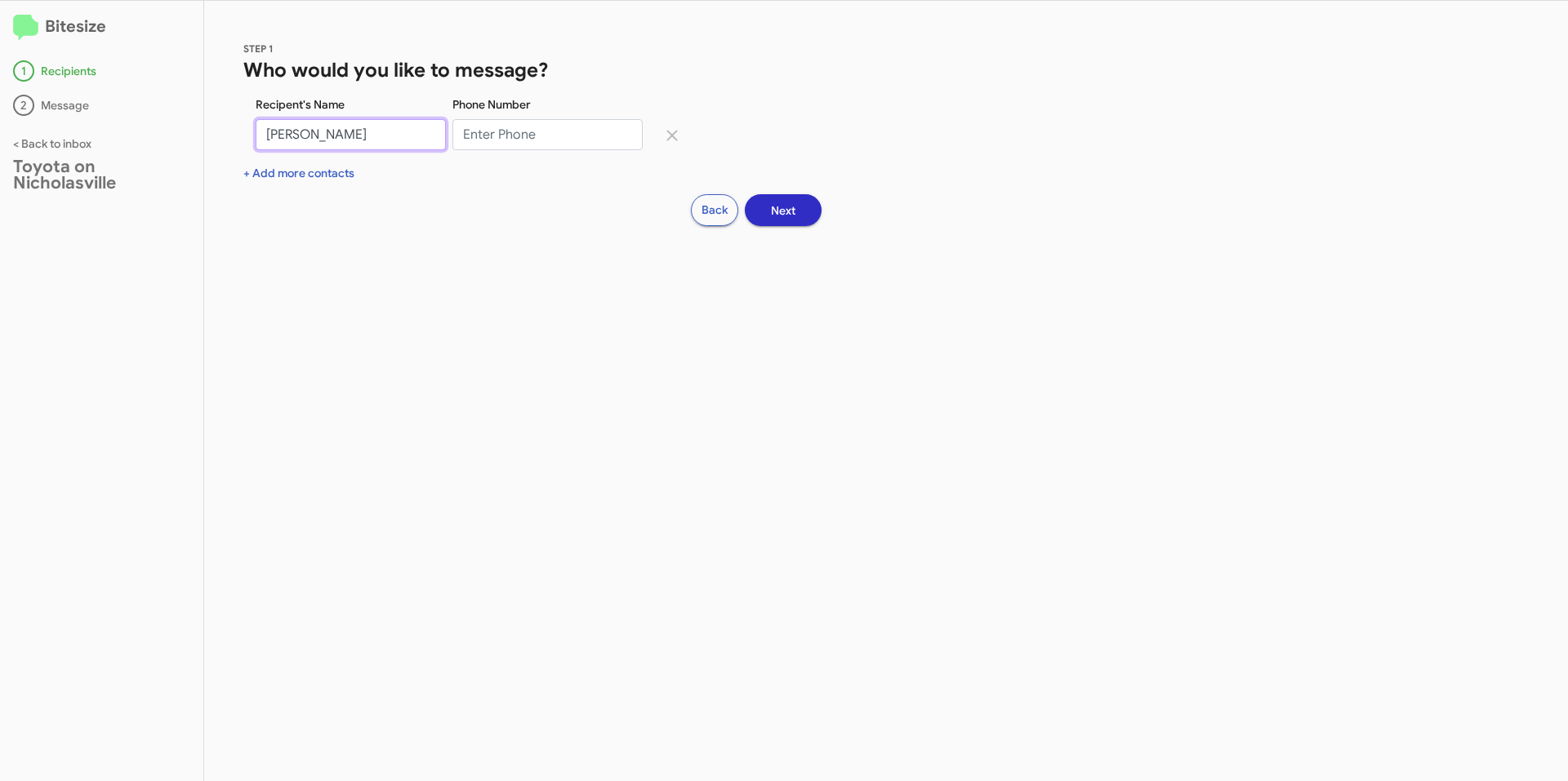
type input "[PERSON_NAME]"
click at [501, 125] on input "Phone Number" at bounding box center [548, 135] width 190 height 31
type input "8595534505"
click at [804, 212] on button "Next" at bounding box center [782, 210] width 76 height 32
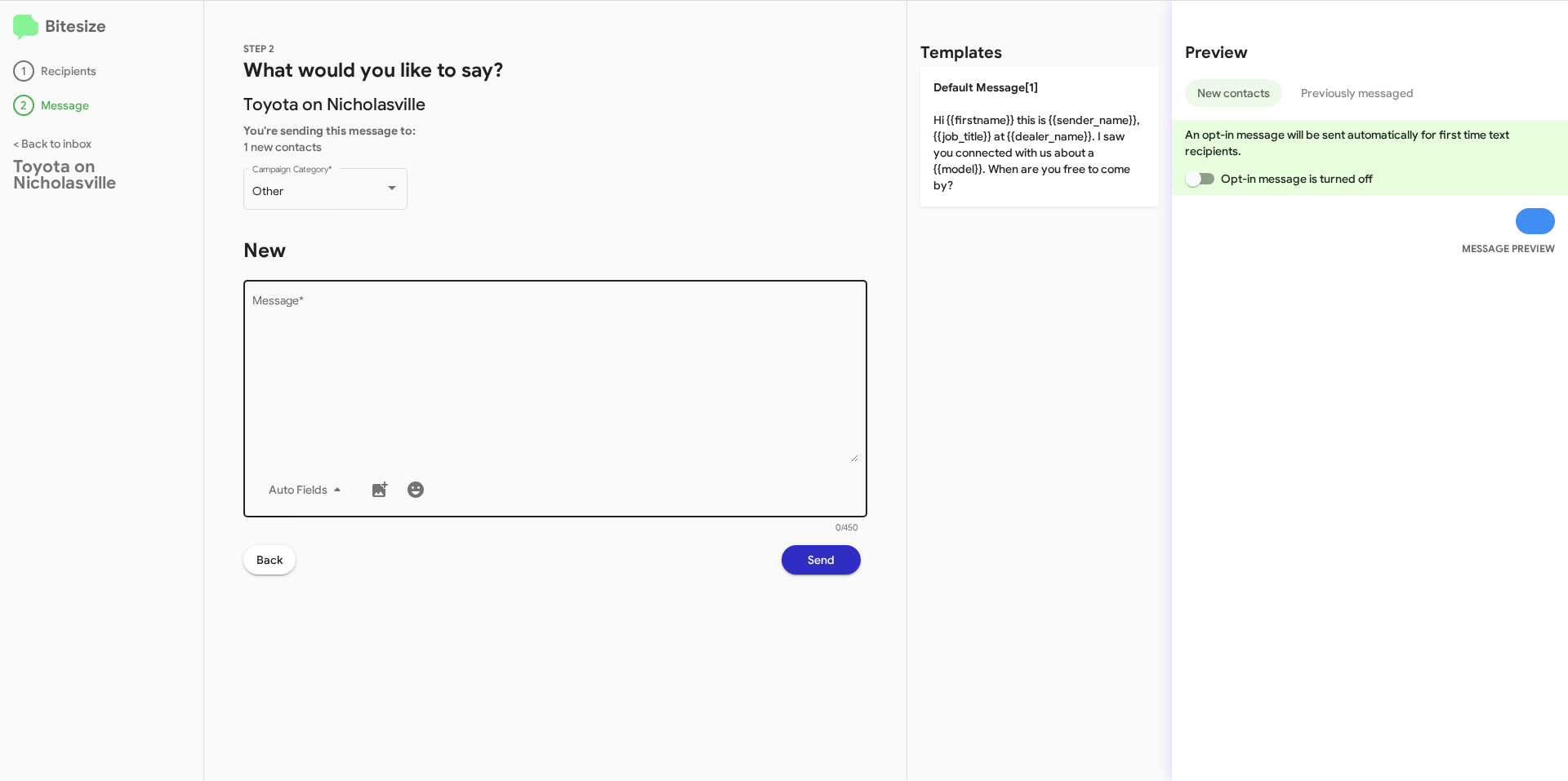
click at [634, 405] on textarea "Message *" at bounding box center [555, 378] width 606 height 167
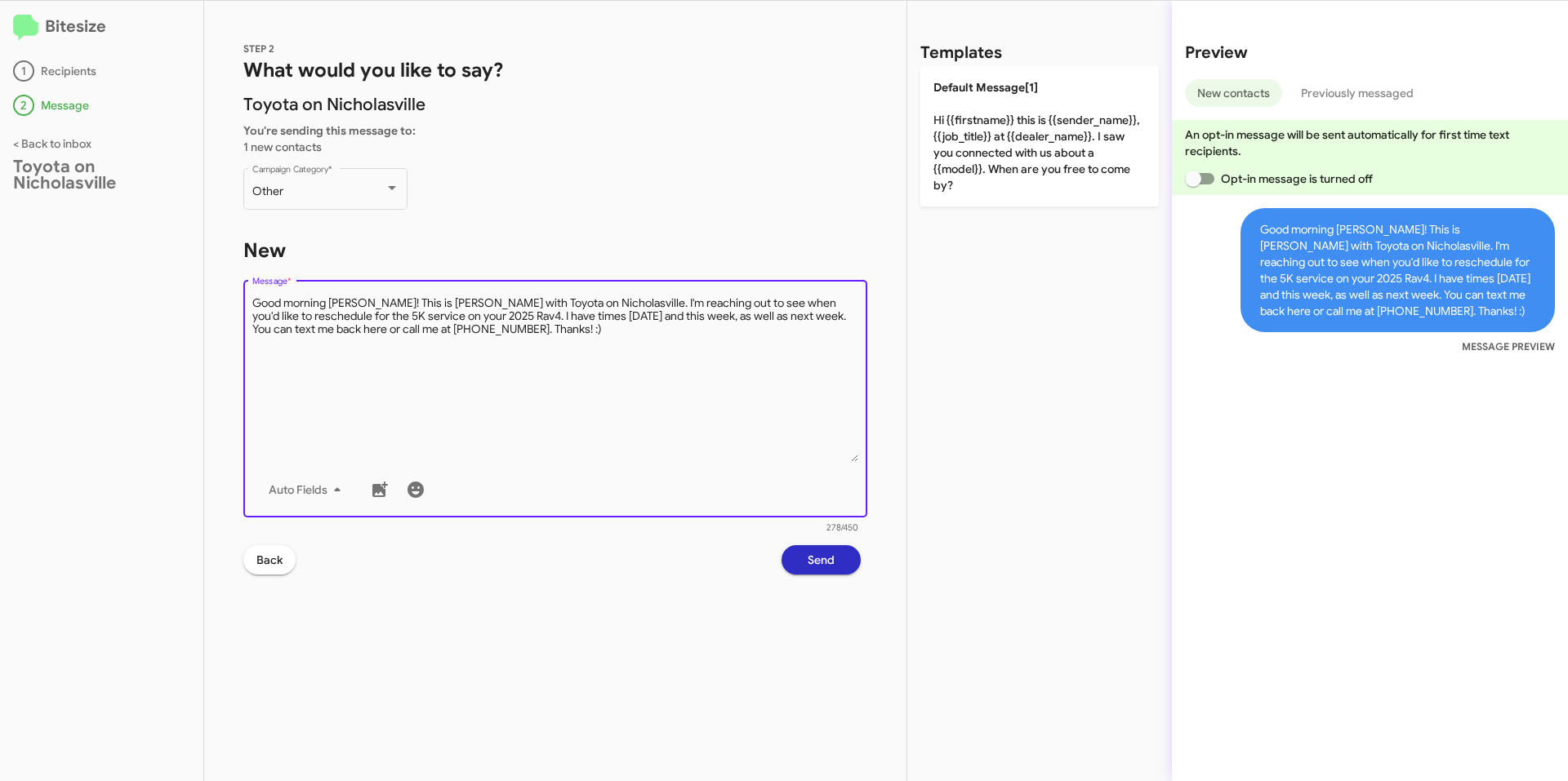
type textarea "Good morning [PERSON_NAME]! This is [PERSON_NAME] with Toyota on Nicholasville.…"
click at [815, 561] on span "Send" at bounding box center [821, 560] width 27 height 29
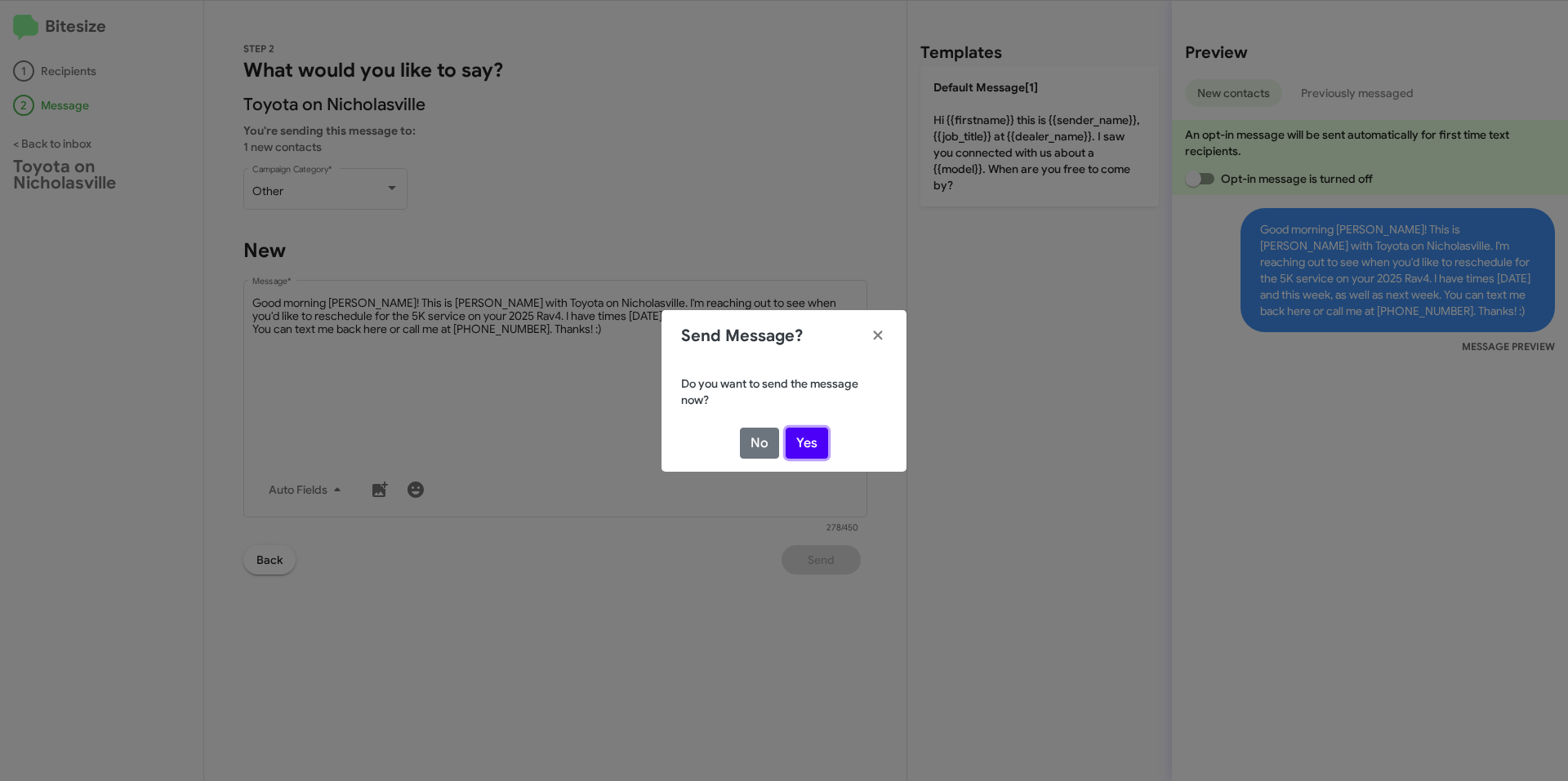
click at [811, 441] on button "Yes" at bounding box center [807, 443] width 42 height 31
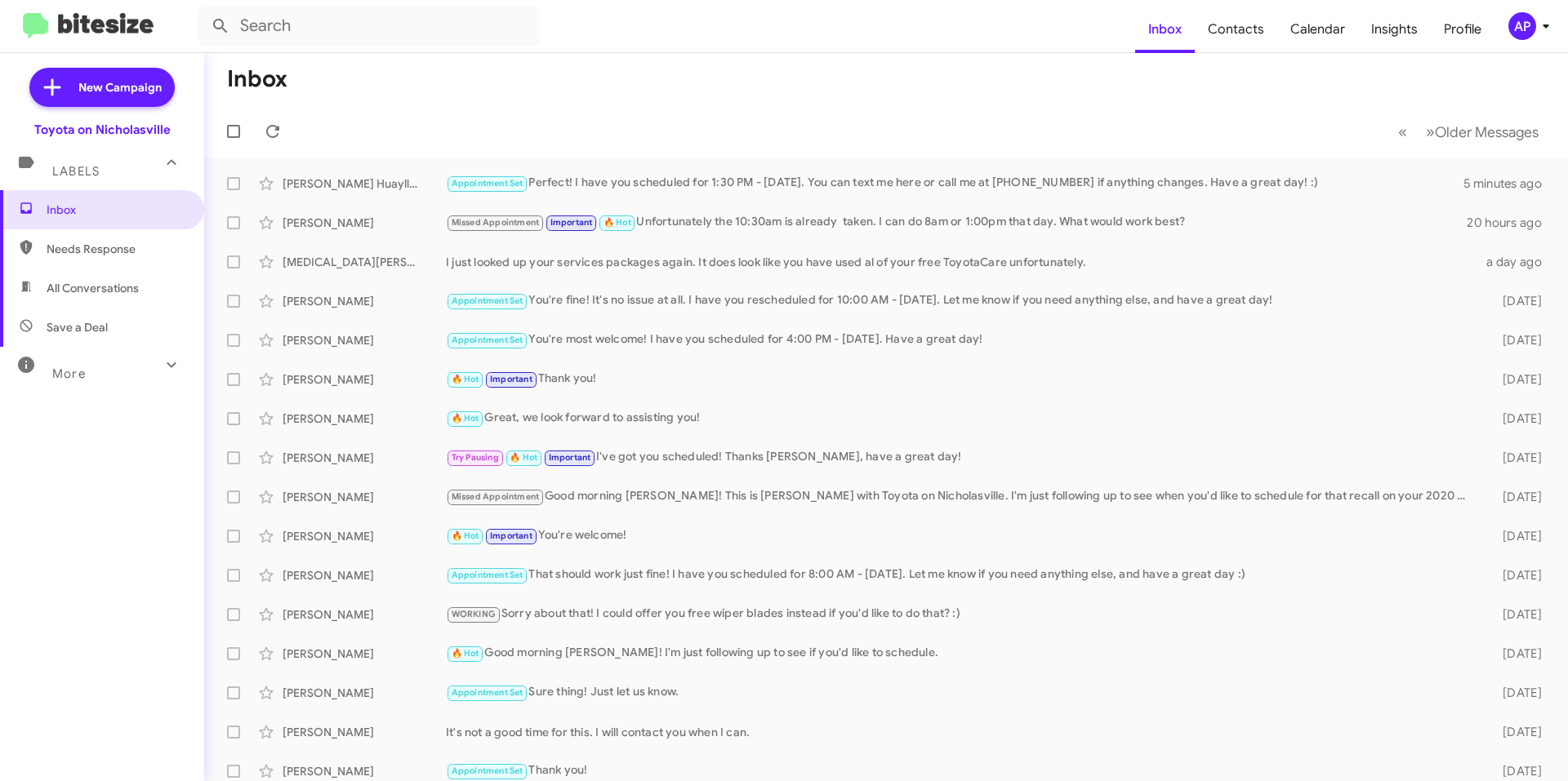
click at [683, 58] on mat-toolbar-row "Inbox" at bounding box center [886, 79] width 1364 height 52
click at [129, 281] on span "All Conversations" at bounding box center [93, 288] width 92 height 17
type input "in:all-conversations"
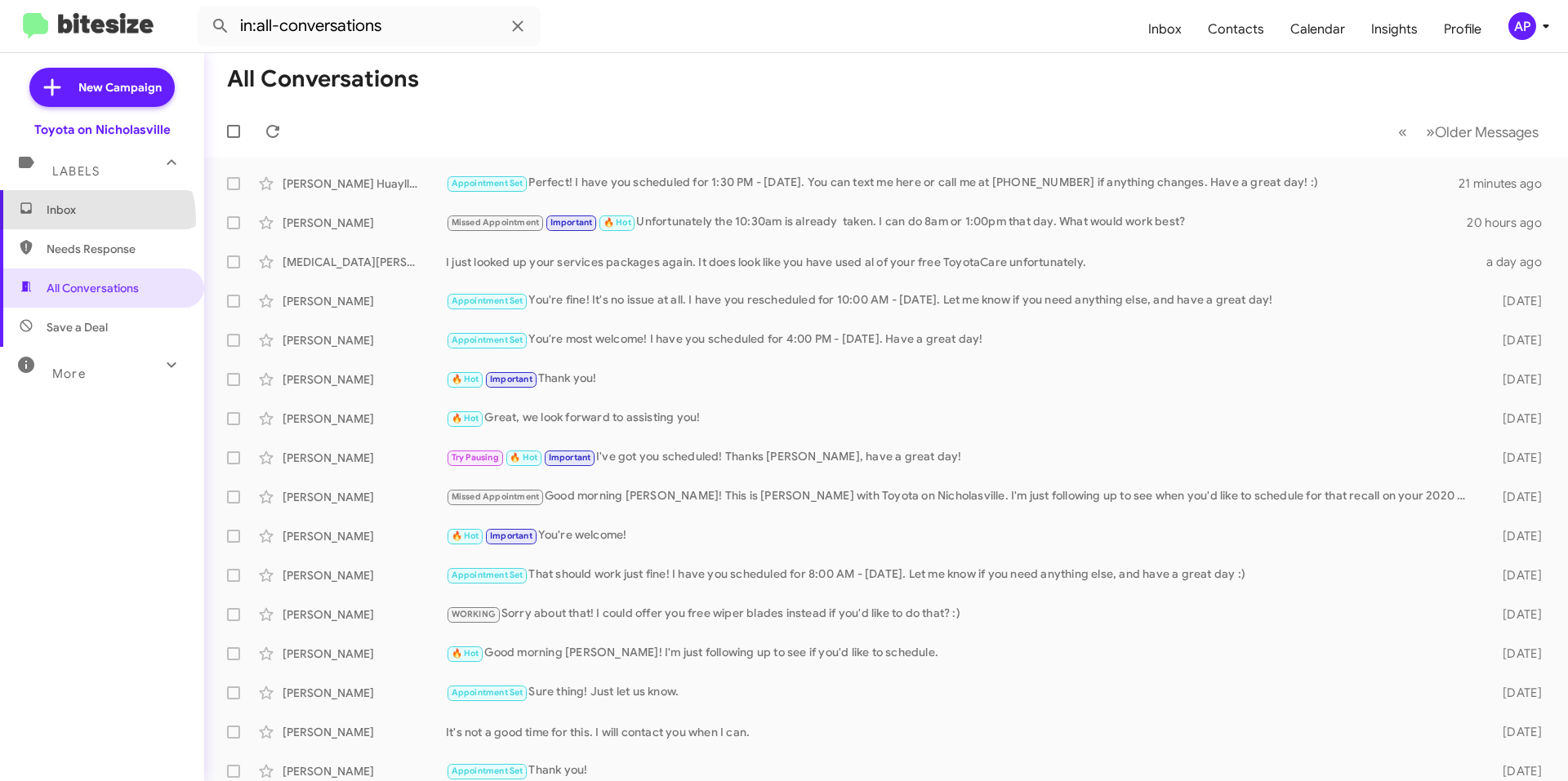
click at [95, 219] on span "Inbox" at bounding box center [102, 210] width 204 height 40
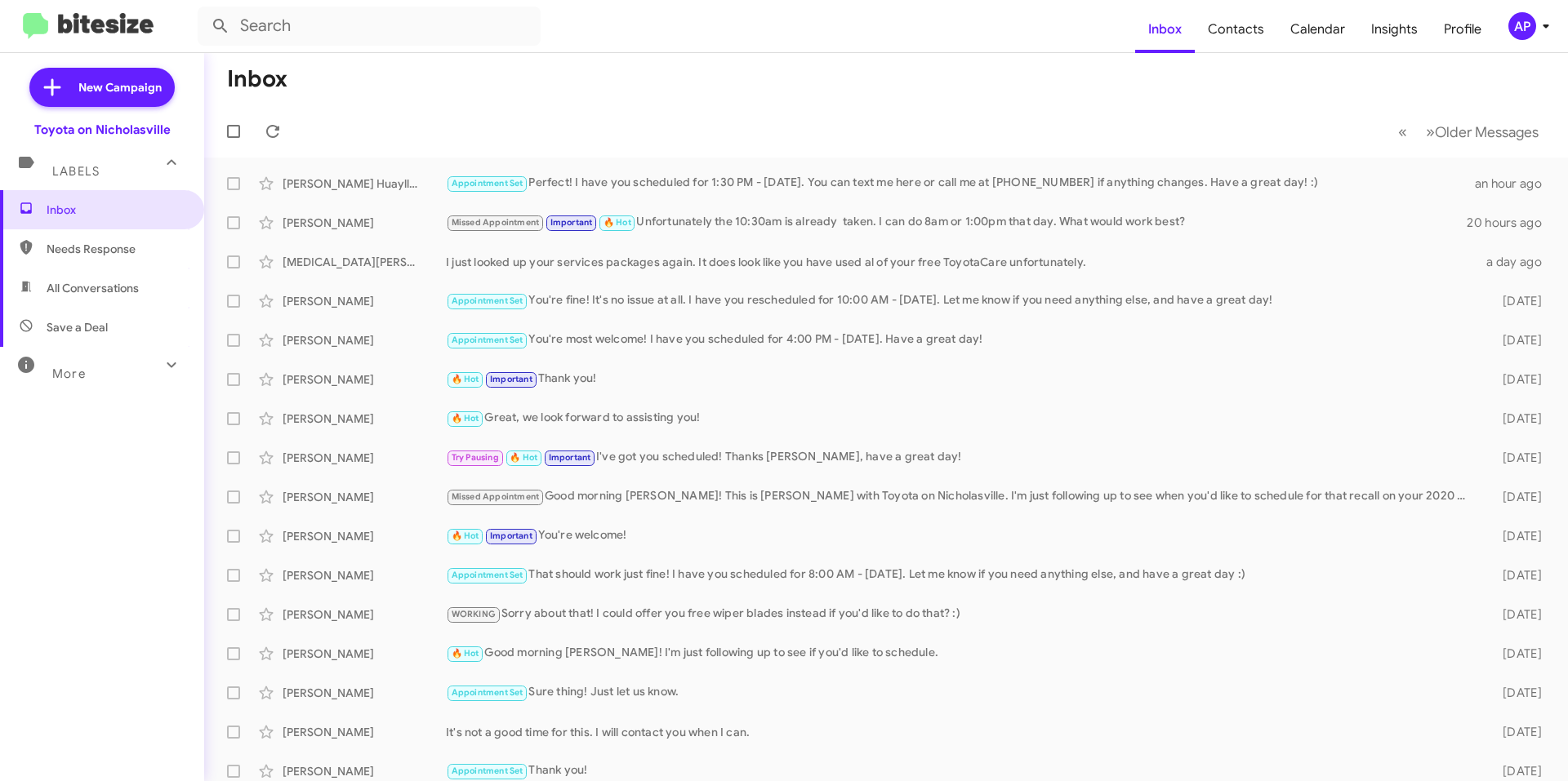
click at [96, 286] on span "All Conversations" at bounding box center [93, 288] width 92 height 17
type input "in:all-conversations"
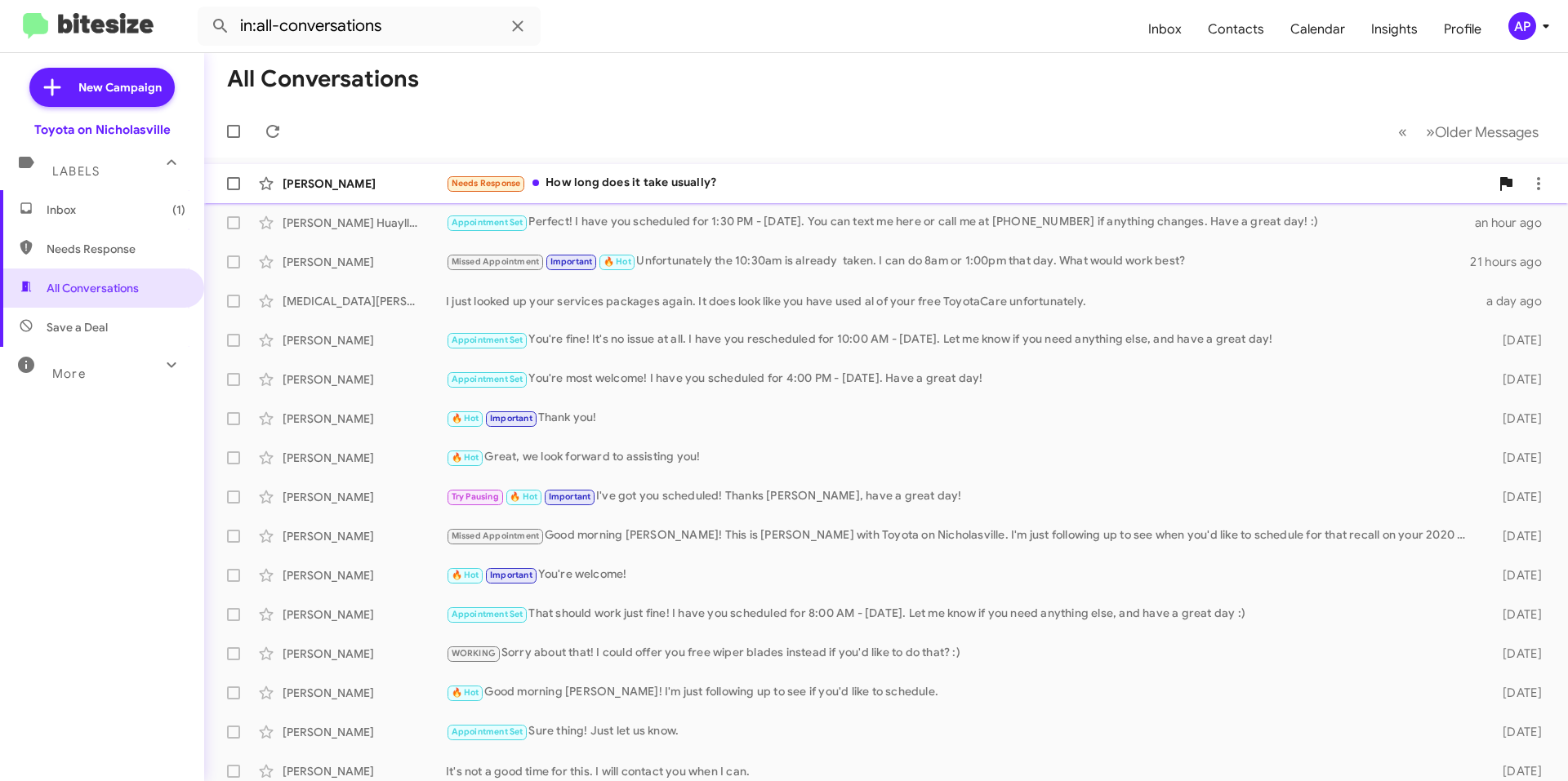
click at [806, 179] on div "Needs Response How long does it take usually?" at bounding box center [968, 183] width 1043 height 18
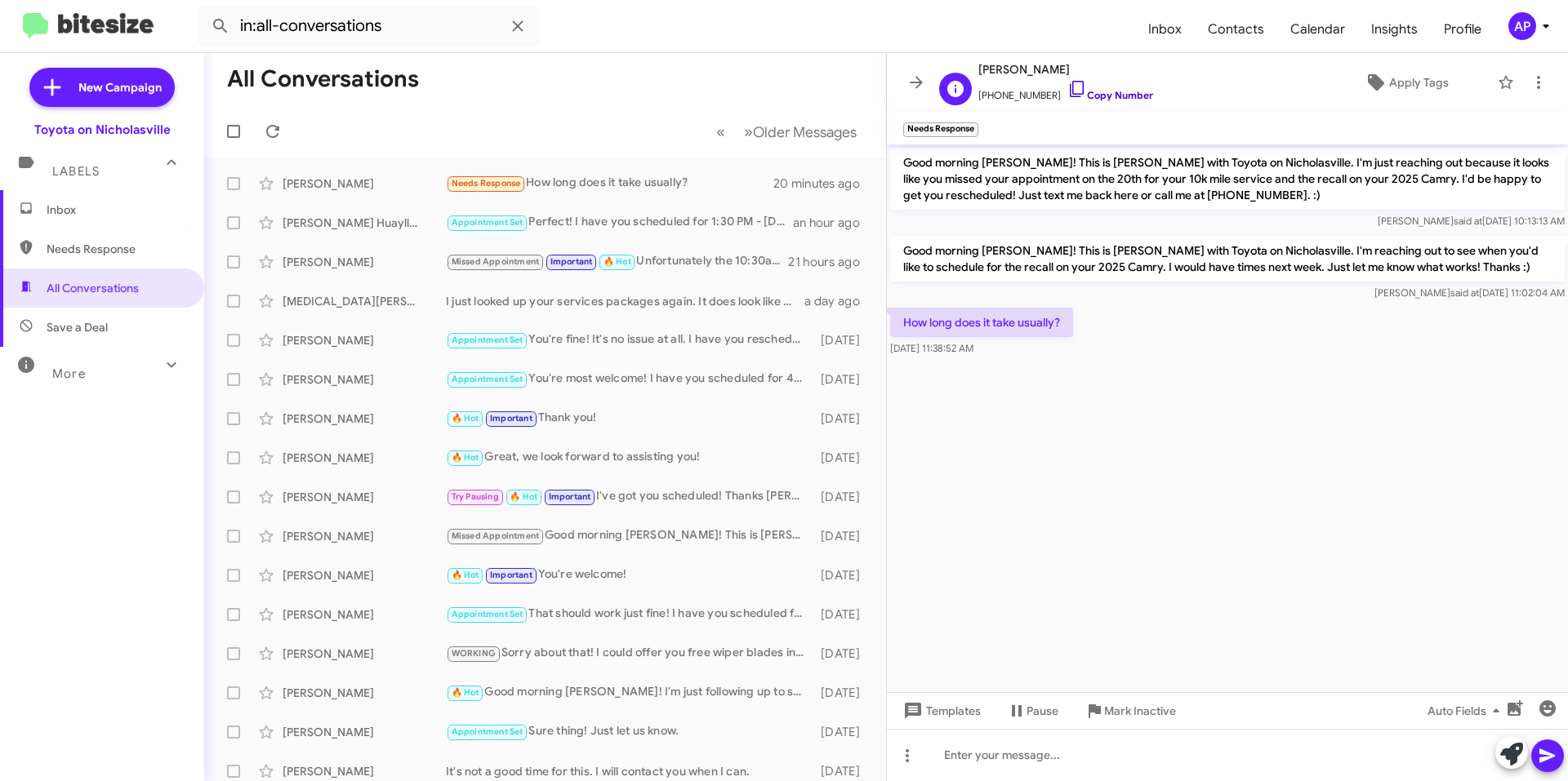
click at [1092, 93] on link "Copy Number" at bounding box center [1110, 95] width 86 height 12
click at [1103, 98] on link "Copy Number" at bounding box center [1110, 95] width 86 height 12
click at [1136, 747] on div at bounding box center [1228, 755] width 681 height 52
click at [915, 82] on icon at bounding box center [917, 82] width 13 height 12
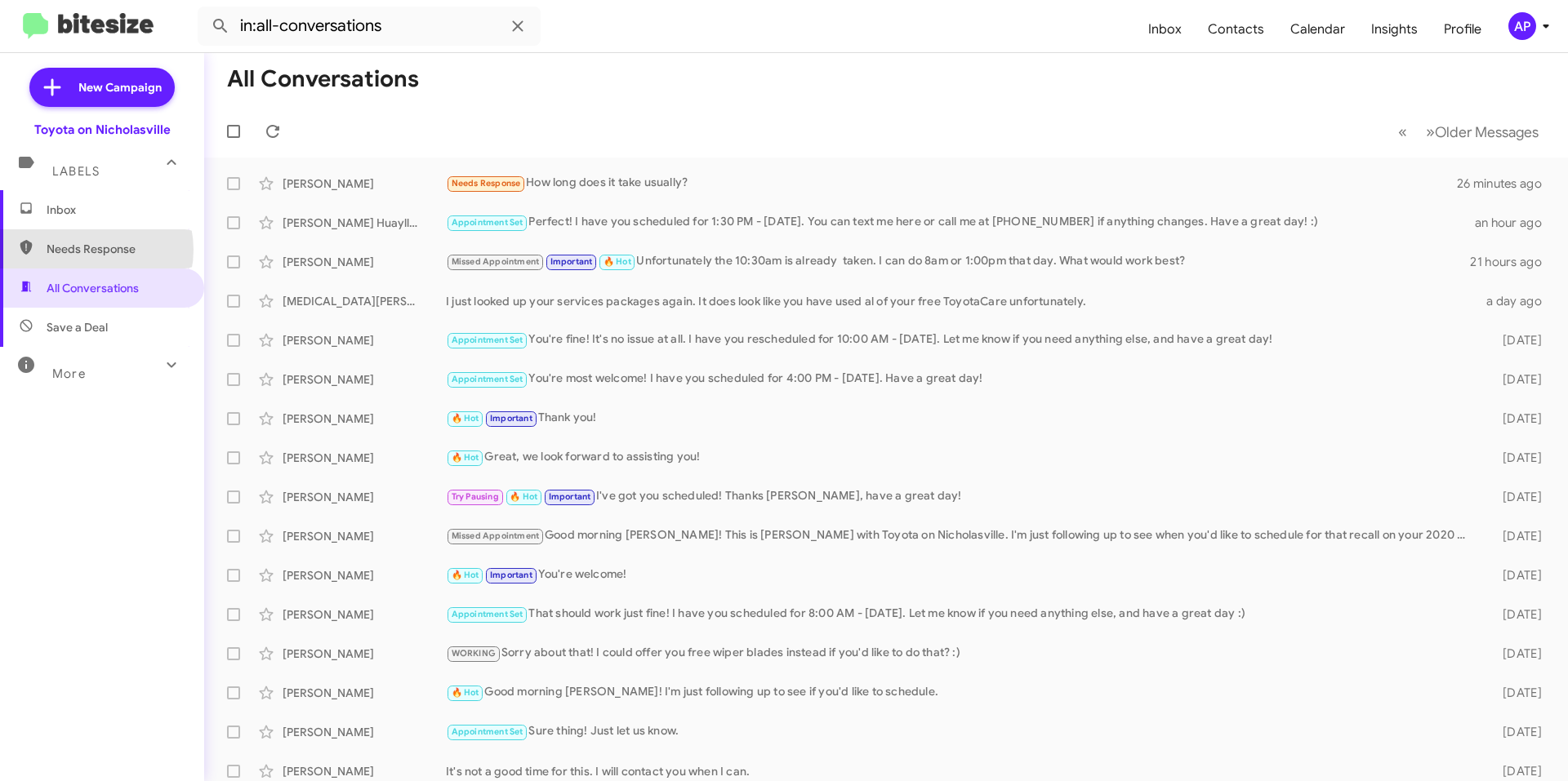
click at [86, 250] on span "Needs Response" at bounding box center [116, 249] width 139 height 17
type input "in:needs-response"
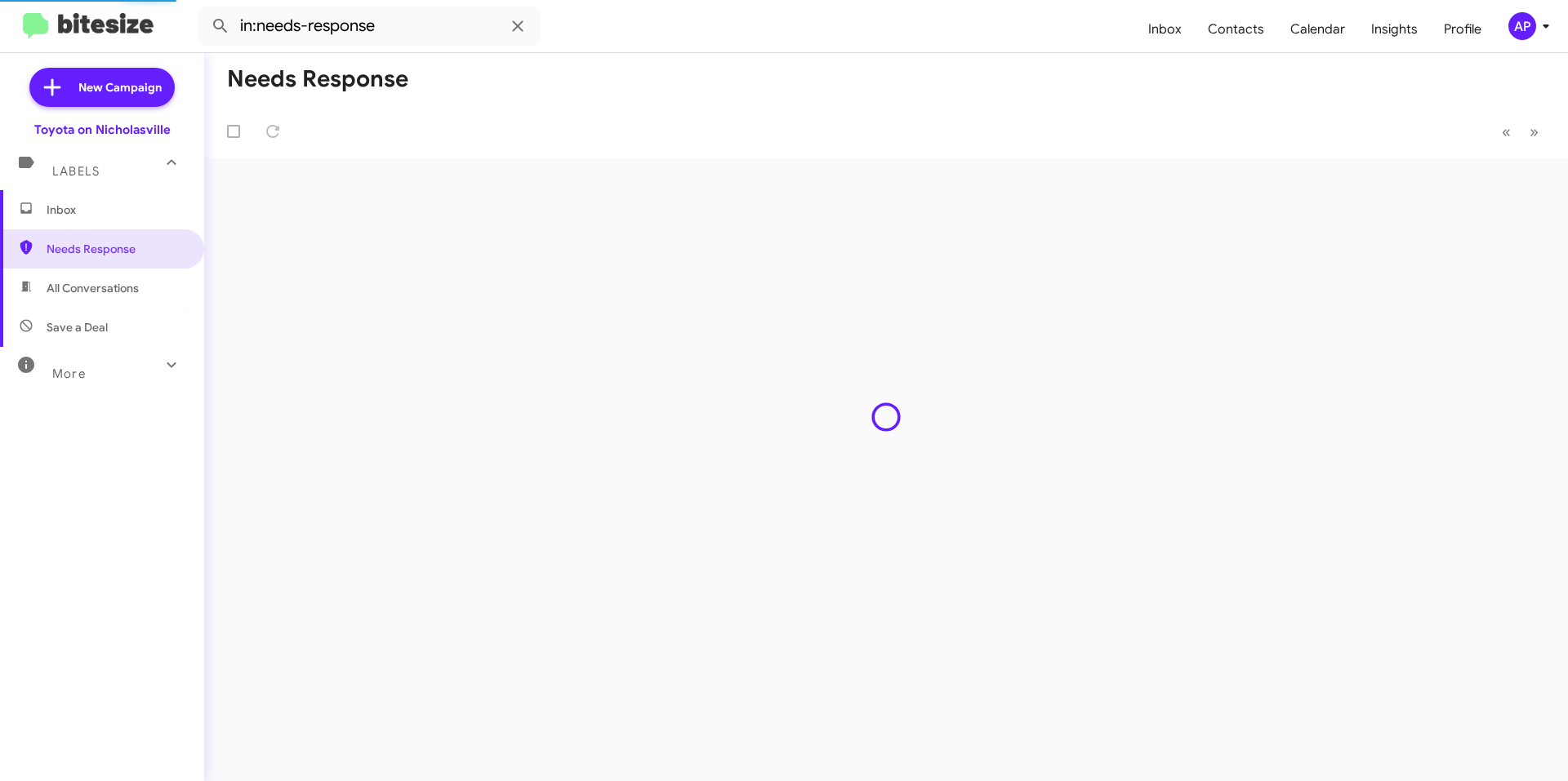
click at [84, 215] on span "Inbox" at bounding box center [116, 210] width 139 height 17
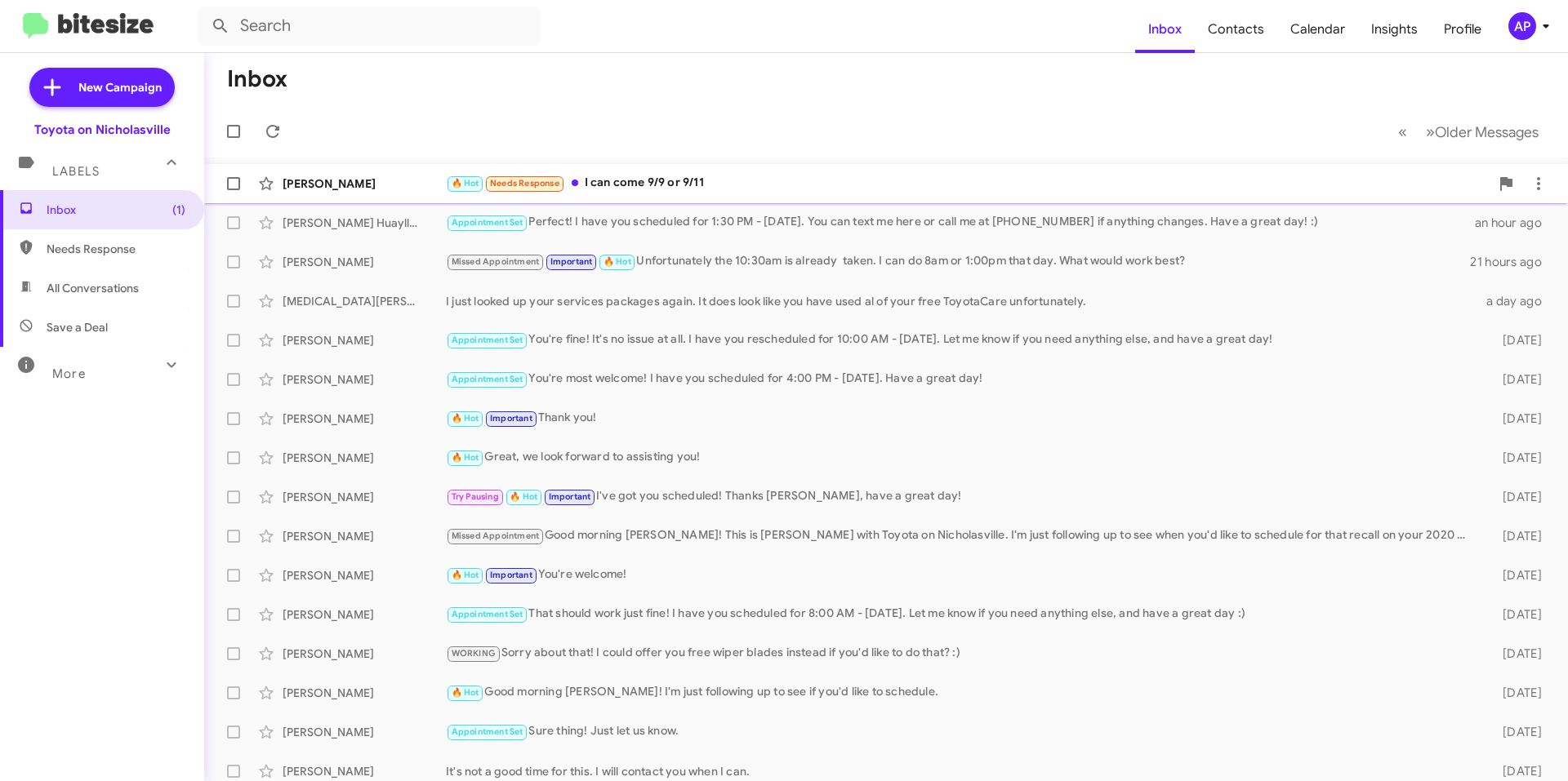
click at [756, 186] on div "🔥 Hot Needs Response I can come 9/9 or 9/11" at bounding box center [968, 183] width 1043 height 18
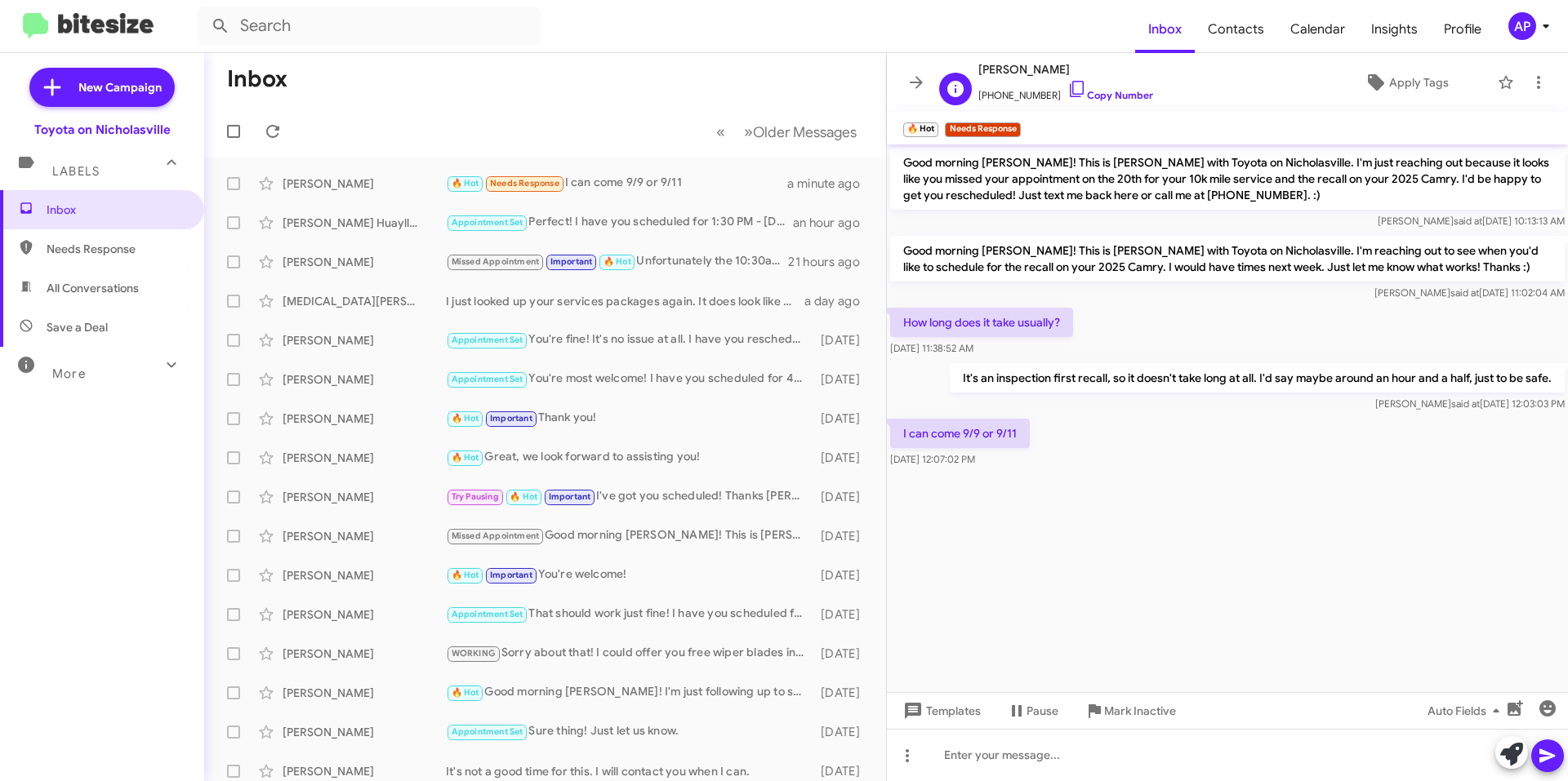
click at [1073, 86] on span "[PHONE_NUMBER] Copy Number" at bounding box center [1066, 91] width 175 height 25
click at [1029, 614] on cdk-virtual-scroll-viewport "Good morning [PERSON_NAME]! This is [PERSON_NAME] with Toyota on Nicholasville.…" at bounding box center [1228, 419] width 681 height 548
click at [1004, 746] on div at bounding box center [1228, 755] width 681 height 52
click at [917, 76] on icon at bounding box center [916, 82] width 19 height 19
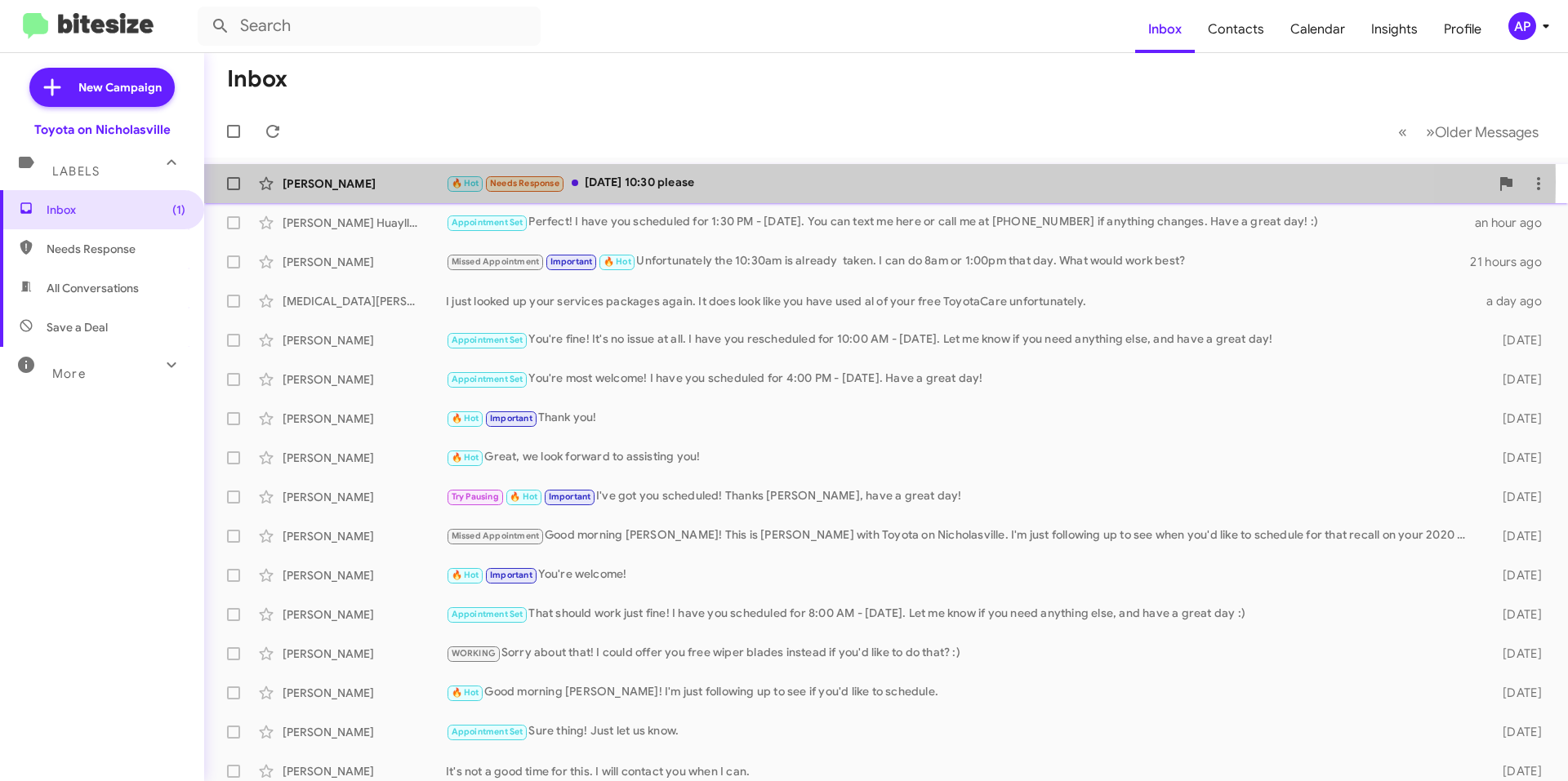
click at [768, 182] on div "🔥 Hot Needs Response [DATE] 10:30 please" at bounding box center [968, 183] width 1043 height 18
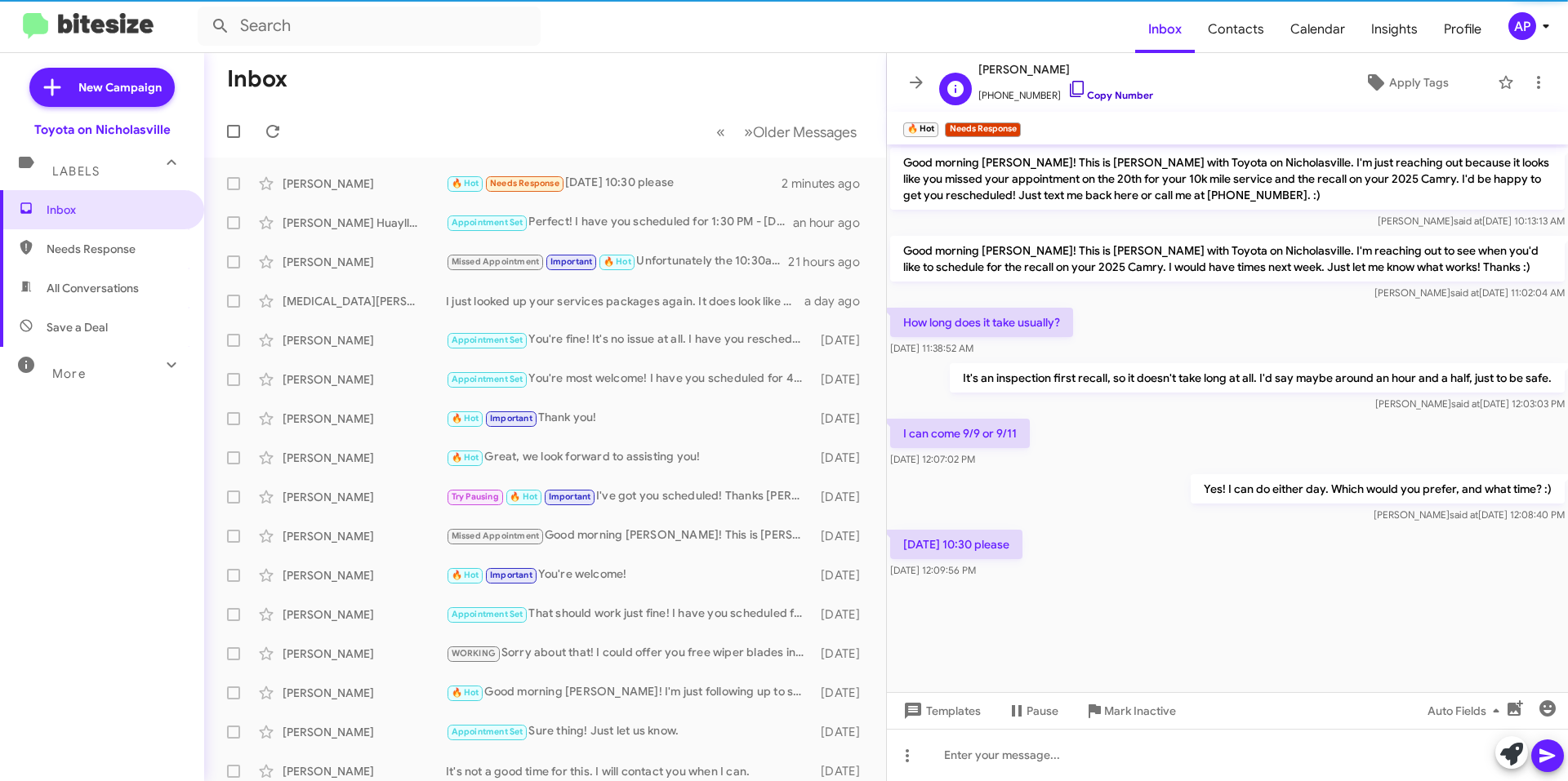
click at [1093, 91] on link "Copy Number" at bounding box center [1110, 95] width 86 height 12
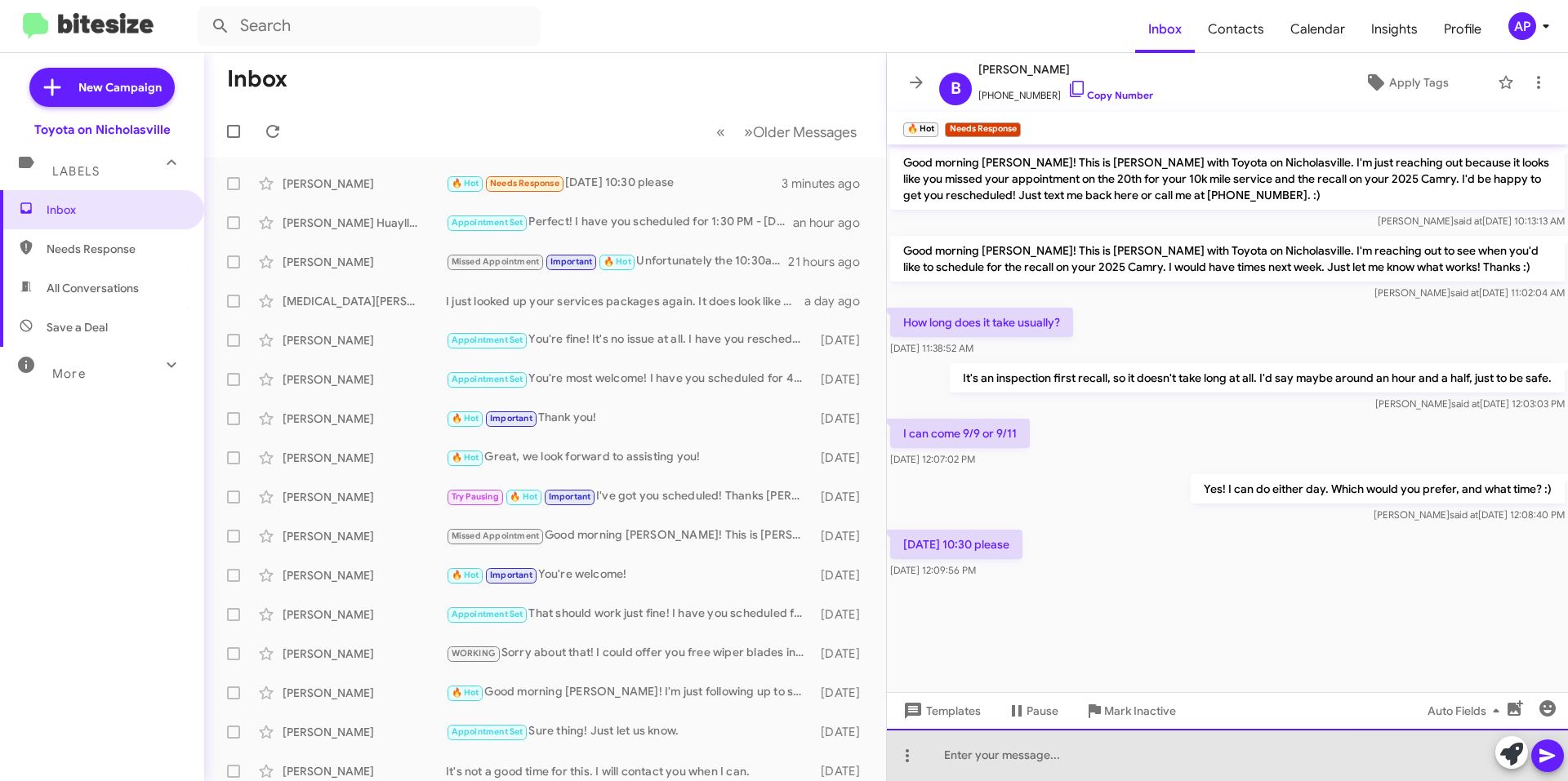
click at [1043, 755] on div at bounding box center [1228, 755] width 681 height 52
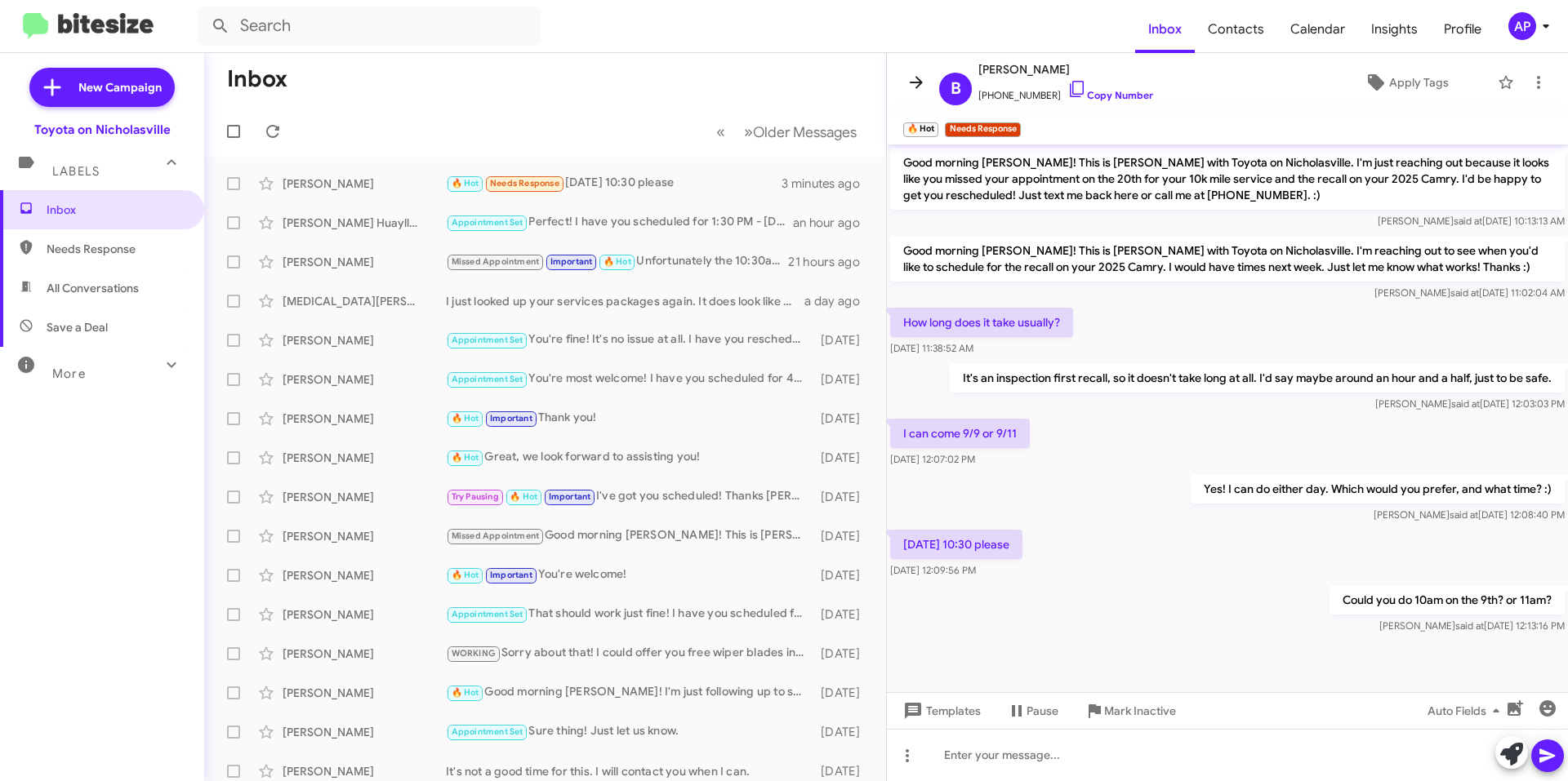
click at [908, 69] on button at bounding box center [916, 82] width 32 height 32
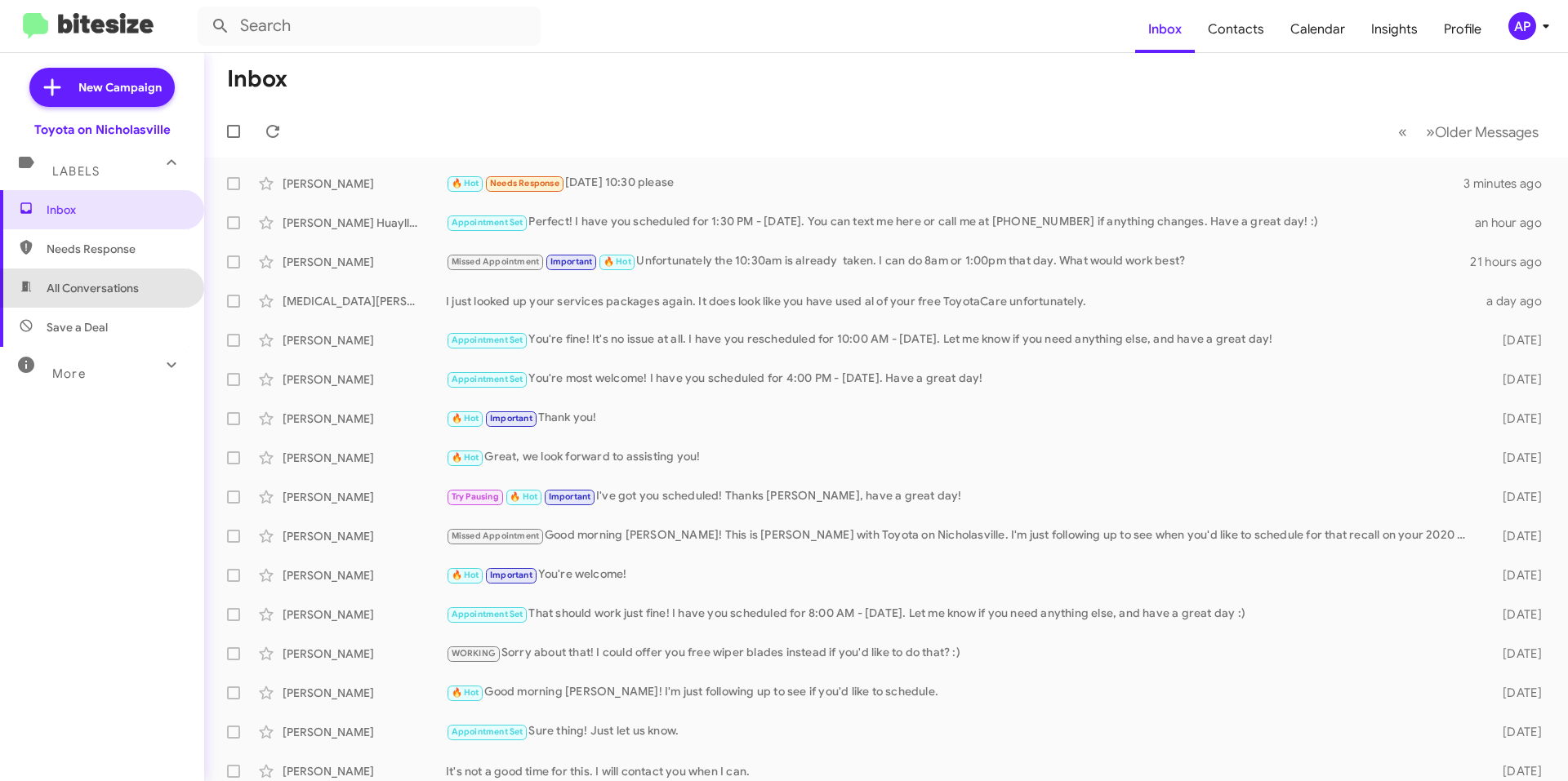
click at [155, 301] on span "All Conversations" at bounding box center [102, 288] width 204 height 40
type input "in:all-conversations"
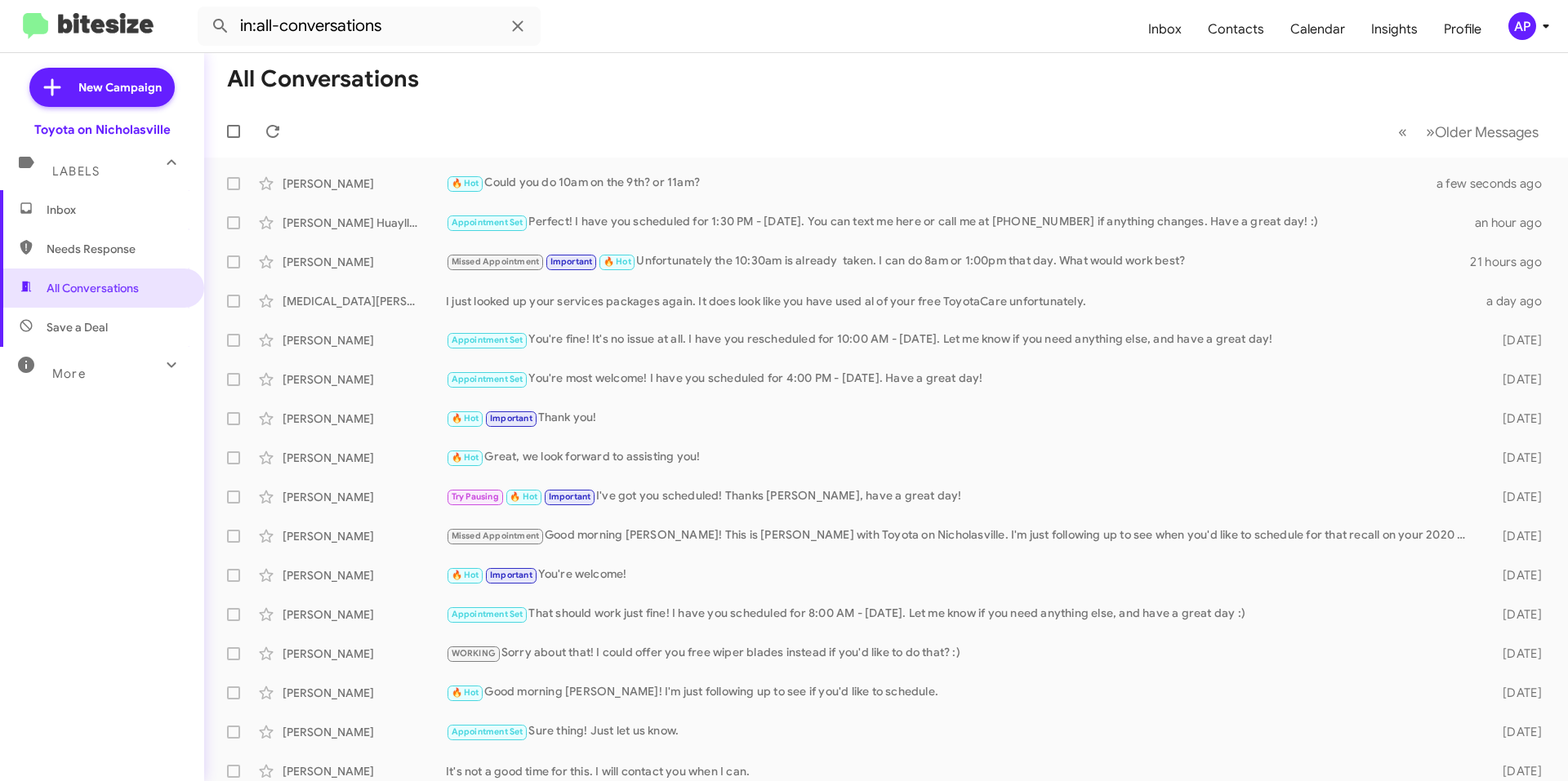
click at [115, 202] on span "Inbox" at bounding box center [116, 210] width 139 height 17
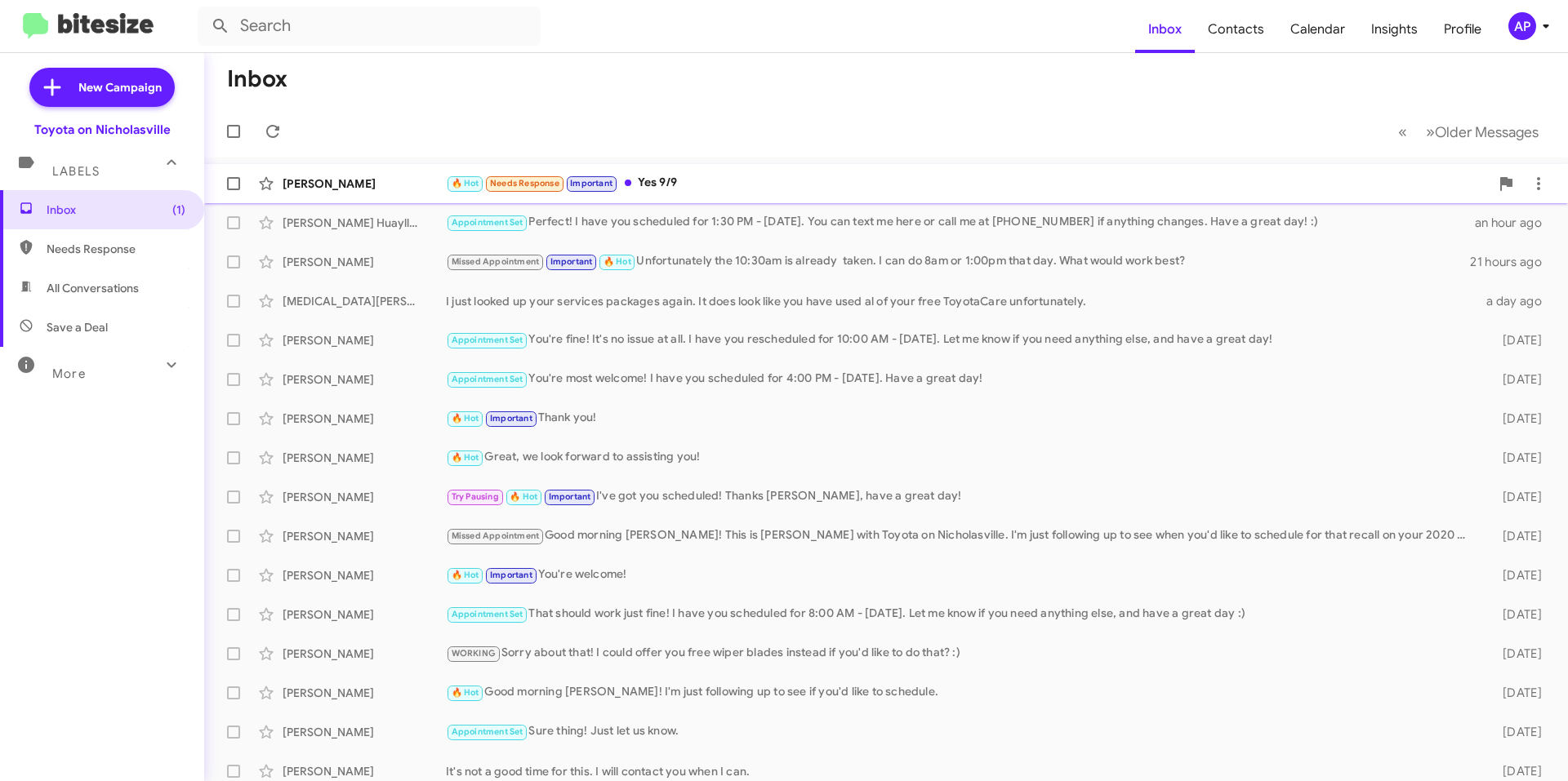
click at [722, 191] on div "🔥 Hot Needs Response Important Yes 9/9" at bounding box center [968, 183] width 1043 height 18
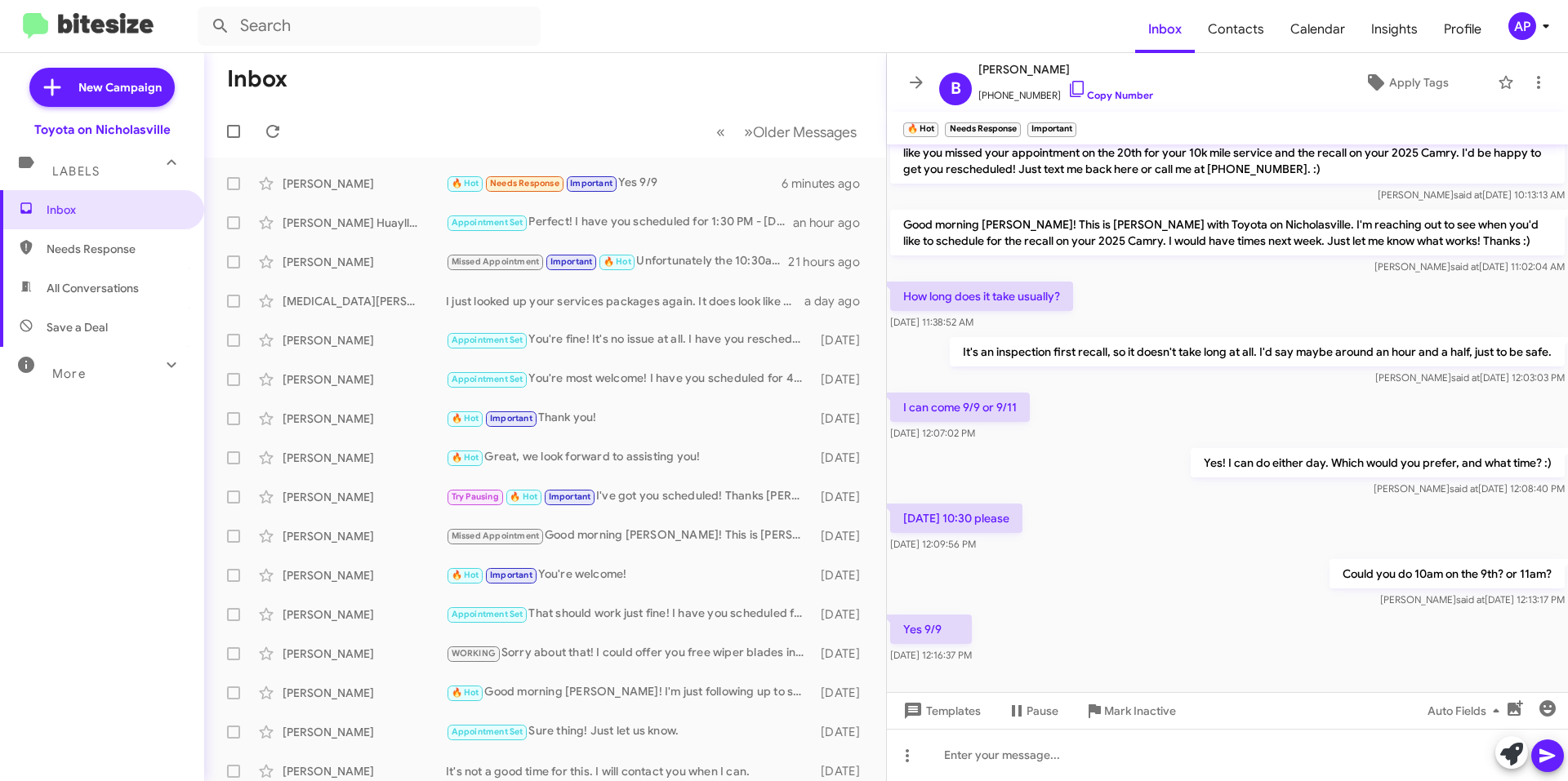
scroll to position [38, 0]
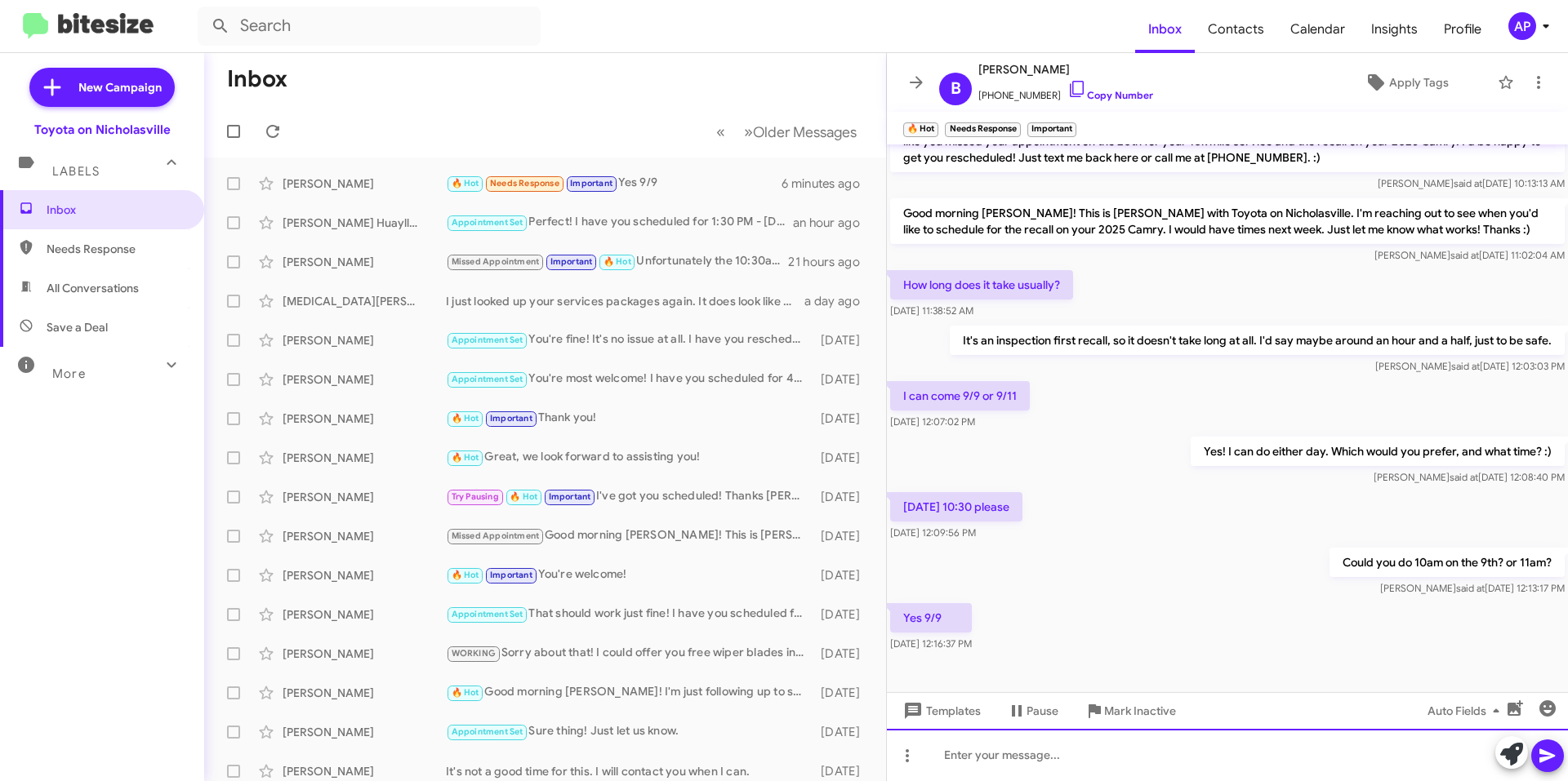
click at [1011, 758] on div at bounding box center [1228, 755] width 681 height 52
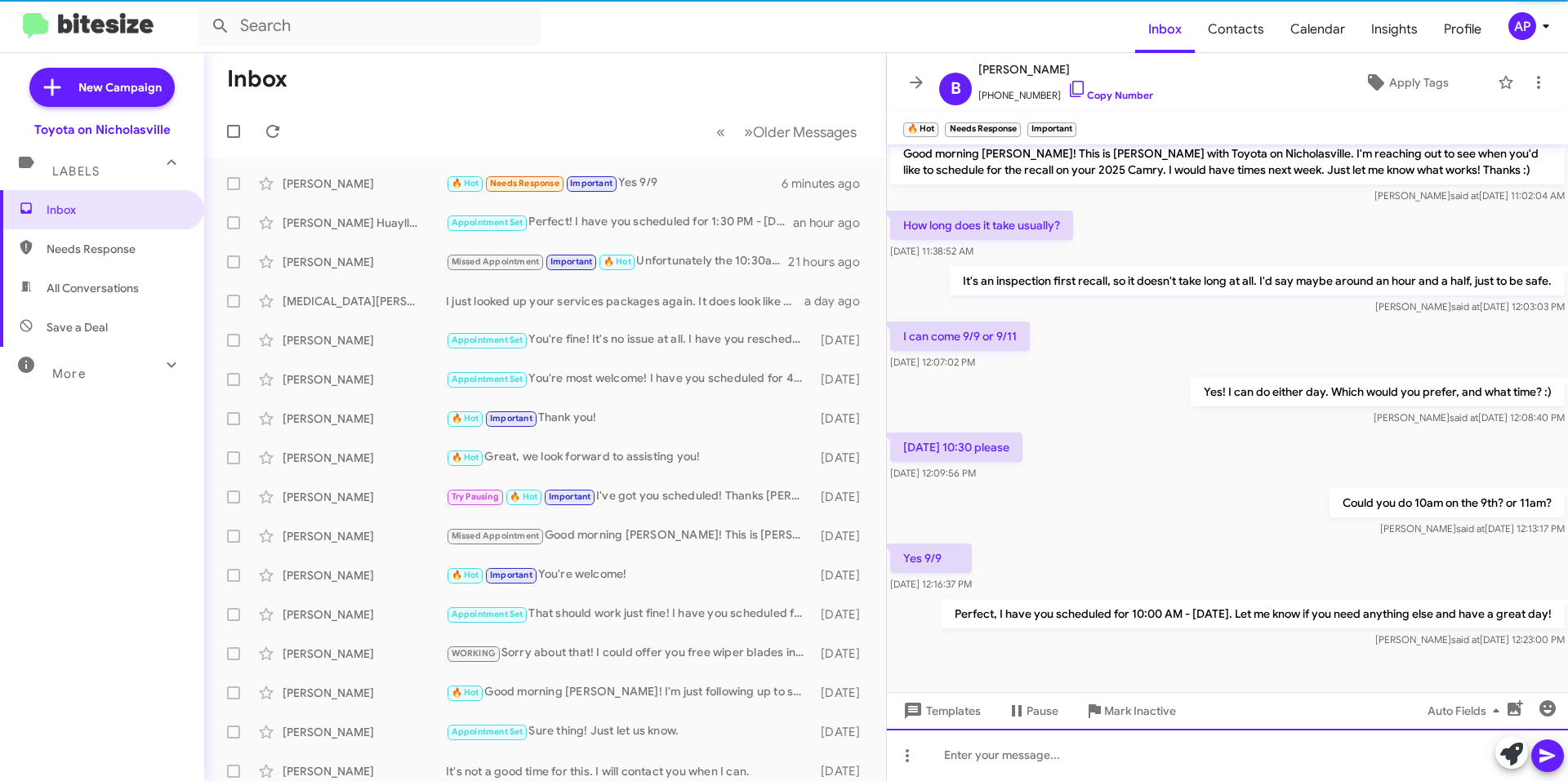
scroll to position [113, 0]
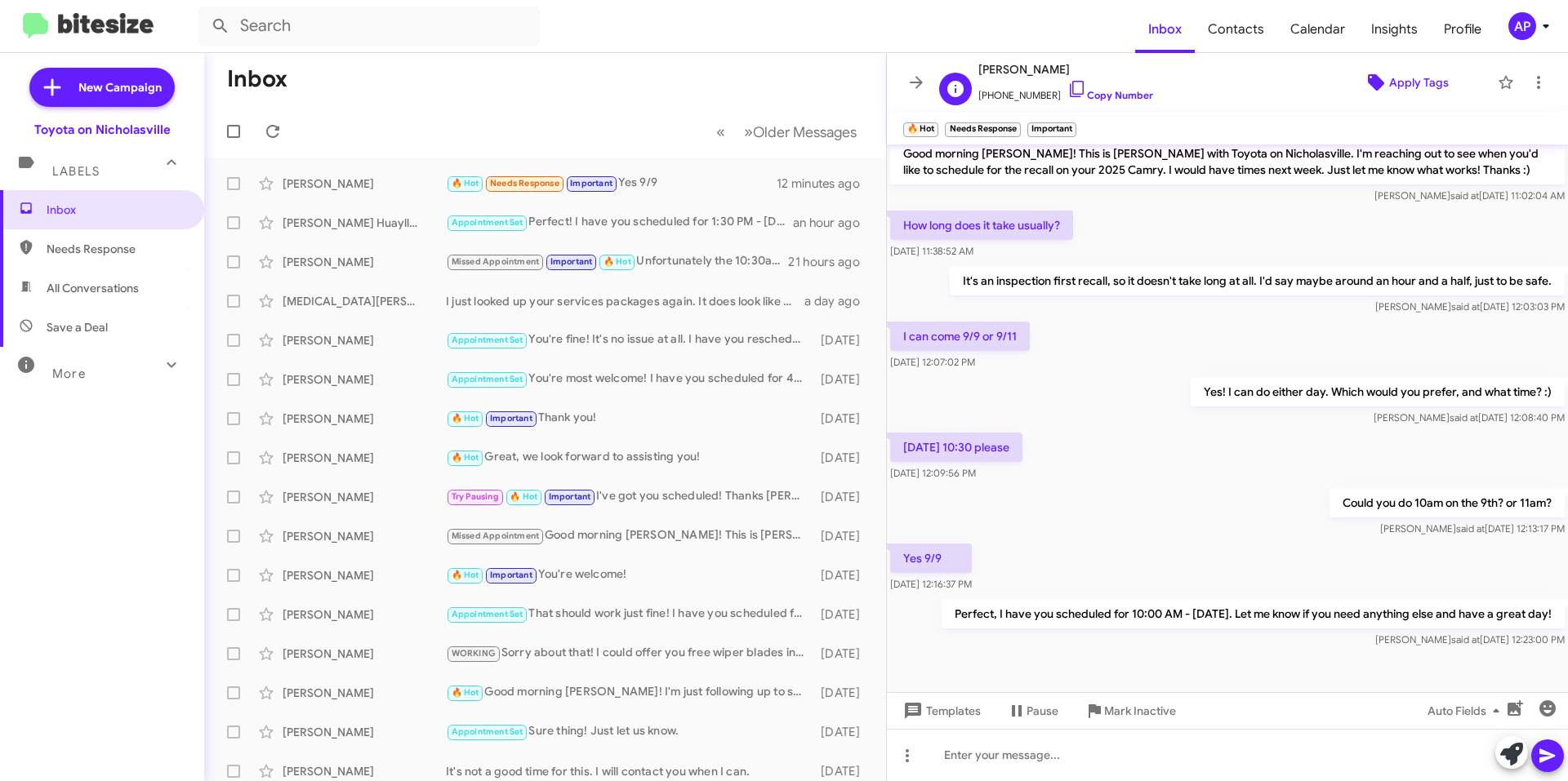
click at [1389, 70] on span "Apply Tags" at bounding box center [1419, 83] width 60 height 29
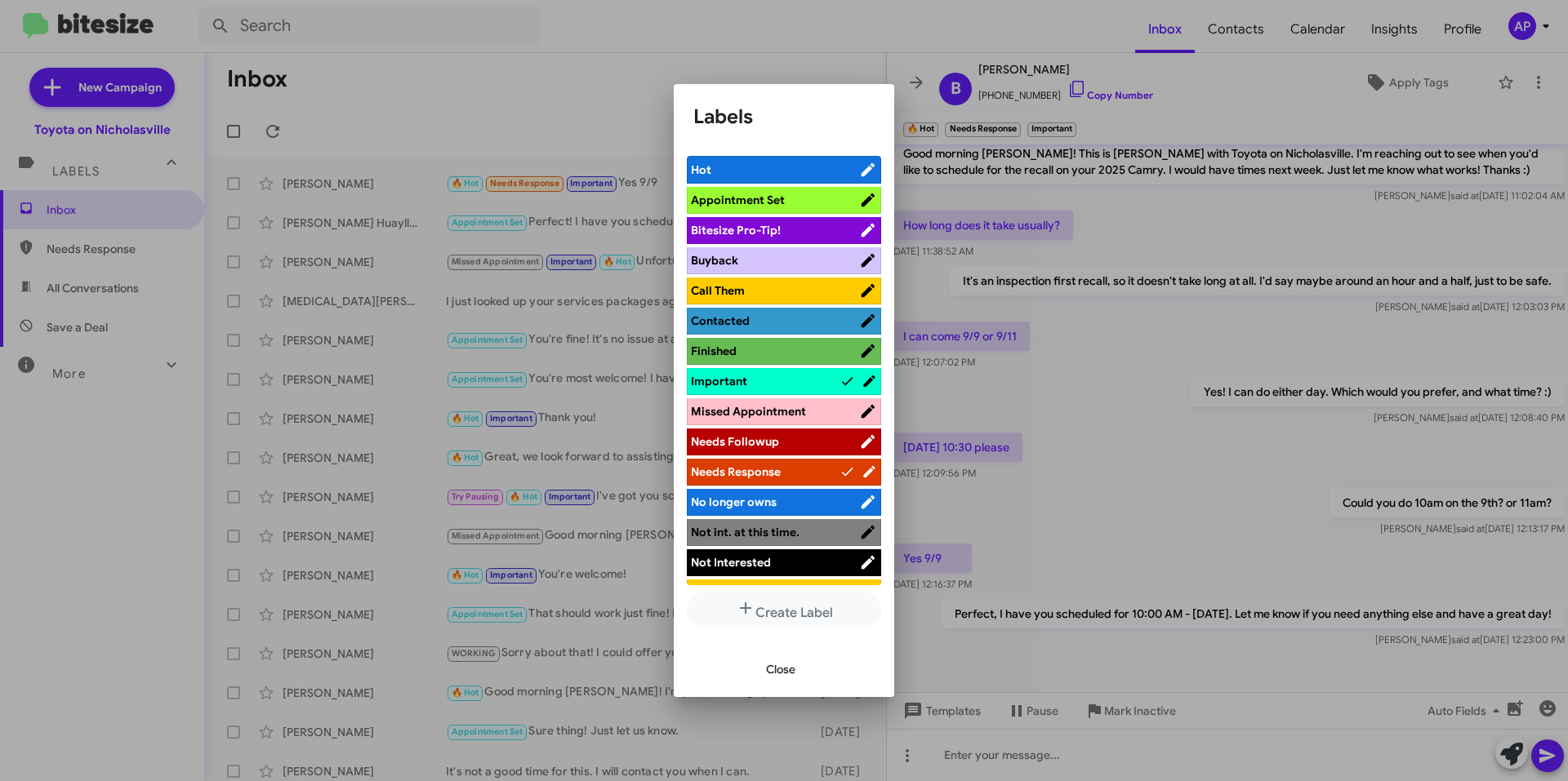
click at [788, 205] on span "Appointment Set" at bounding box center [775, 201] width 168 height 17
click at [812, 170] on span "Hot" at bounding box center [766, 170] width 149 height 17
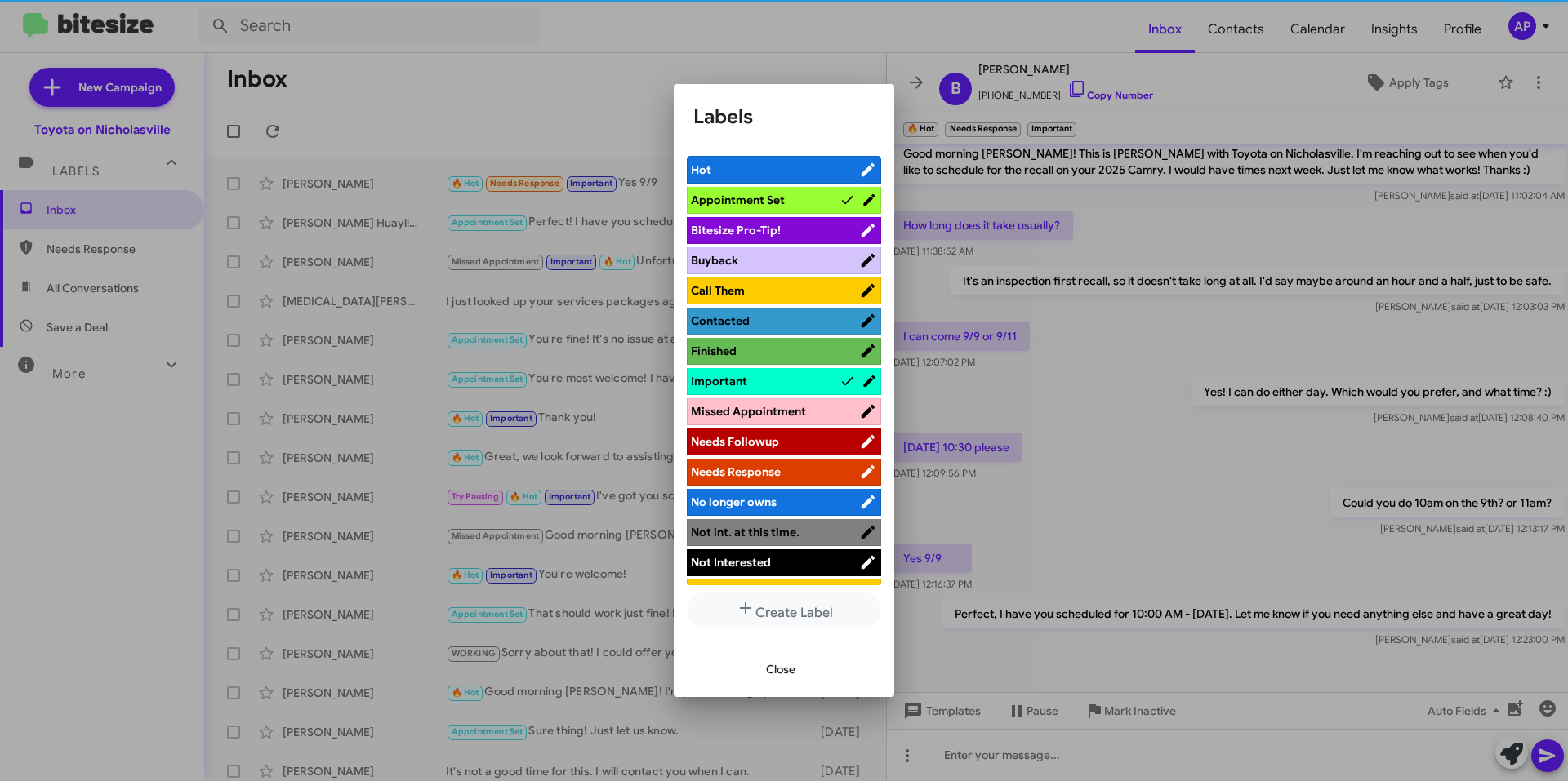
click at [794, 382] on span "Important" at bounding box center [766, 382] width 149 height 17
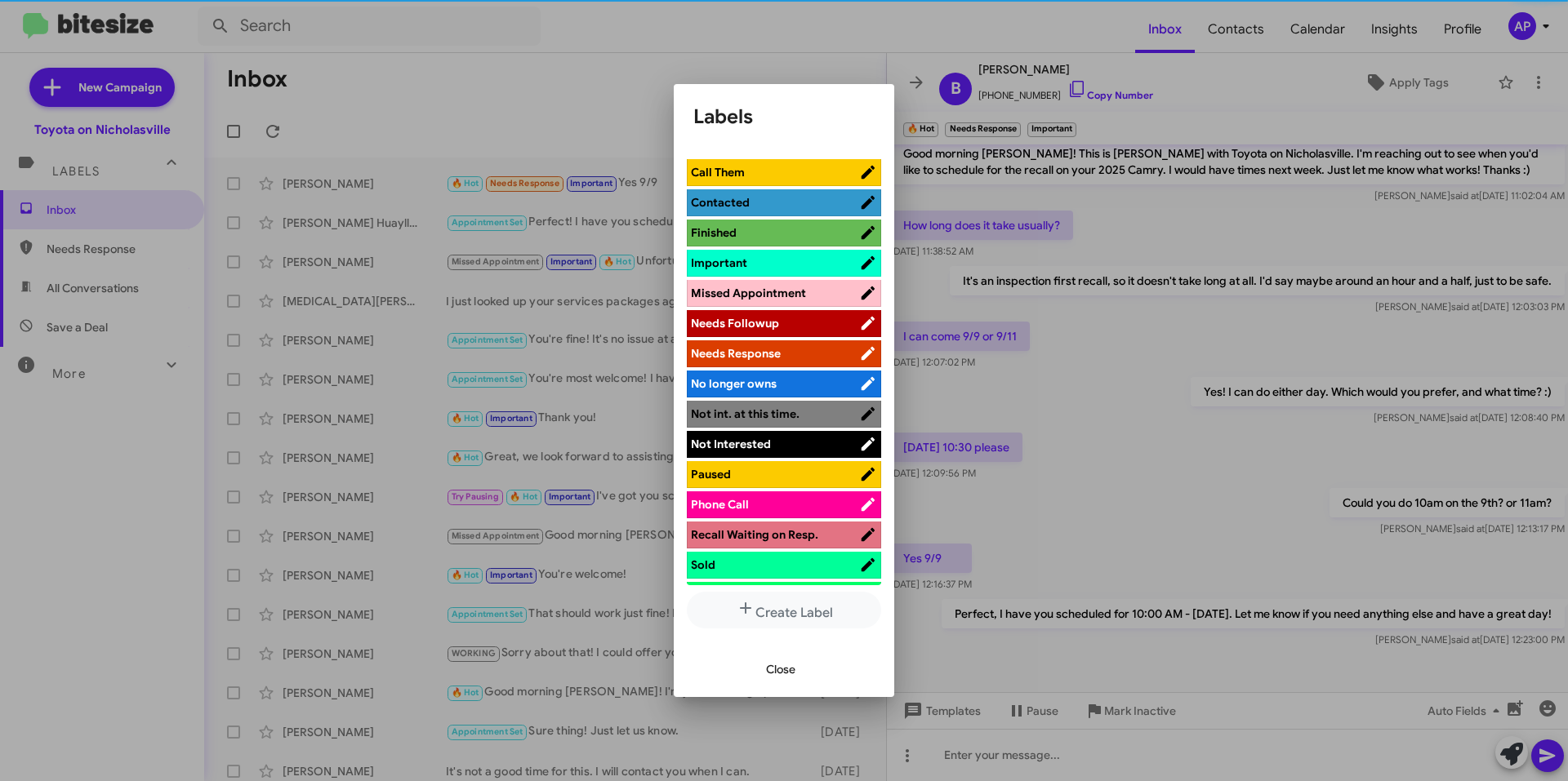
scroll to position [296, 0]
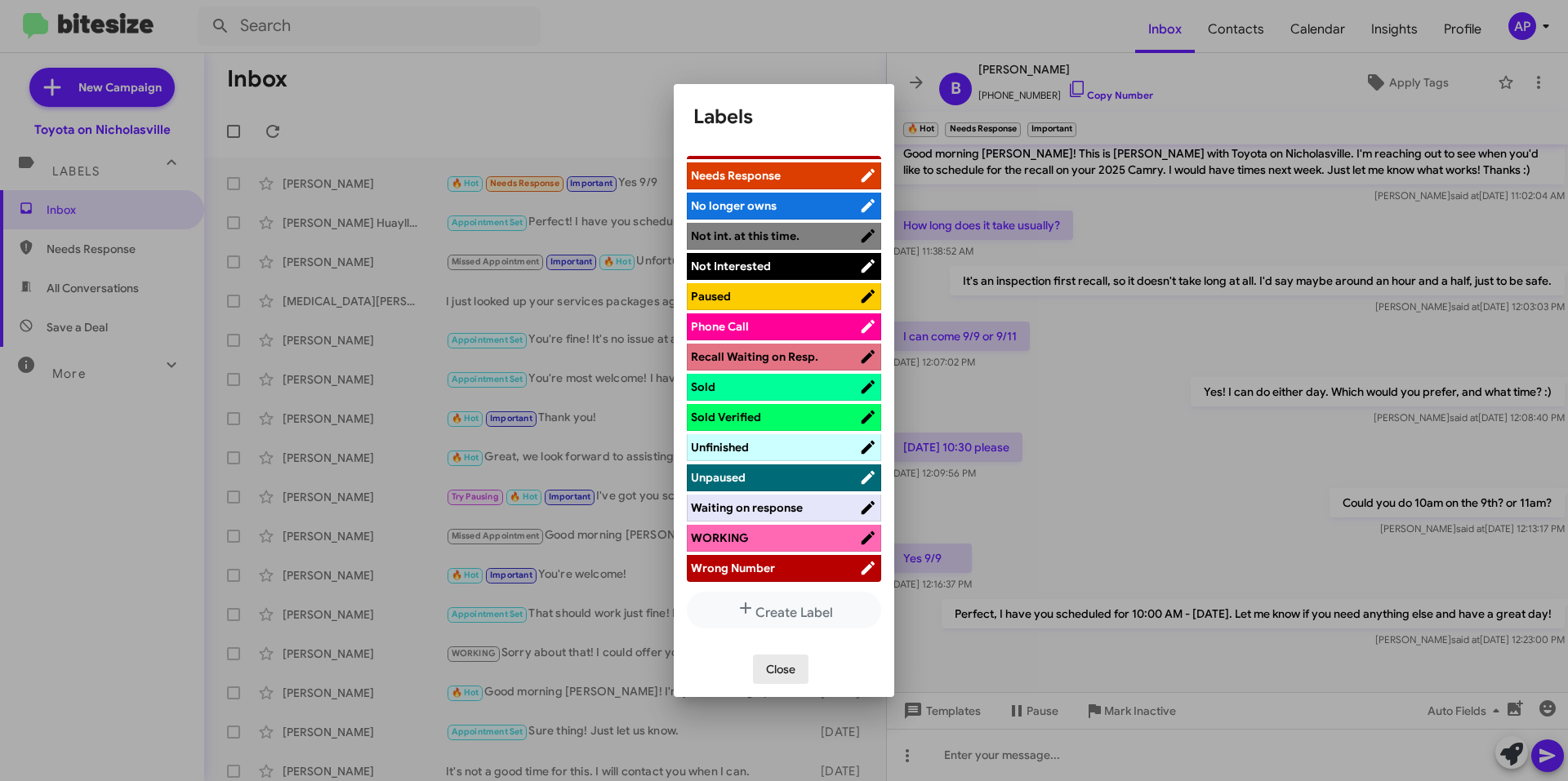
click at [801, 663] on button "Close" at bounding box center [780, 670] width 55 height 29
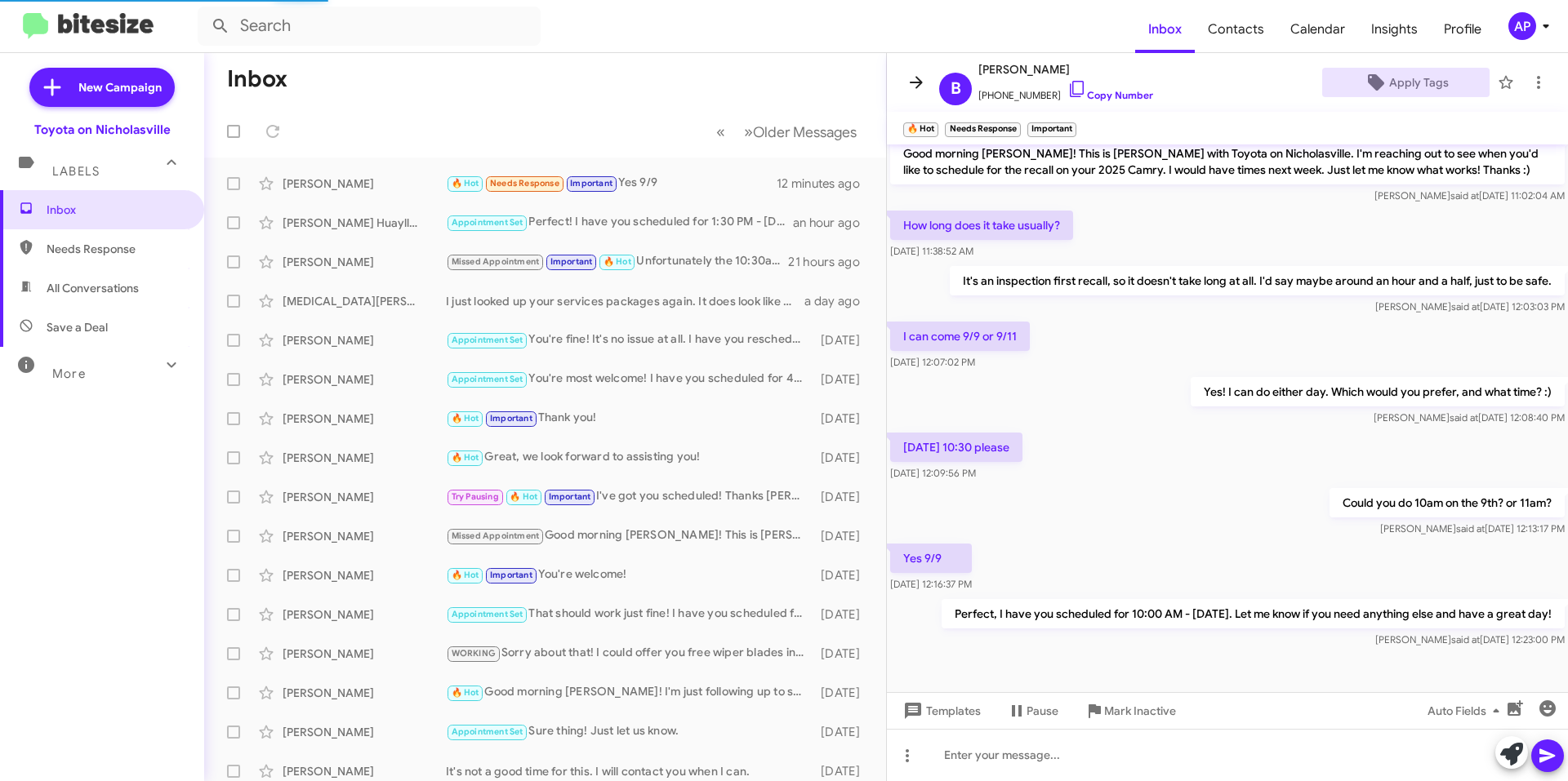
click at [906, 78] on icon at bounding box center [916, 82] width 19 height 19
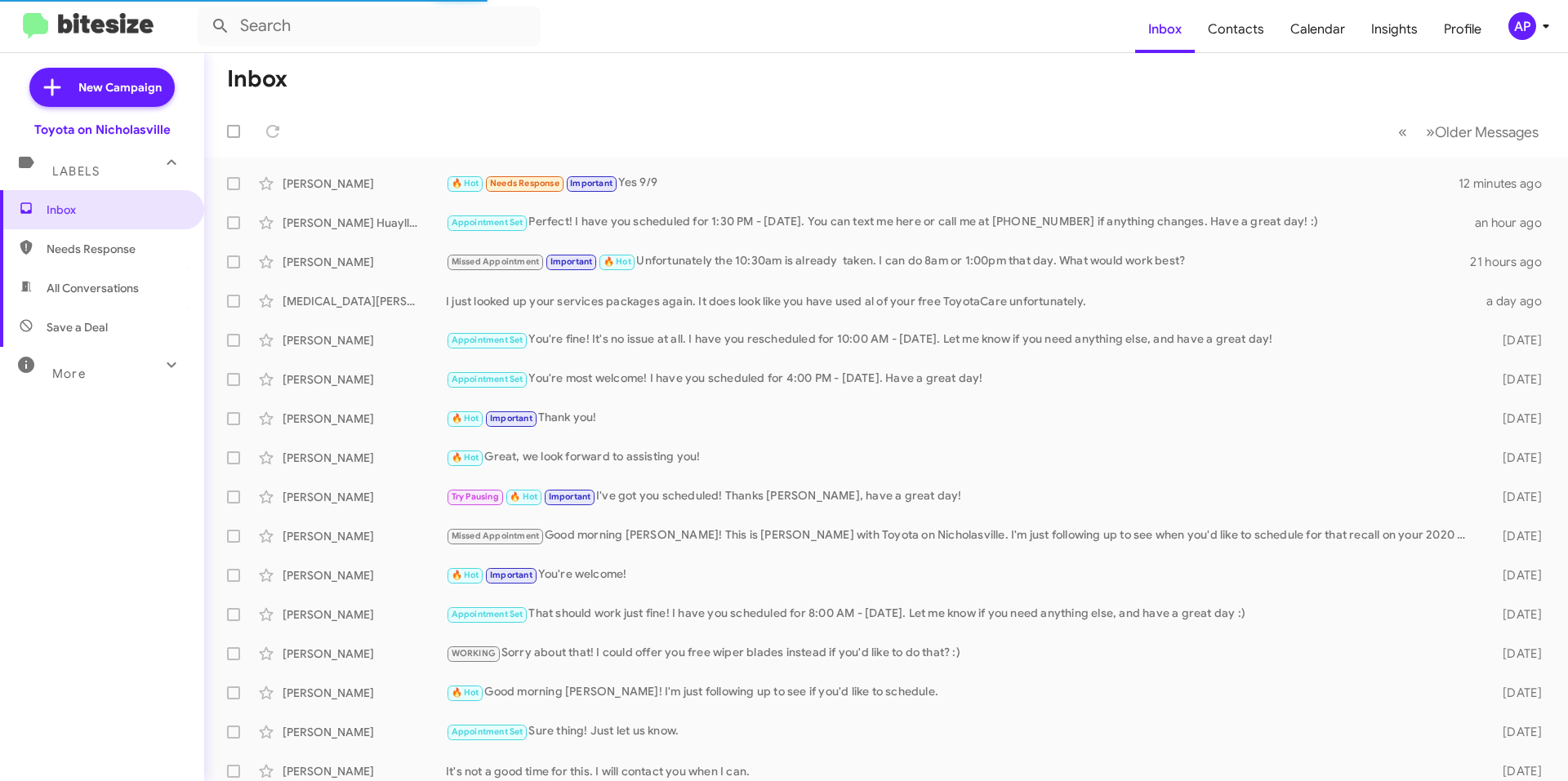
click at [80, 295] on span "All Conversations" at bounding box center [93, 288] width 92 height 17
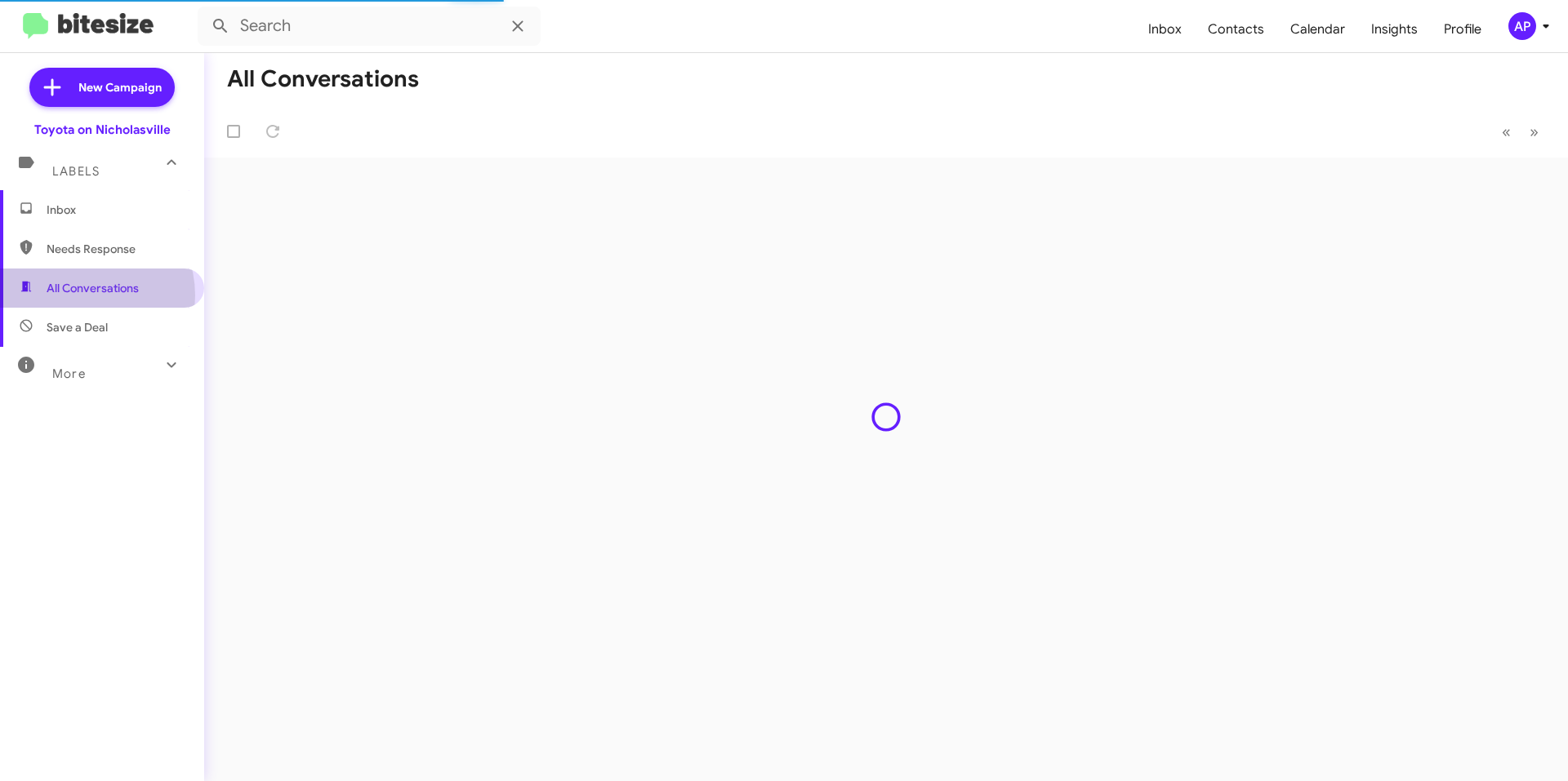
type input "in:all-conversations"
